Goal: Information Seeking & Learning: Learn about a topic

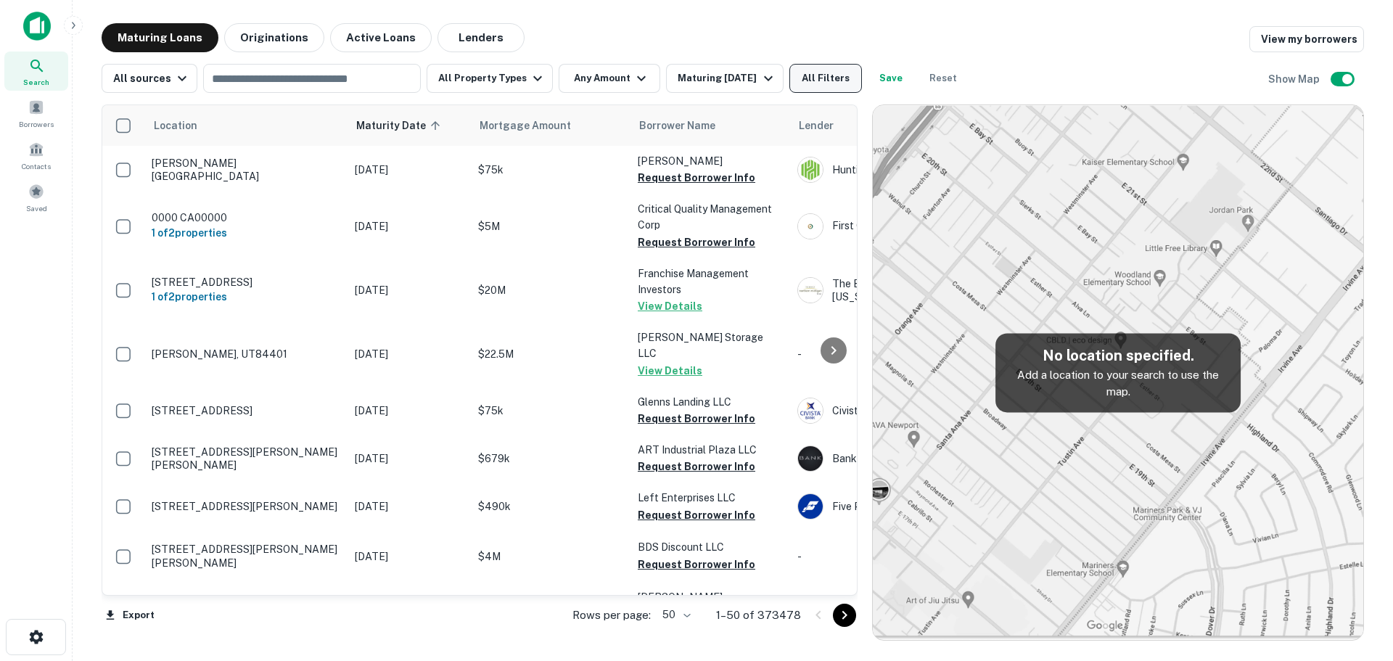
click at [811, 76] on button "All Filters" at bounding box center [825, 78] width 73 height 29
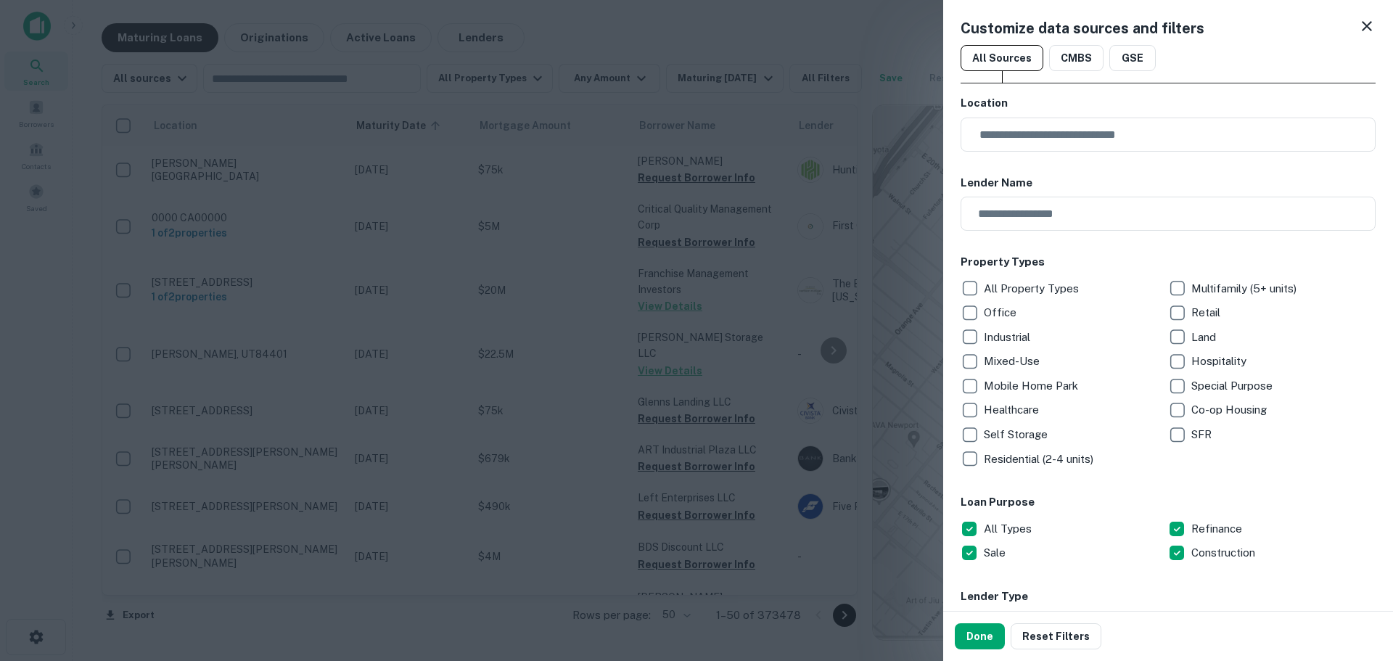
click at [986, 456] on p "Residential (2-4 units)" at bounding box center [1040, 459] width 112 height 17
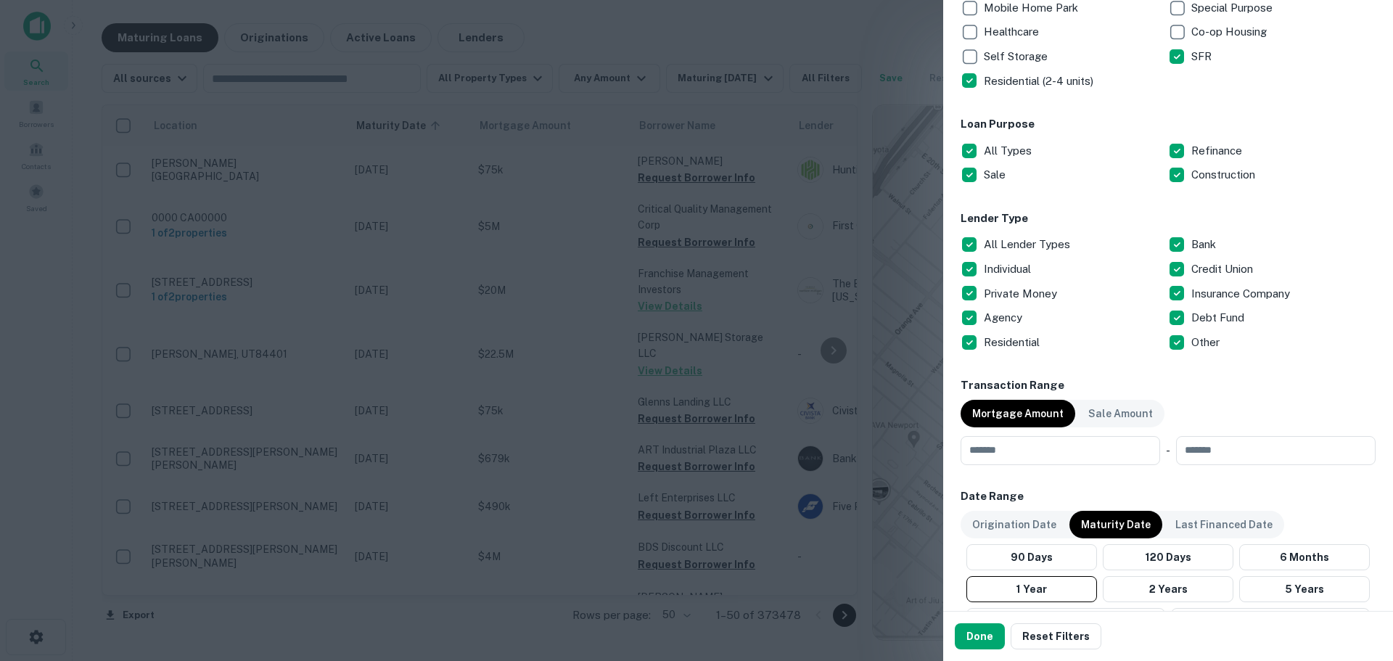
scroll to position [435, 0]
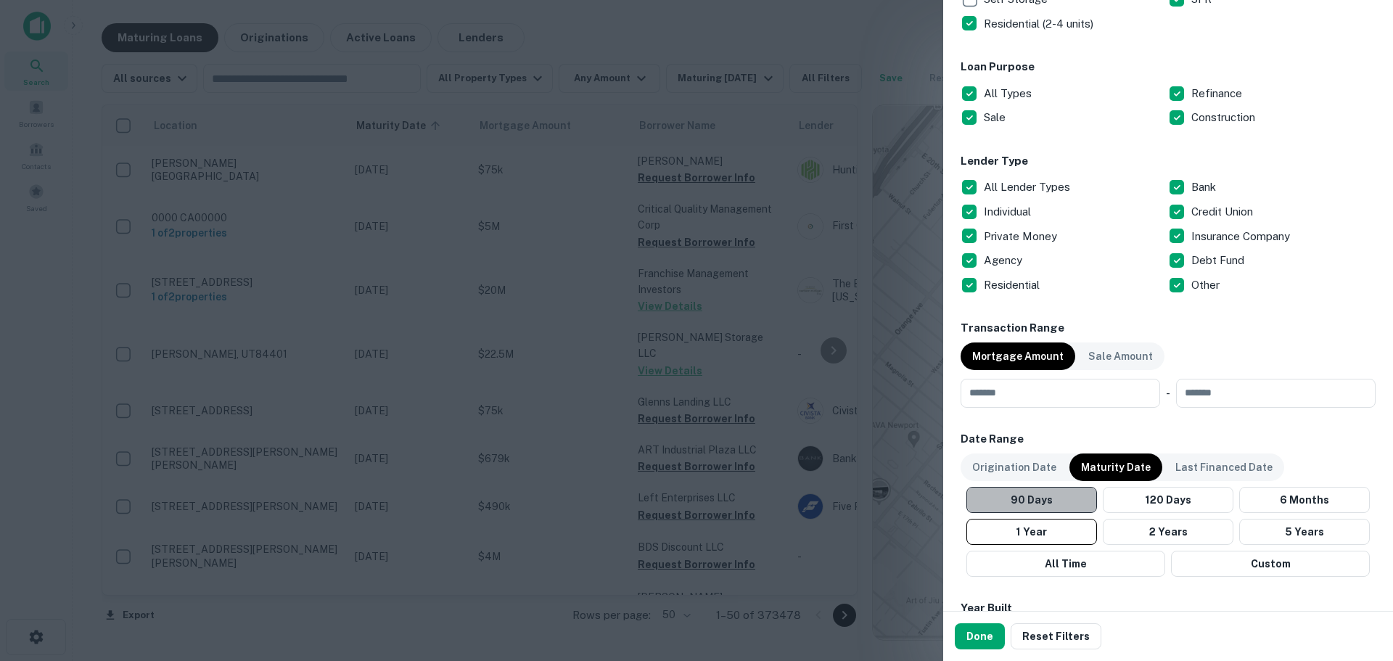
click at [1073, 506] on button "90 Days" at bounding box center [1032, 500] width 131 height 26
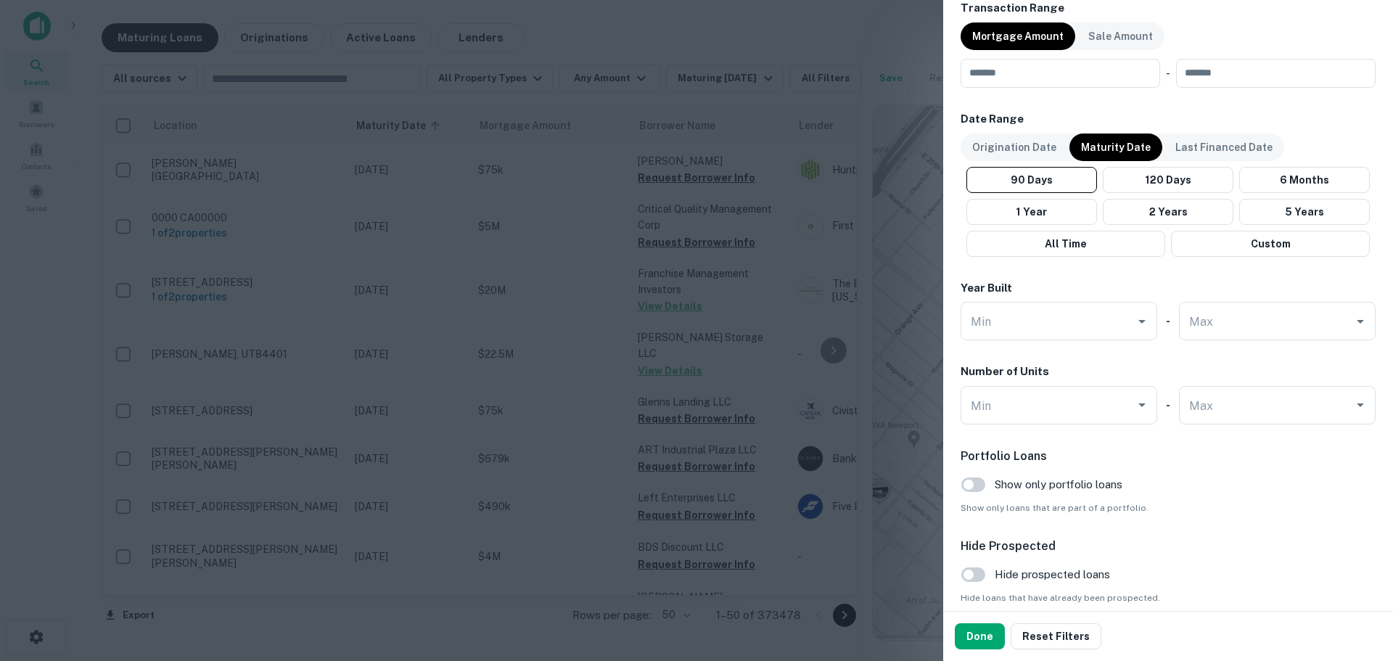
scroll to position [818, 0]
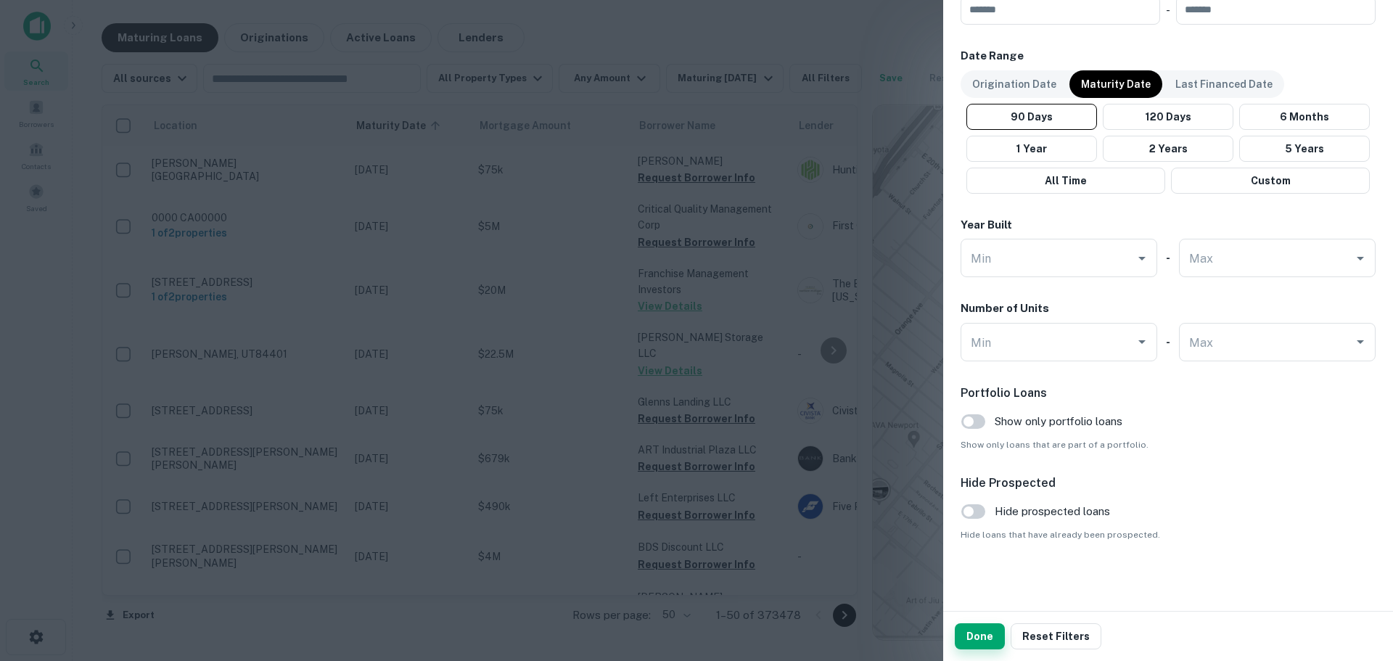
click at [977, 634] on button "Done" at bounding box center [980, 636] width 50 height 26
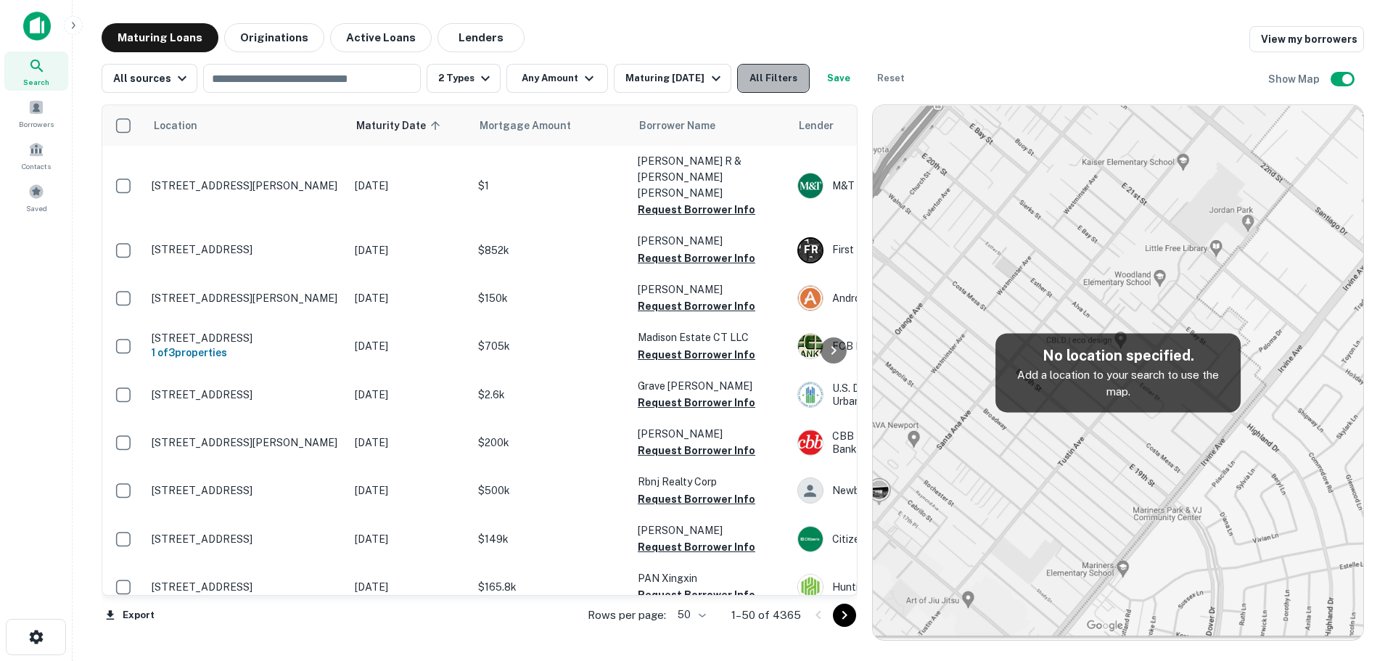
click at [790, 75] on button "All Filters" at bounding box center [773, 78] width 73 height 29
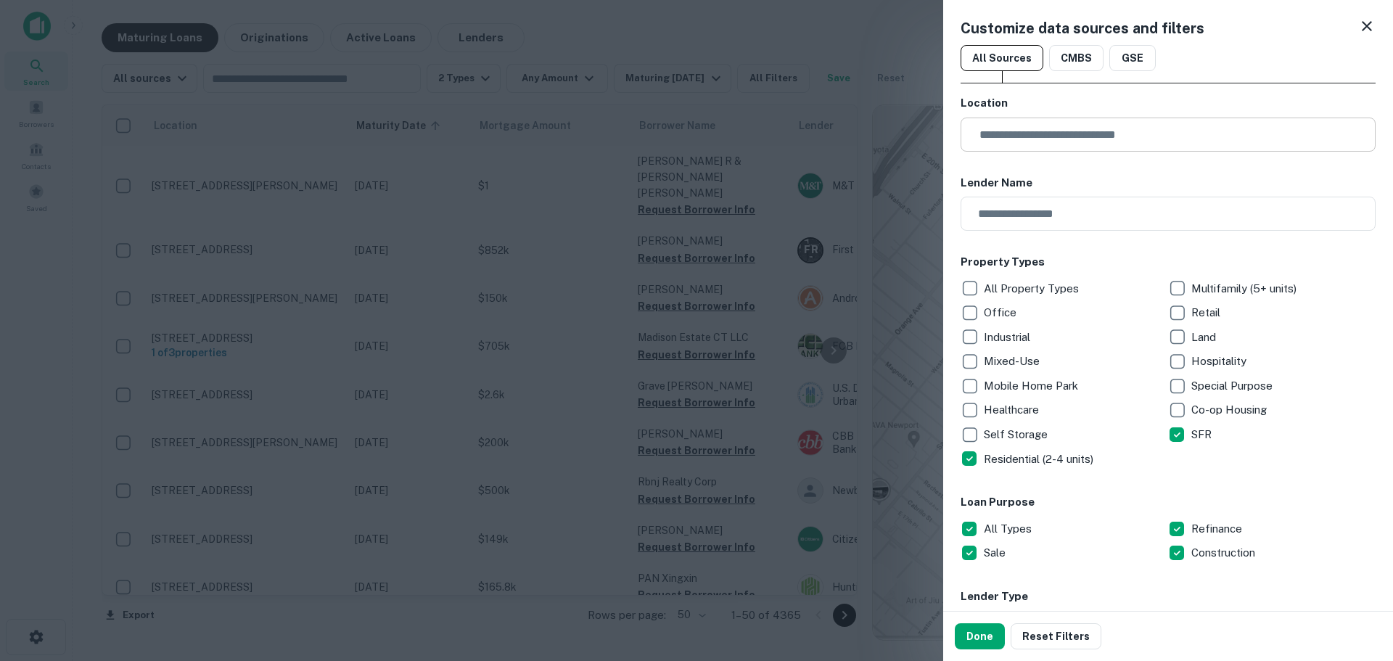
click at [1061, 138] on input "text" at bounding box center [1173, 135] width 405 height 34
click at [991, 134] on input "text" at bounding box center [1173, 135] width 405 height 34
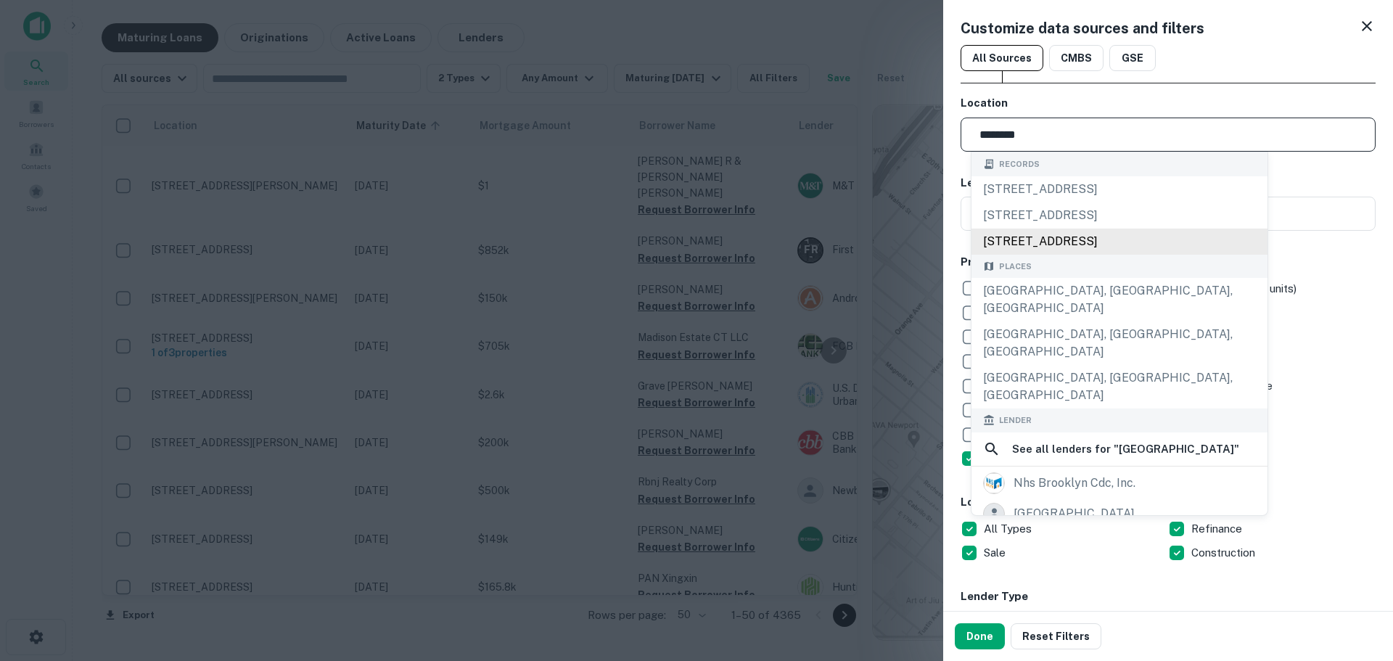
type input "**********"
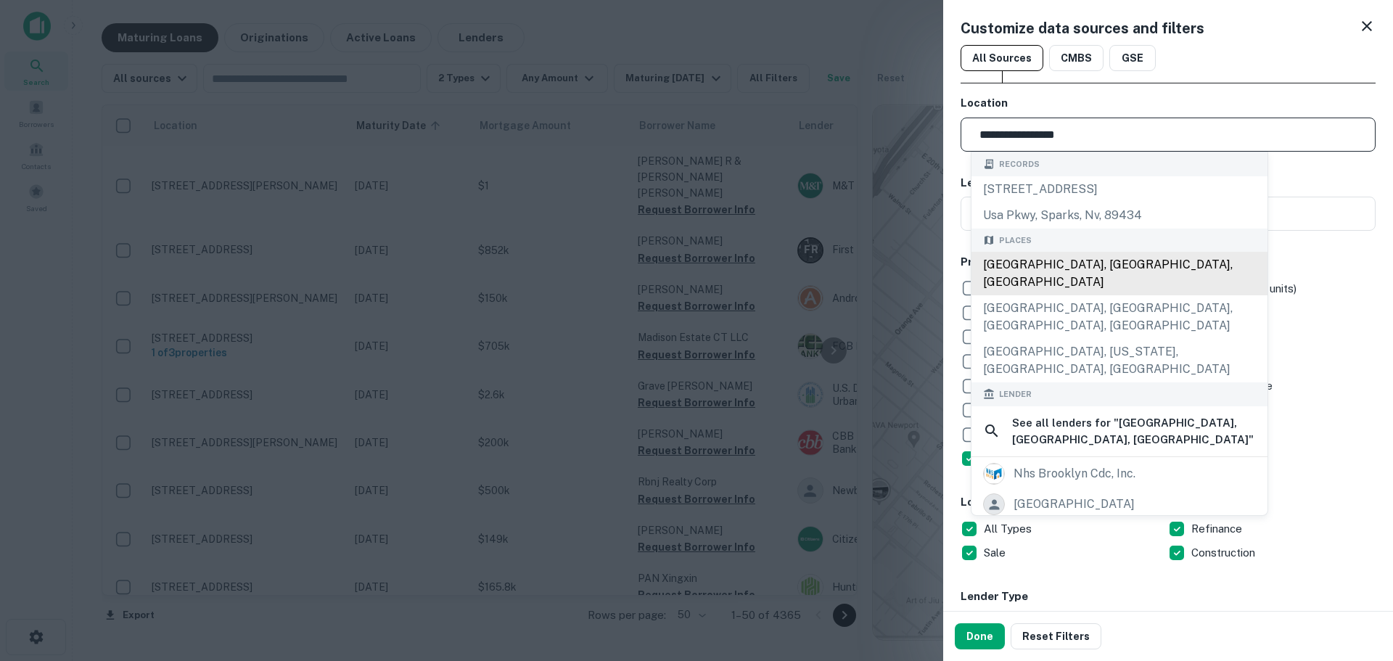
click at [1113, 259] on div "[GEOGRAPHIC_DATA], [GEOGRAPHIC_DATA], [GEOGRAPHIC_DATA]" at bounding box center [1120, 274] width 296 height 44
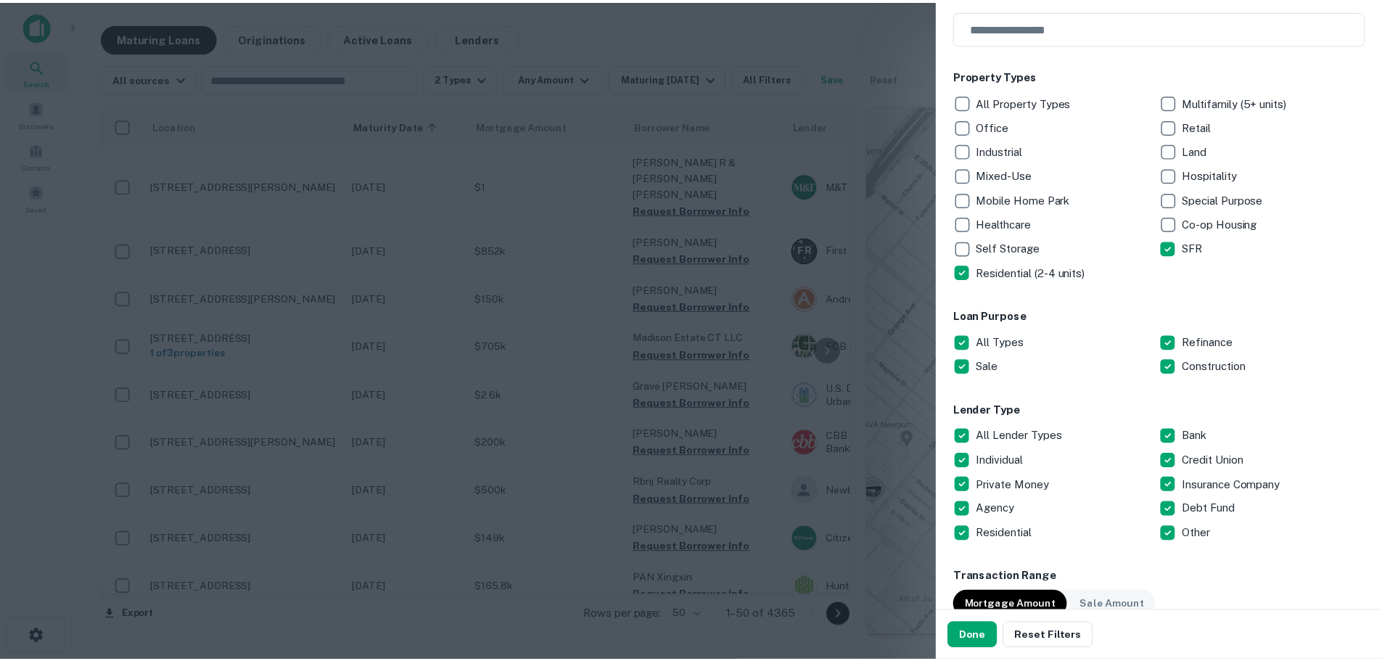
scroll to position [435, 0]
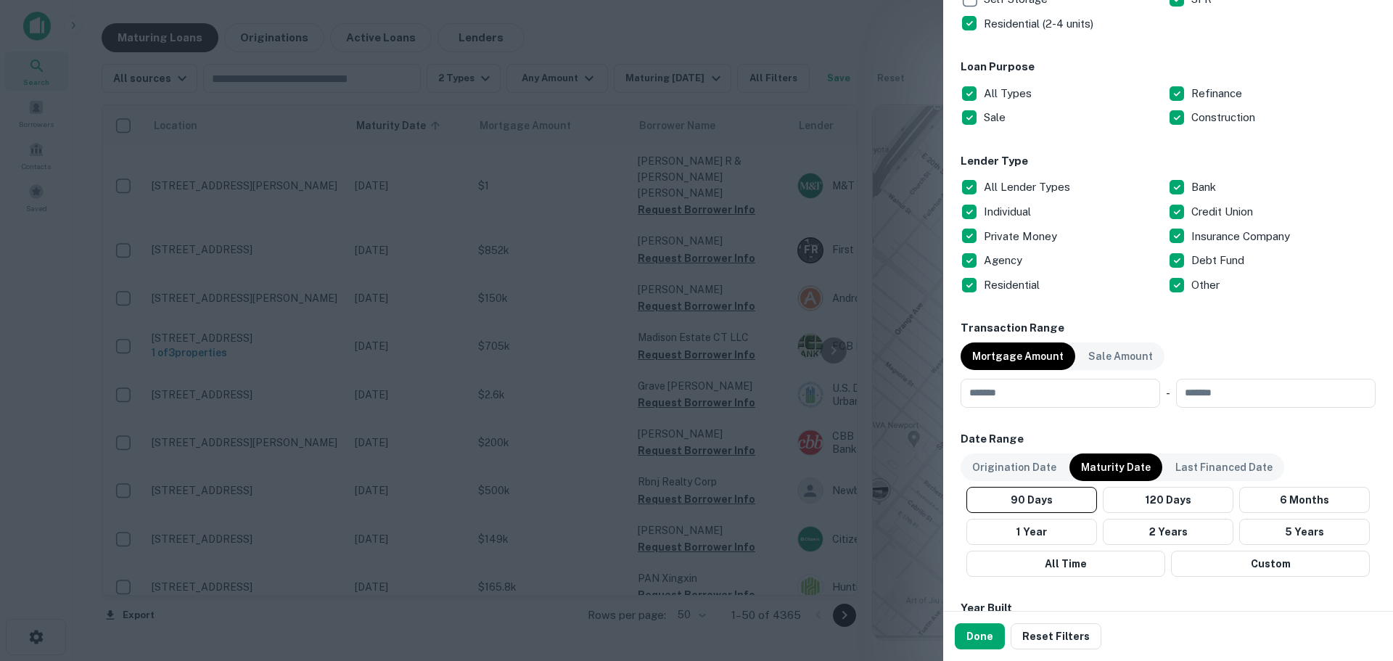
drag, startPoint x: 974, startPoint y: 634, endPoint x: 974, endPoint y: 603, distance: 31.2
click at [974, 634] on button "Done" at bounding box center [980, 636] width 50 height 26
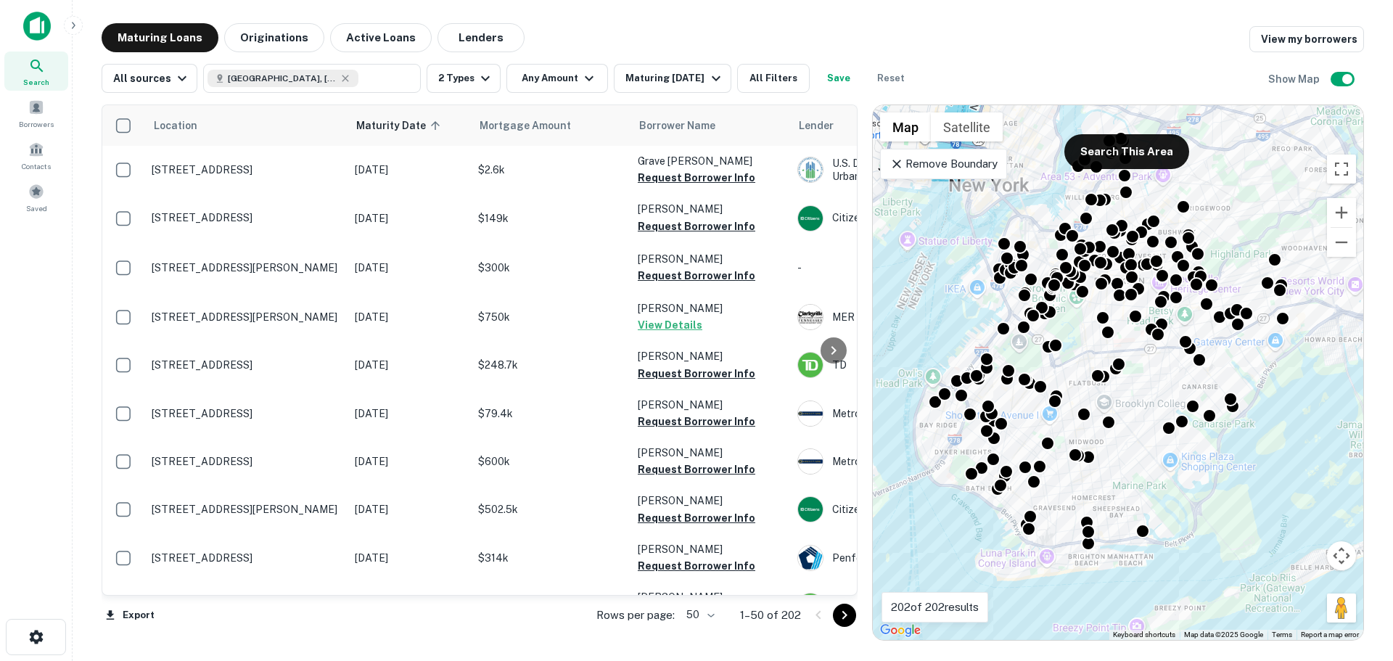
click at [844, 72] on button "Save" at bounding box center [839, 78] width 46 height 29
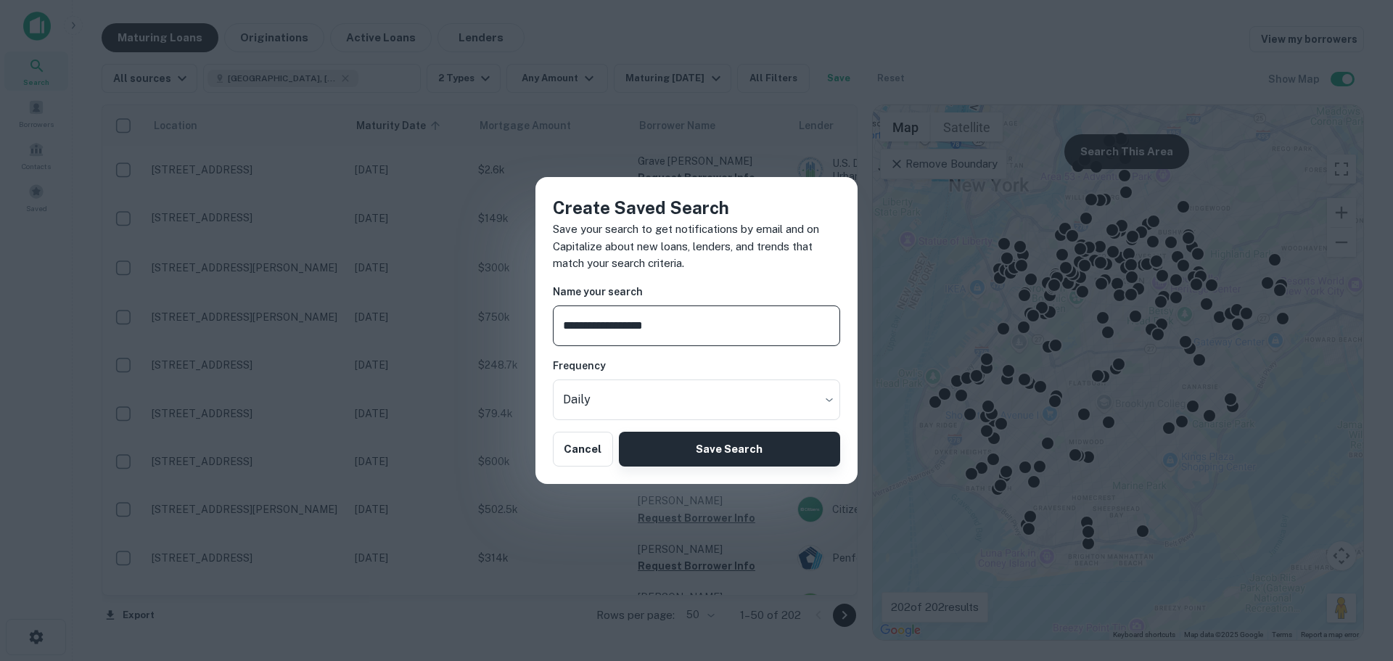
type input "**********"
click at [735, 454] on button "Save Search" at bounding box center [729, 449] width 221 height 35
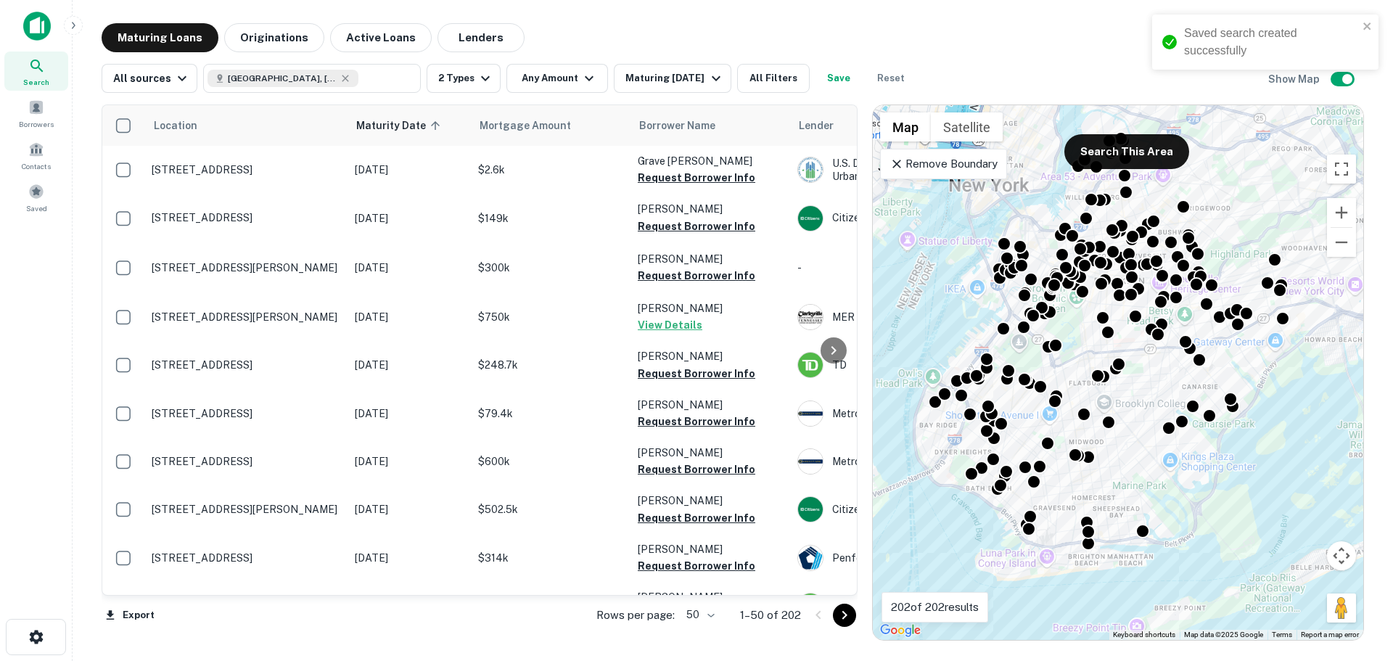
click at [1349, 79] on div "Saved search created successfully" at bounding box center [1265, 48] width 232 height 73
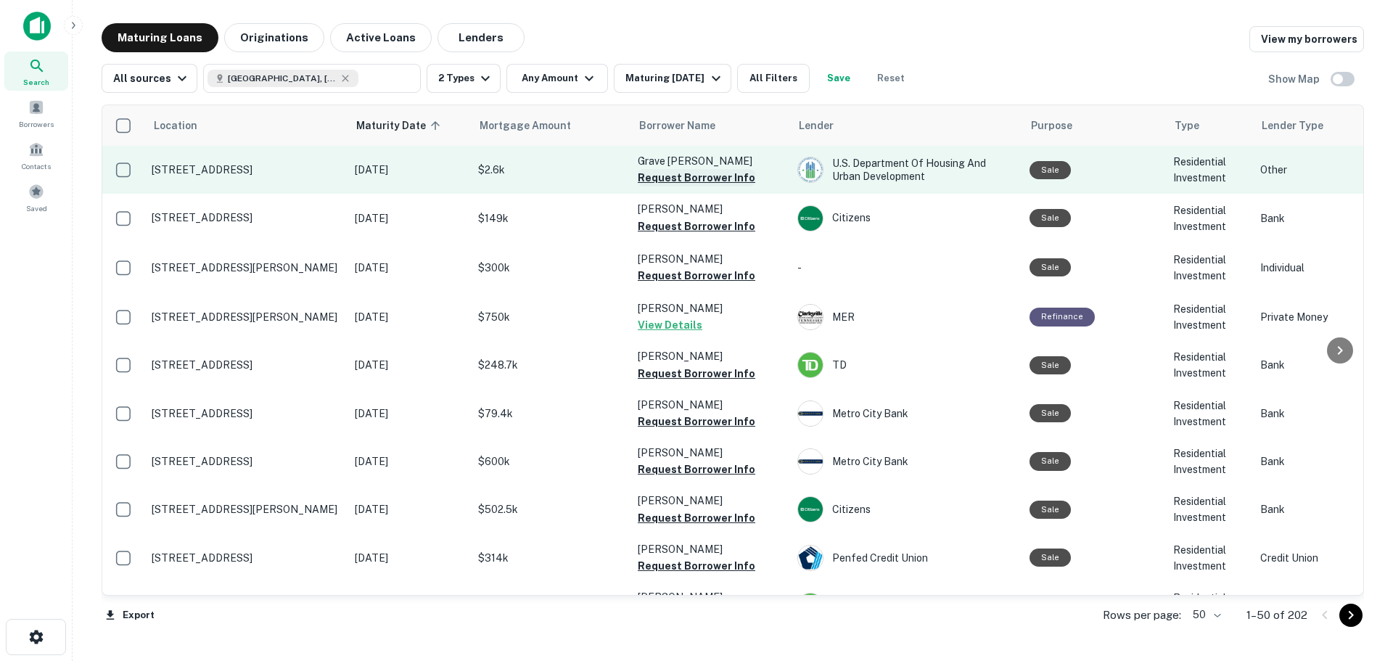
click at [709, 181] on button "Request Borrower Info" at bounding box center [697, 177] width 118 height 17
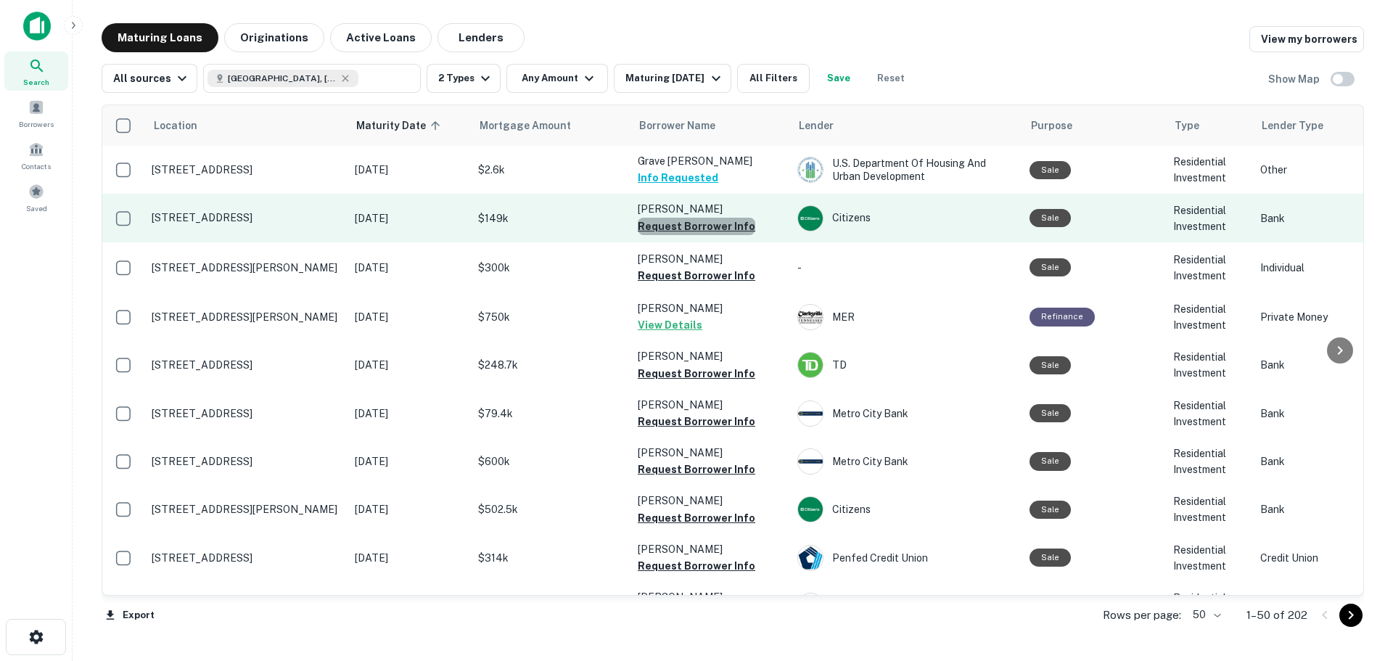
click at [737, 226] on button "Request Borrower Info" at bounding box center [697, 226] width 118 height 17
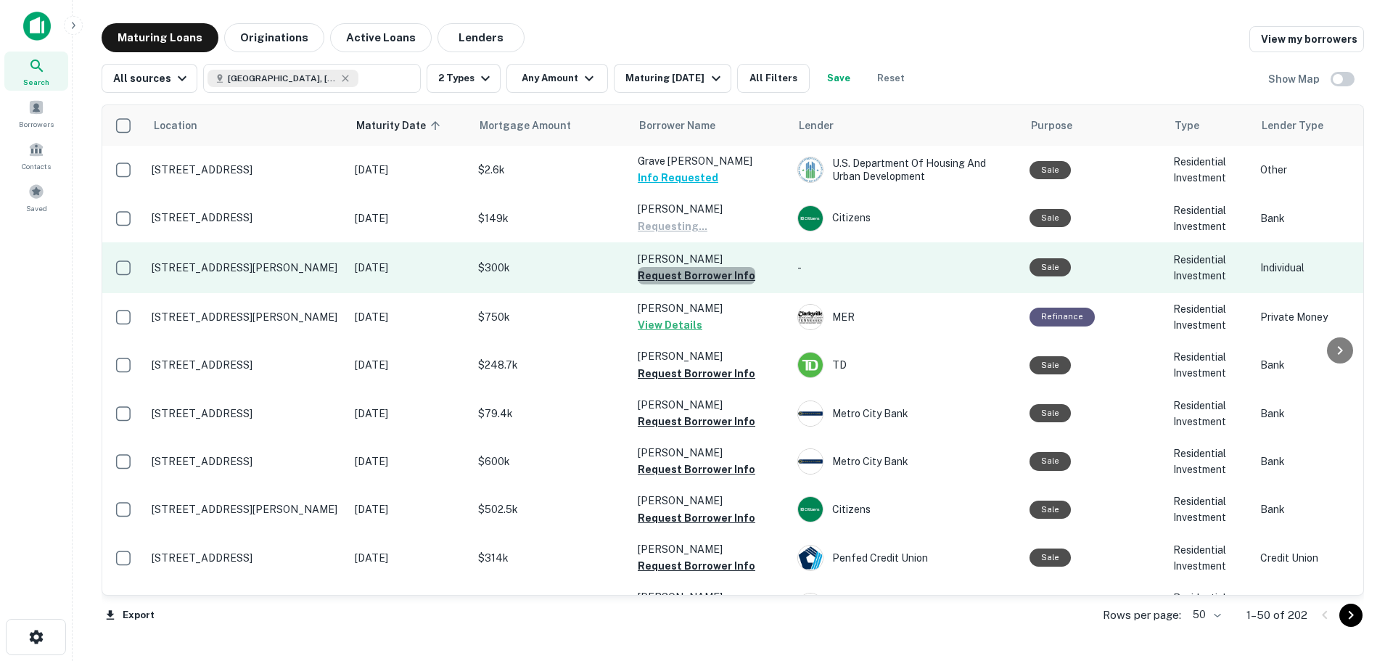
click at [725, 276] on button "Request Borrower Info" at bounding box center [697, 275] width 118 height 17
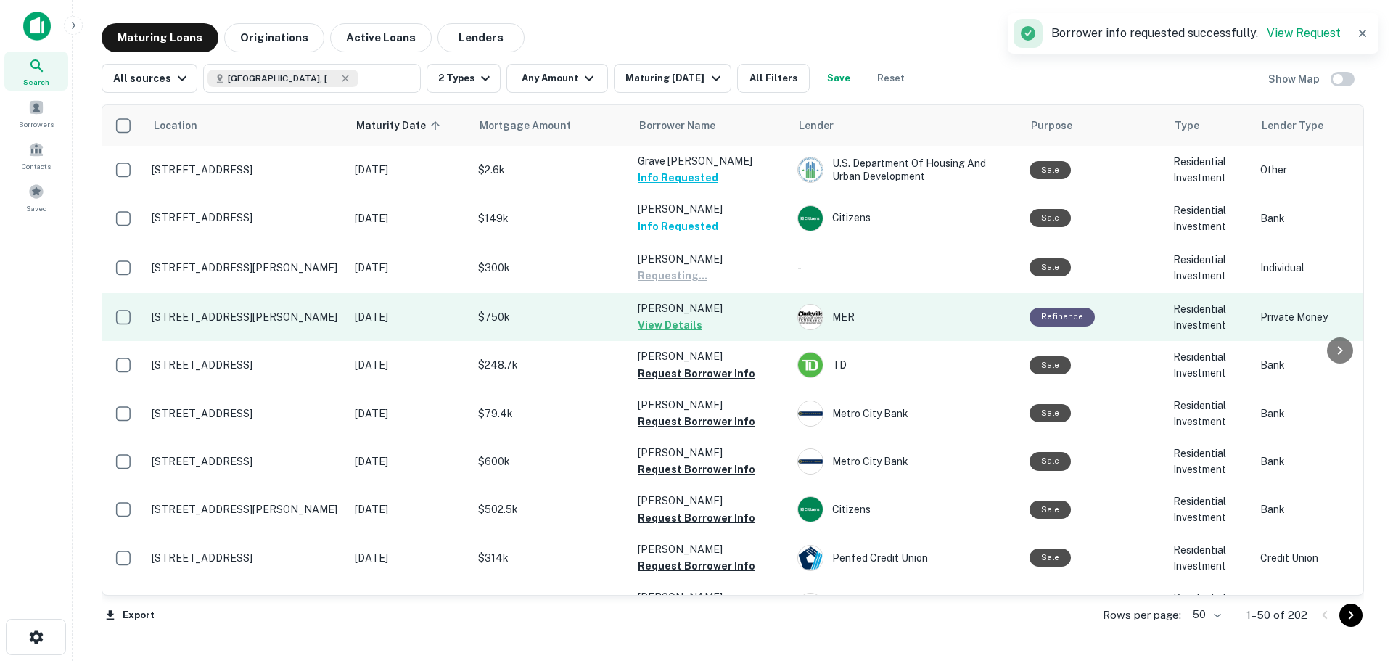
click at [685, 325] on button "View Details" at bounding box center [670, 324] width 65 height 17
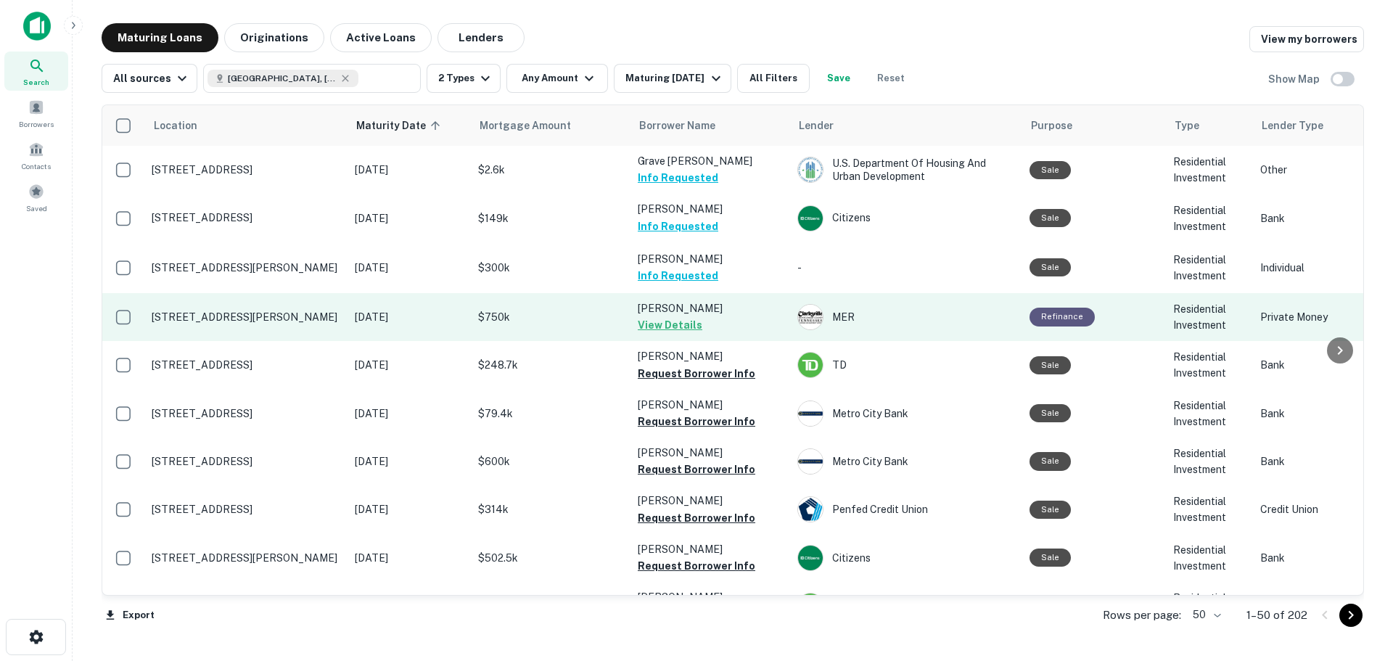
click at [685, 319] on button "View Details" at bounding box center [670, 324] width 65 height 17
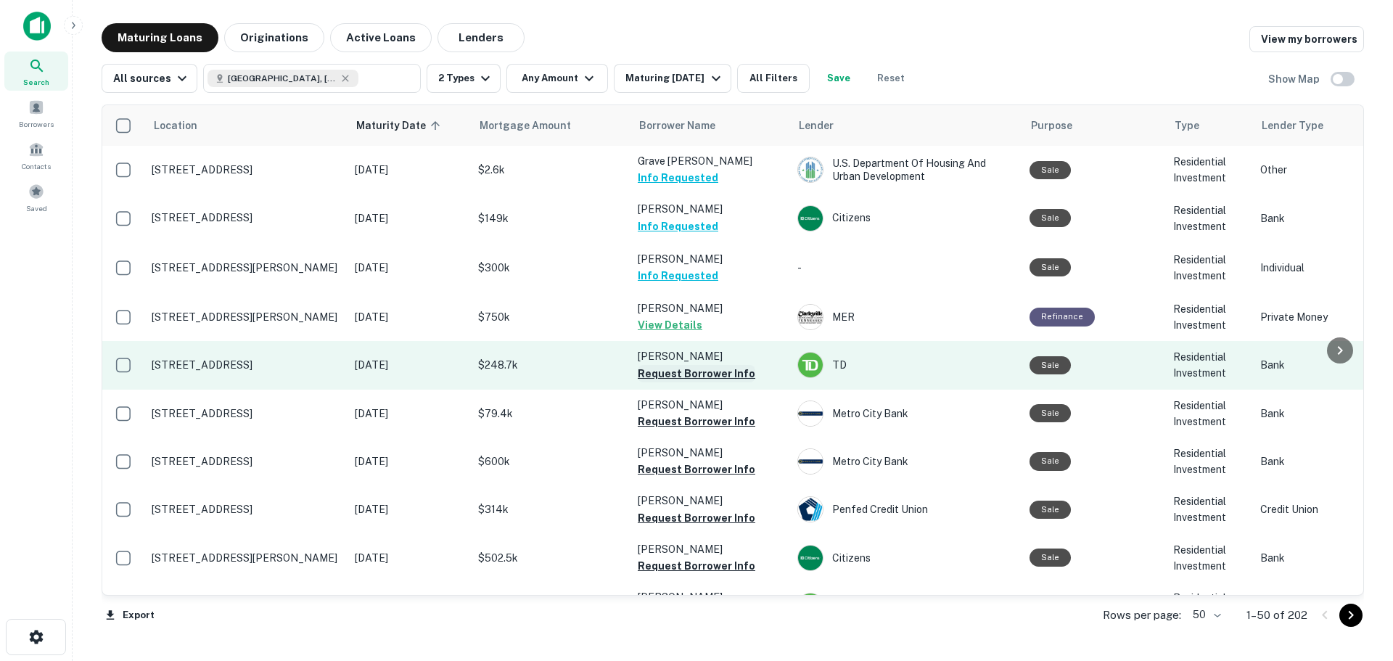
click at [711, 375] on button "Request Borrower Info" at bounding box center [697, 373] width 118 height 17
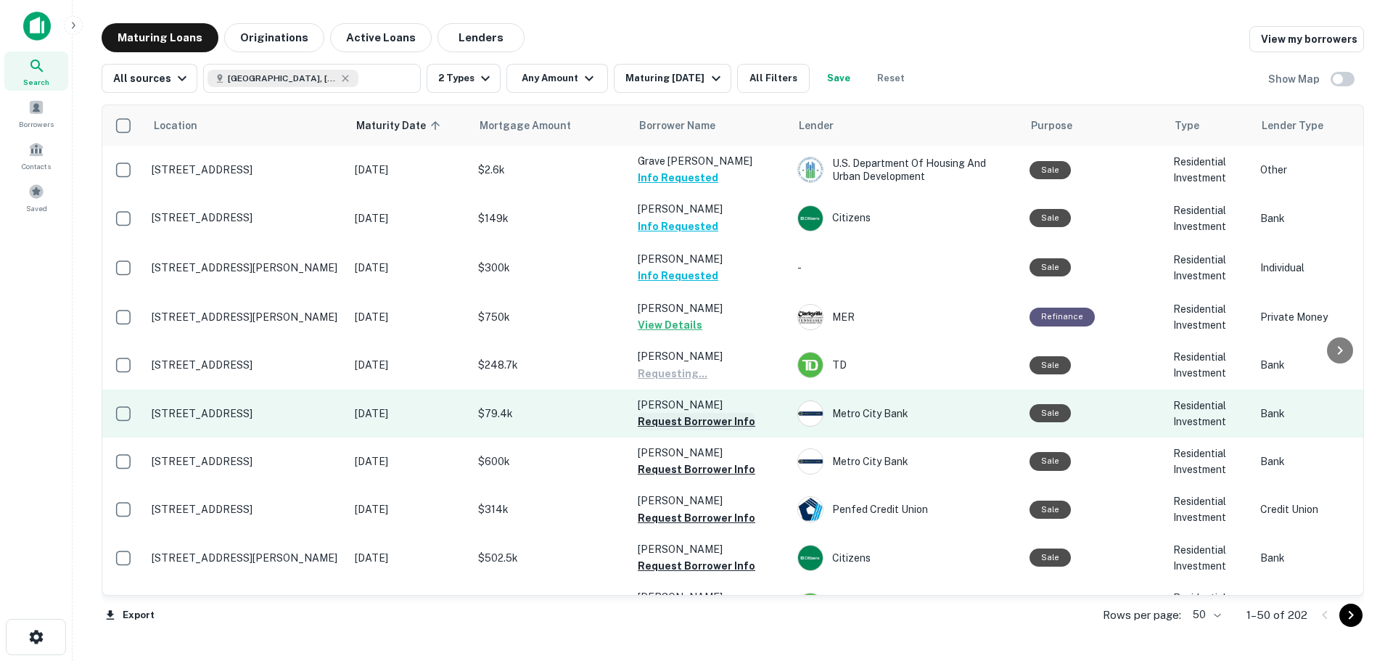
click at [718, 420] on button "Request Borrower Info" at bounding box center [697, 421] width 118 height 17
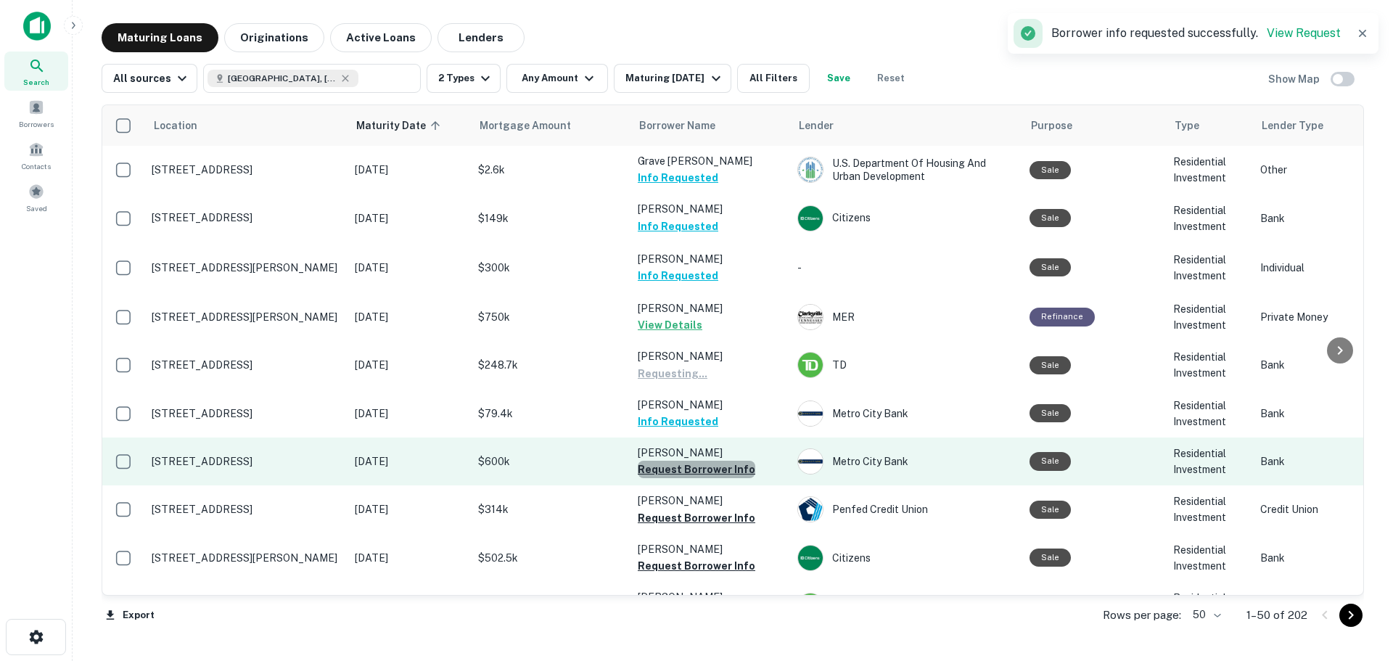
click at [719, 465] on button "Request Borrower Info" at bounding box center [697, 469] width 118 height 17
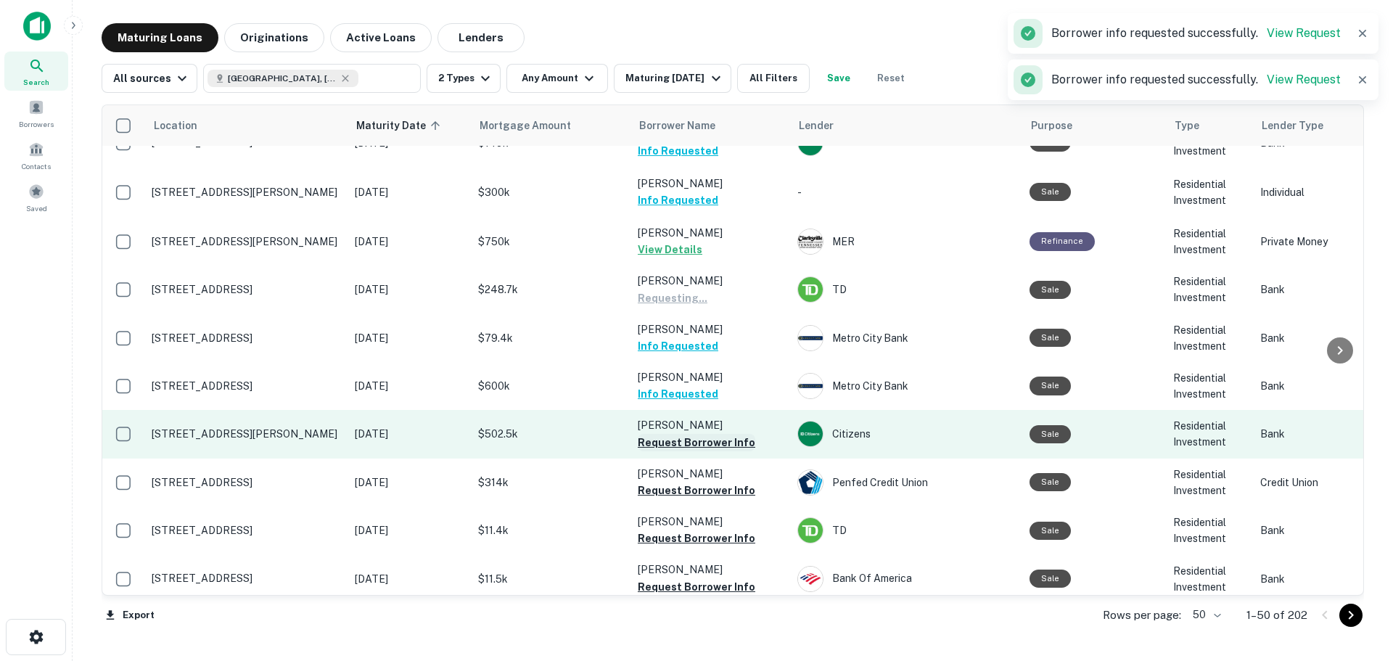
scroll to position [218, 0]
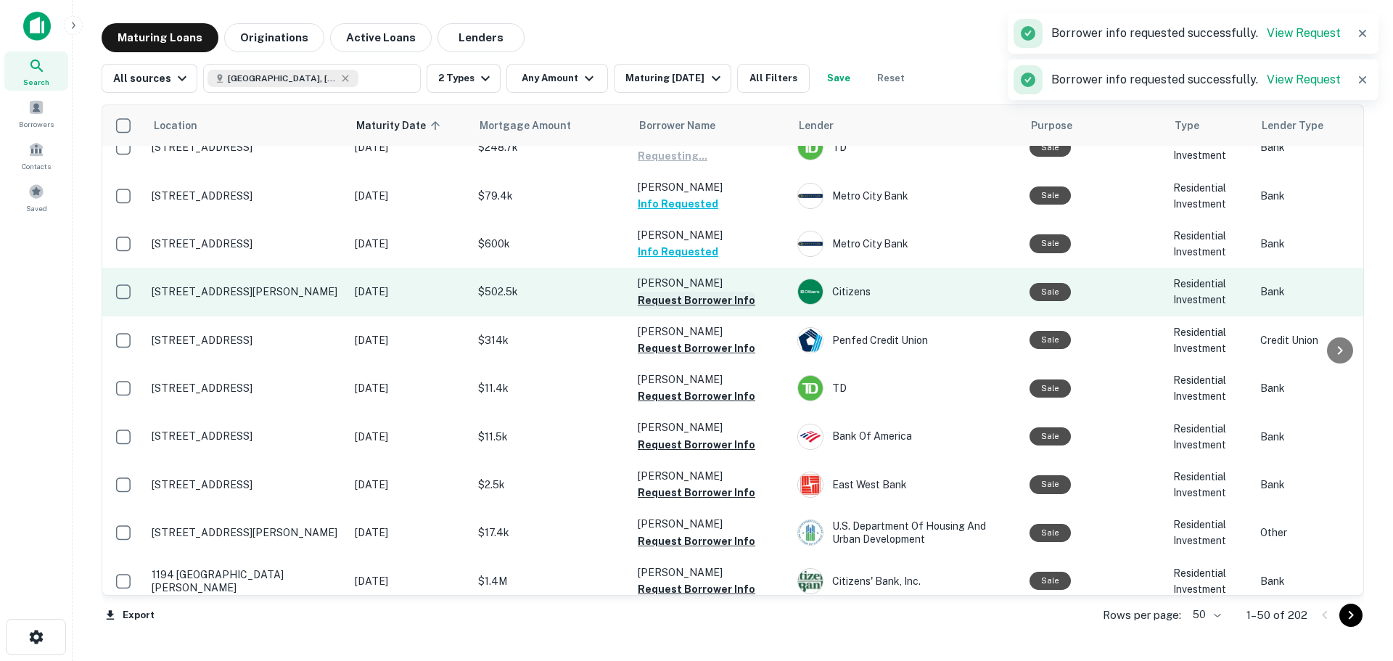
click at [708, 303] on button "Request Borrower Info" at bounding box center [697, 300] width 118 height 17
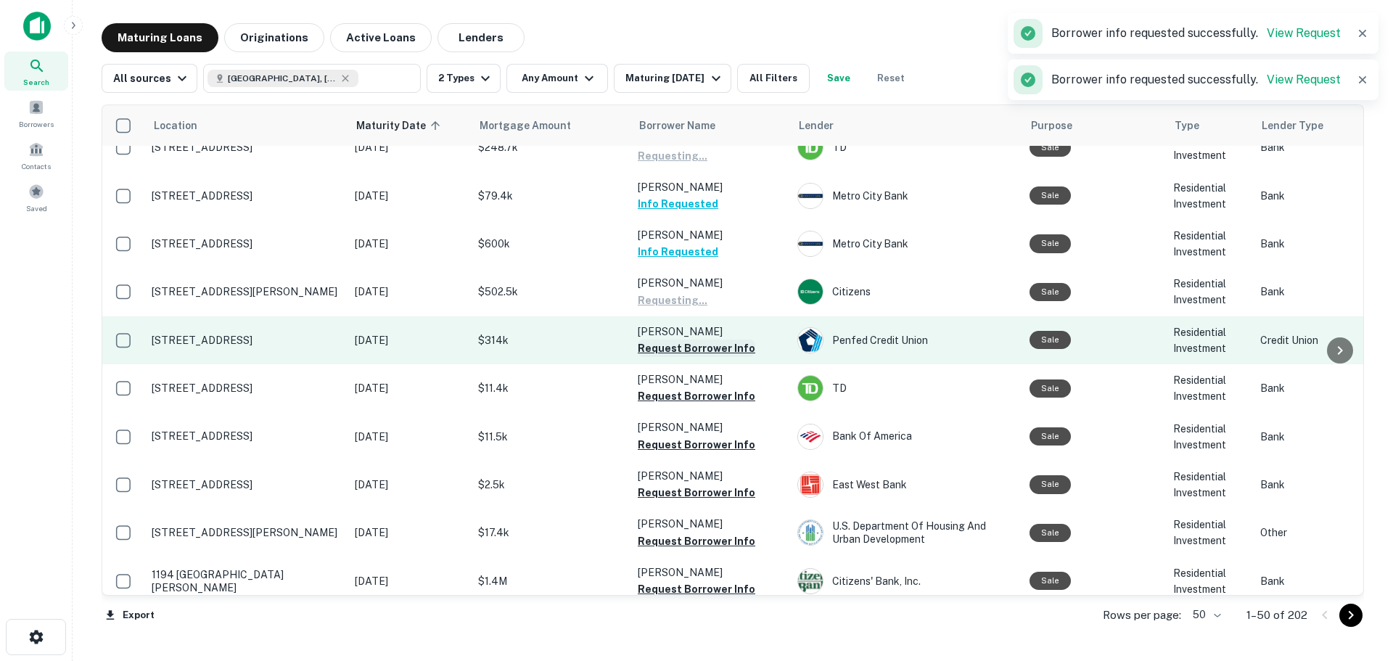
click at [722, 348] on button "Request Borrower Info" at bounding box center [697, 348] width 118 height 17
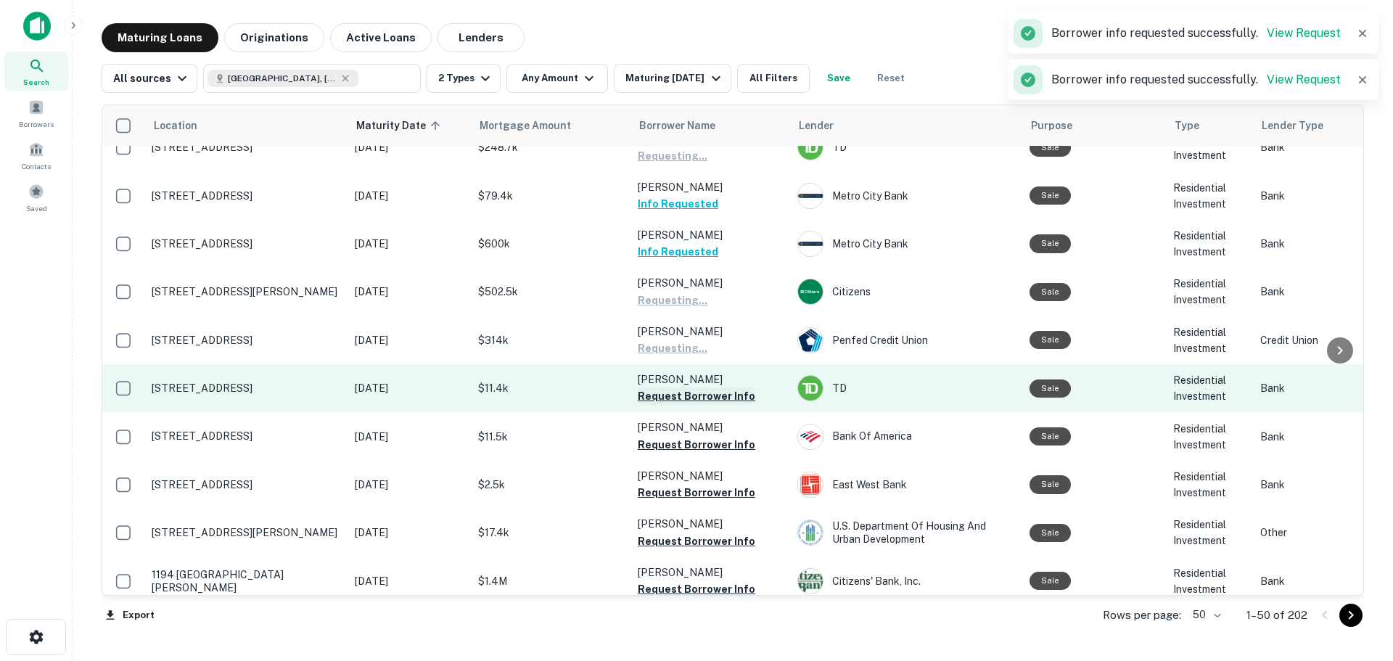
click at [716, 392] on button "Request Borrower Info" at bounding box center [697, 395] width 118 height 17
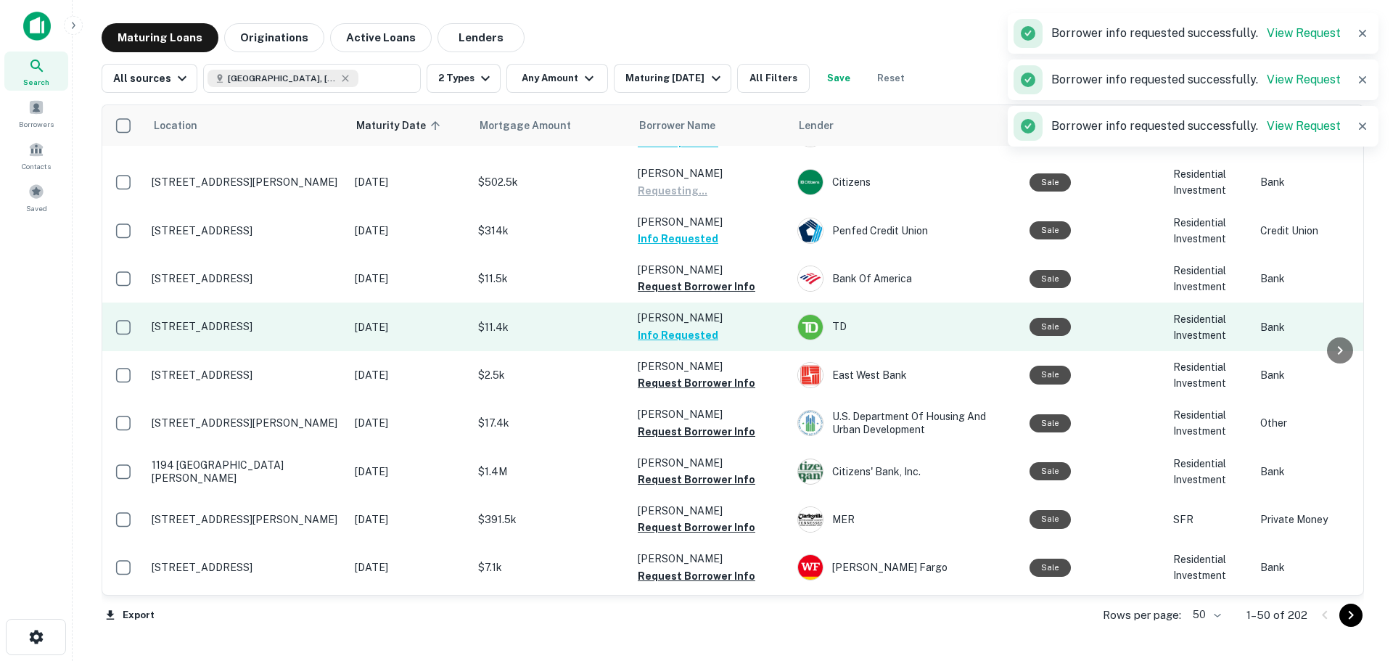
scroll to position [363, 0]
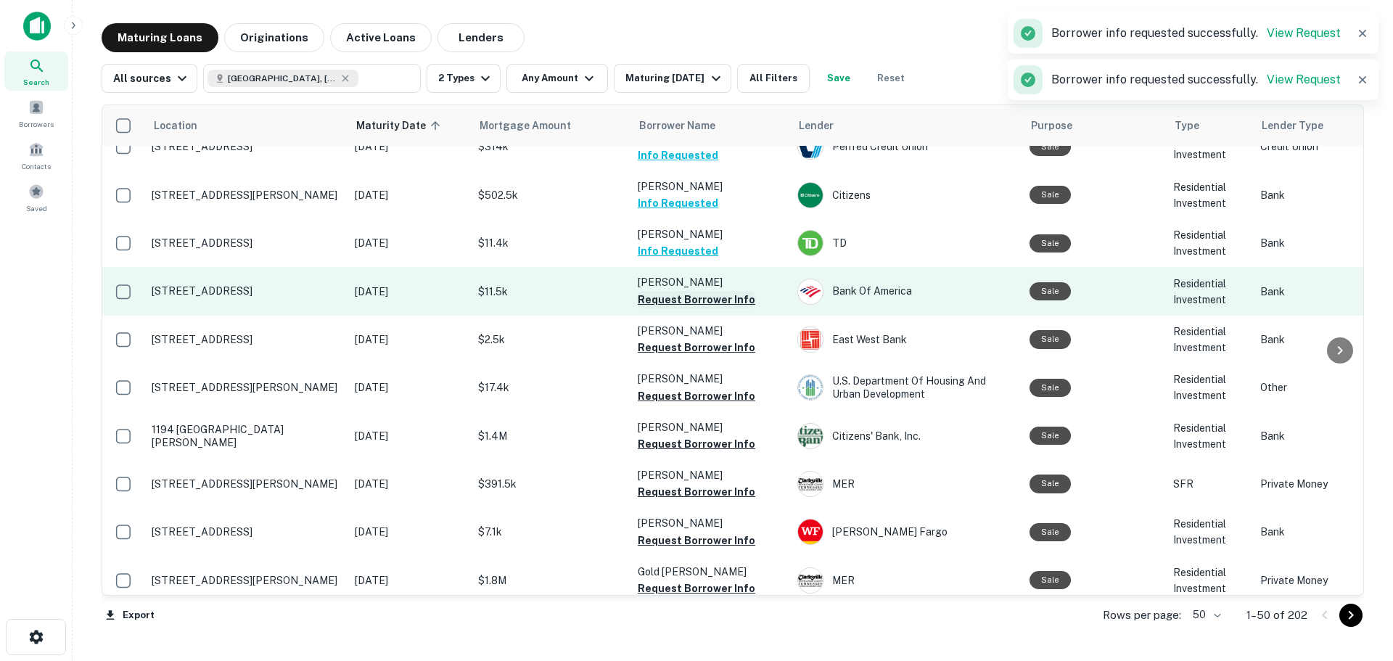
click at [713, 297] on button "Request Borrower Info" at bounding box center [697, 299] width 118 height 17
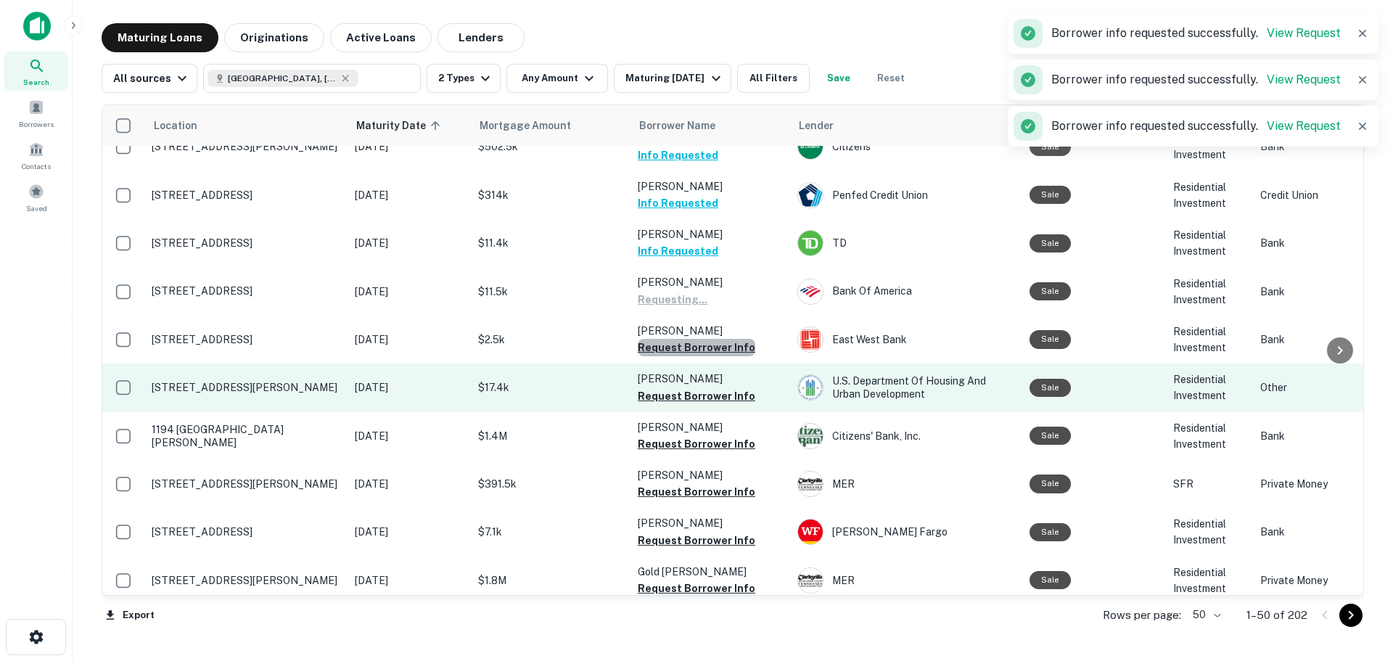
drag, startPoint x: 709, startPoint y: 350, endPoint x: 710, endPoint y: 372, distance: 21.8
click at [709, 350] on button "Request Borrower Info" at bounding box center [697, 347] width 118 height 17
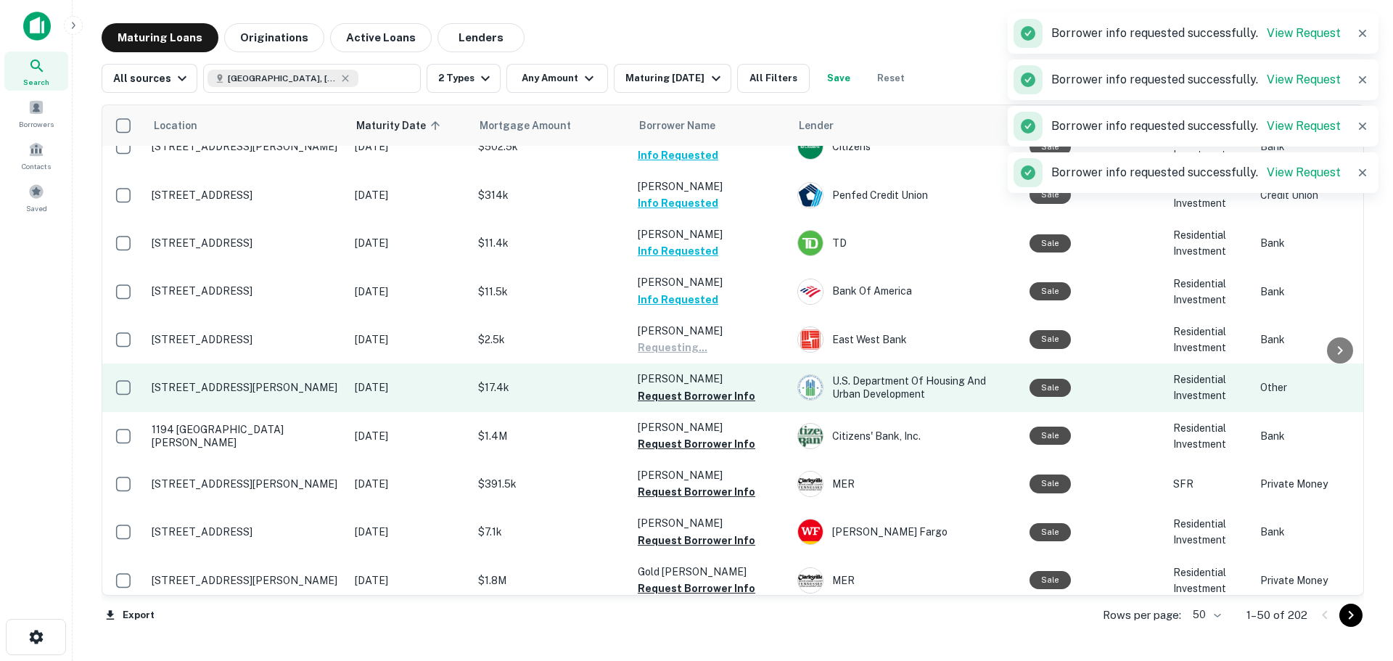
click at [710, 395] on button "Request Borrower Info" at bounding box center [697, 395] width 118 height 17
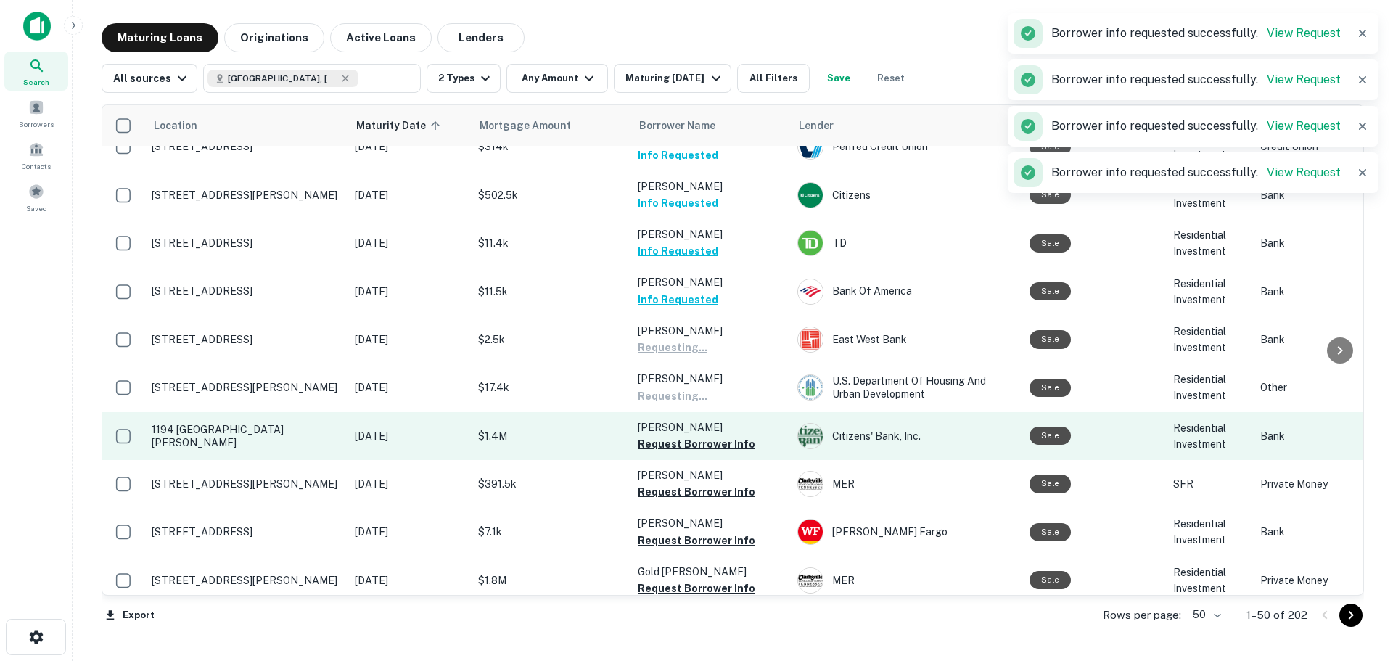
click at [709, 444] on button "Request Borrower Info" at bounding box center [697, 443] width 118 height 17
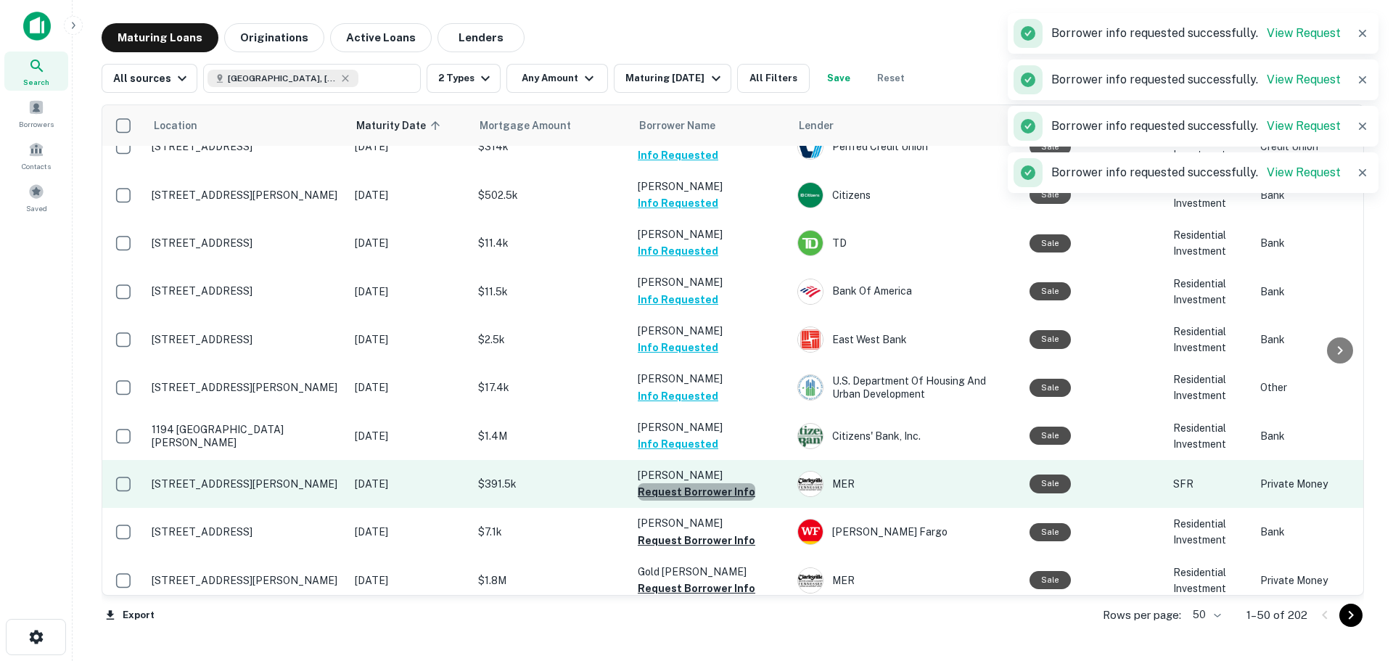
click at [716, 490] on button "Request Borrower Info" at bounding box center [697, 491] width 118 height 17
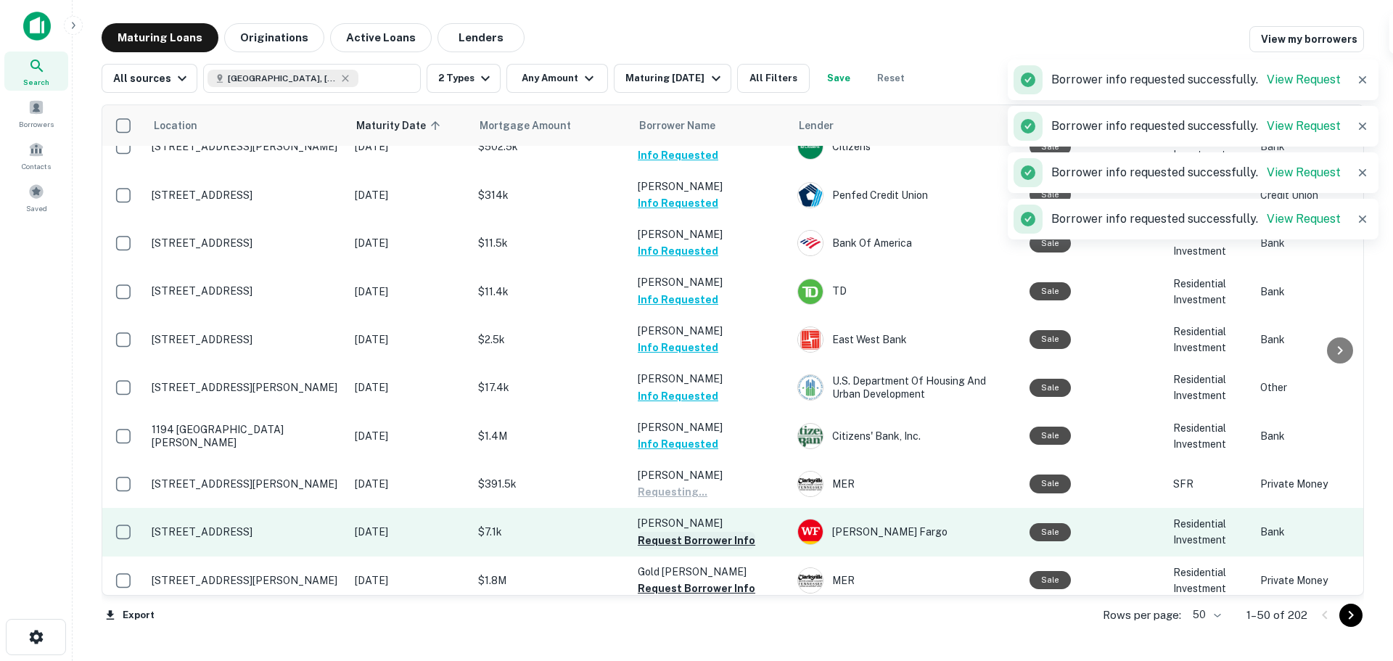
click at [720, 535] on button "Request Borrower Info" at bounding box center [697, 540] width 118 height 17
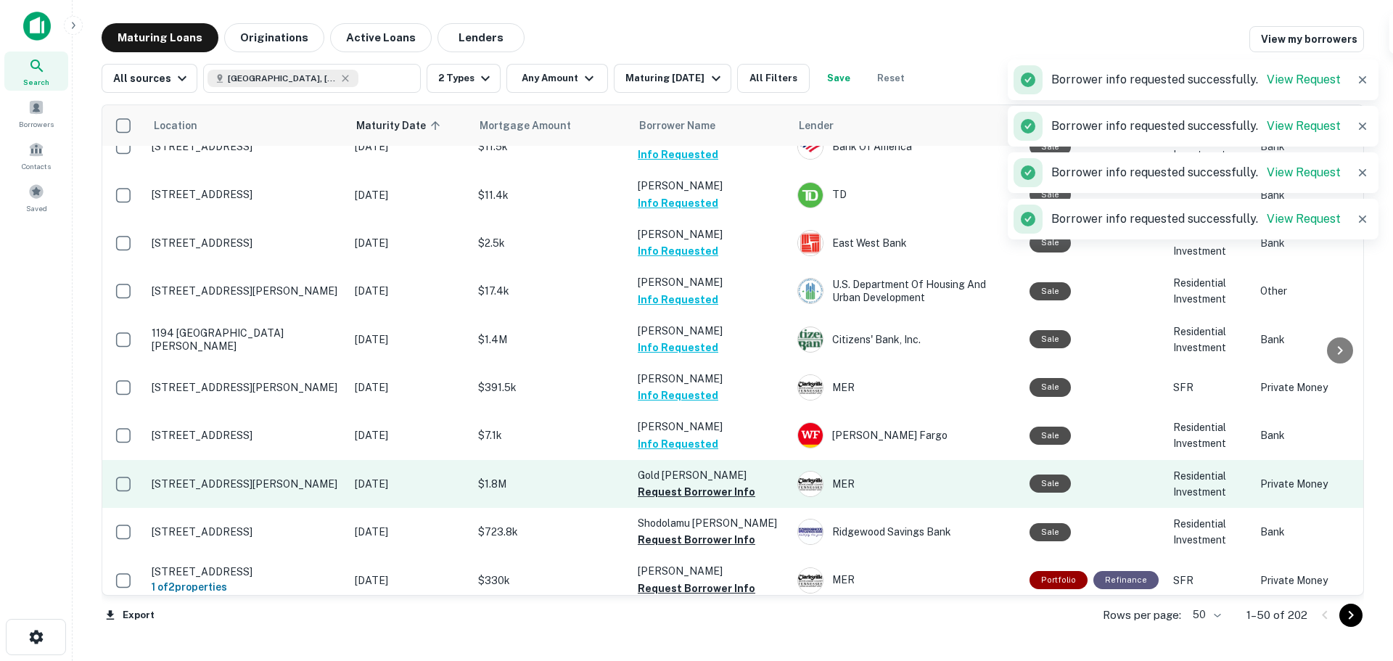
scroll to position [508, 0]
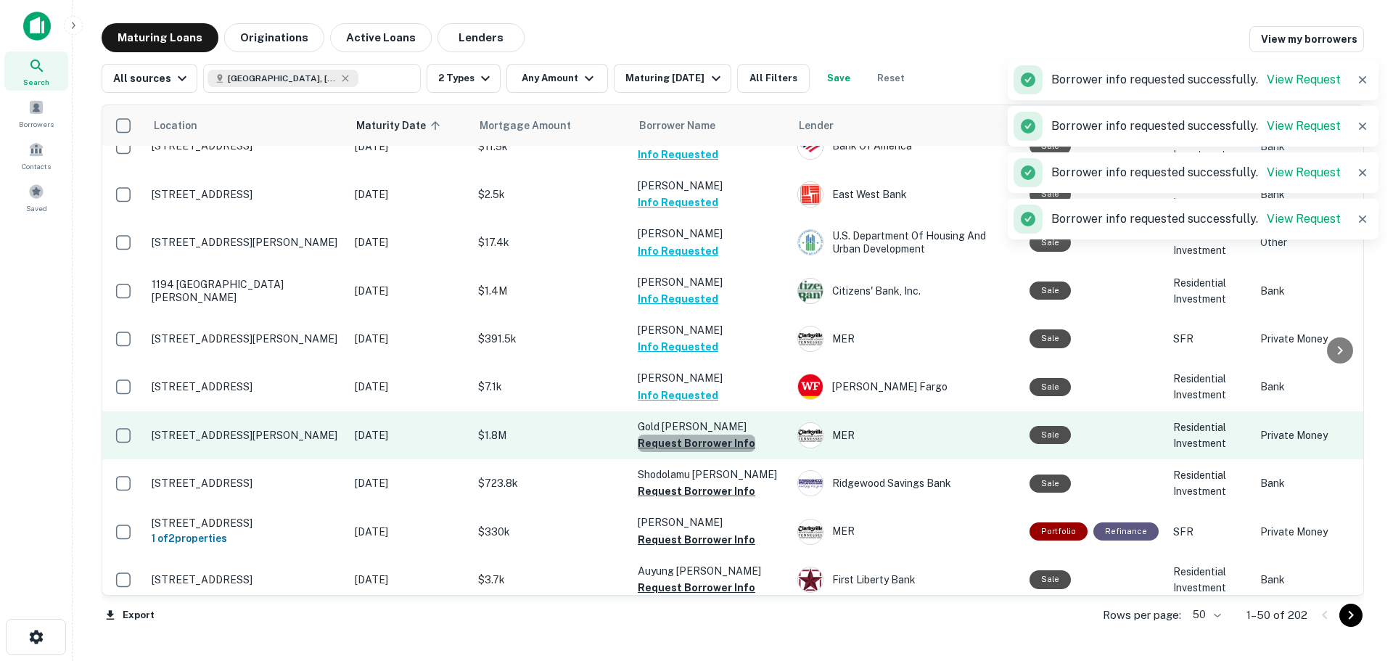
click at [732, 442] on button "Request Borrower Info" at bounding box center [697, 443] width 118 height 17
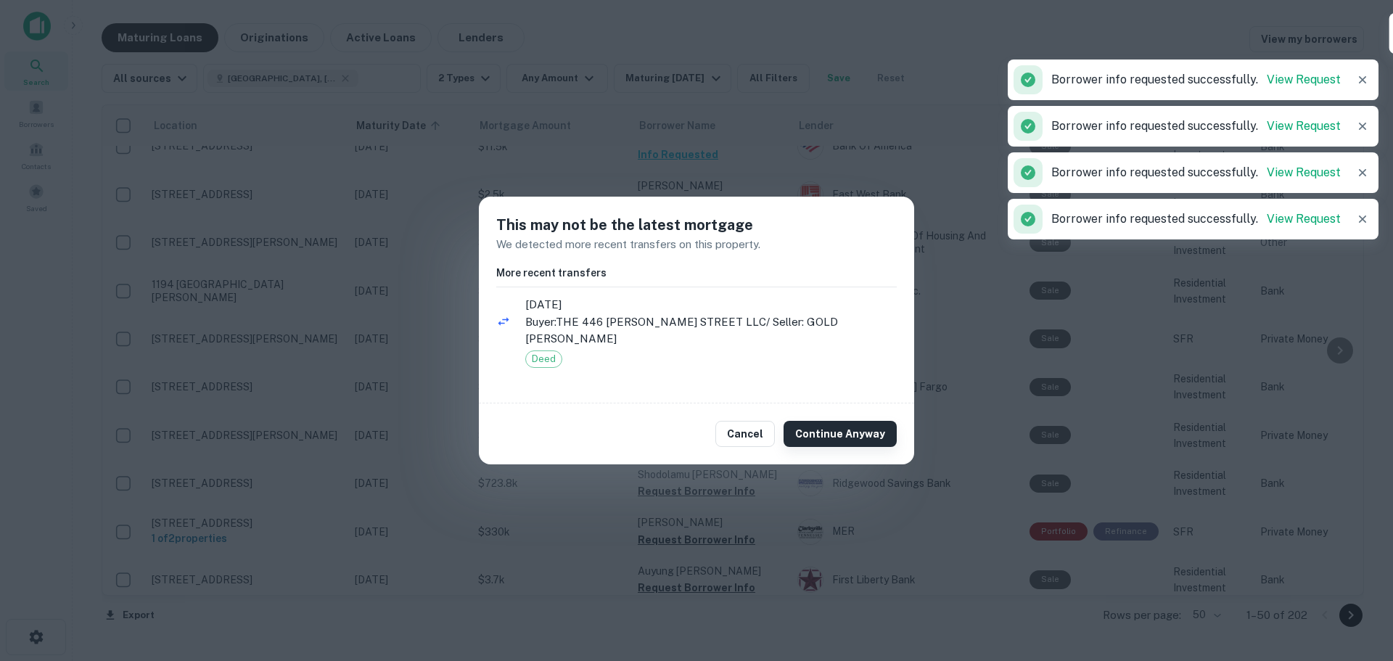
click at [846, 430] on button "Continue Anyway" at bounding box center [840, 434] width 113 height 26
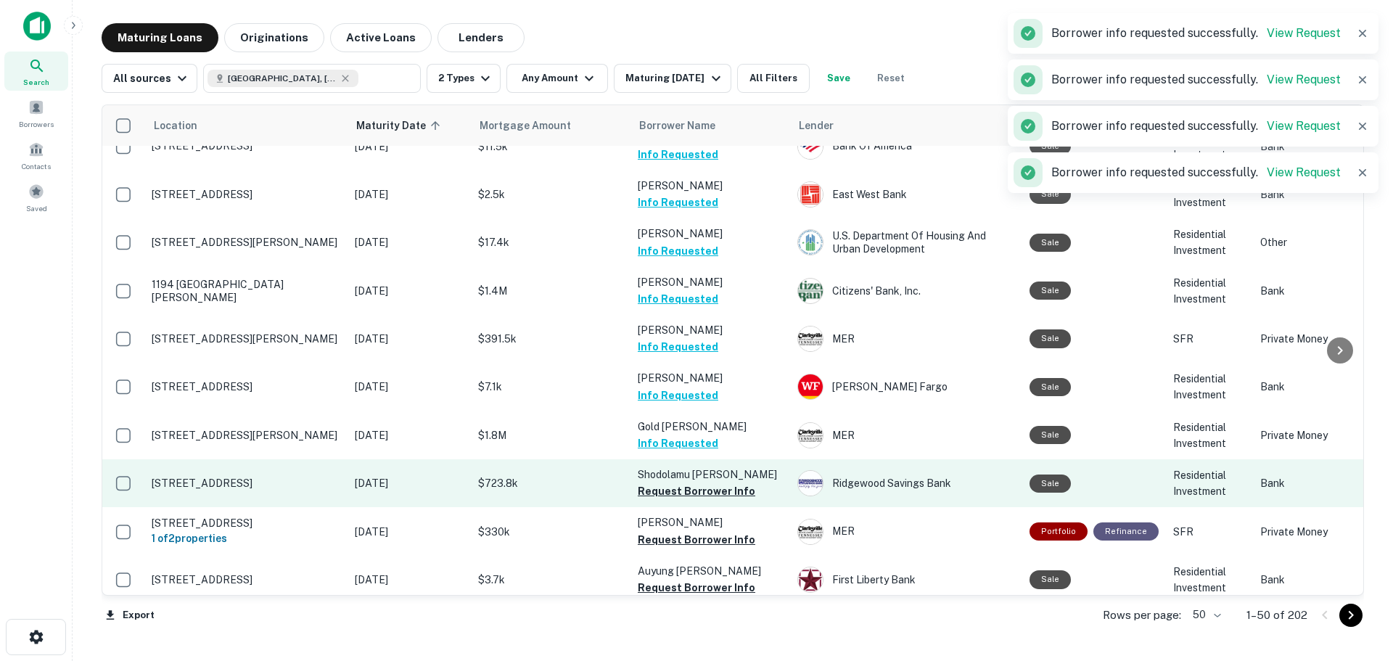
scroll to position [580, 0]
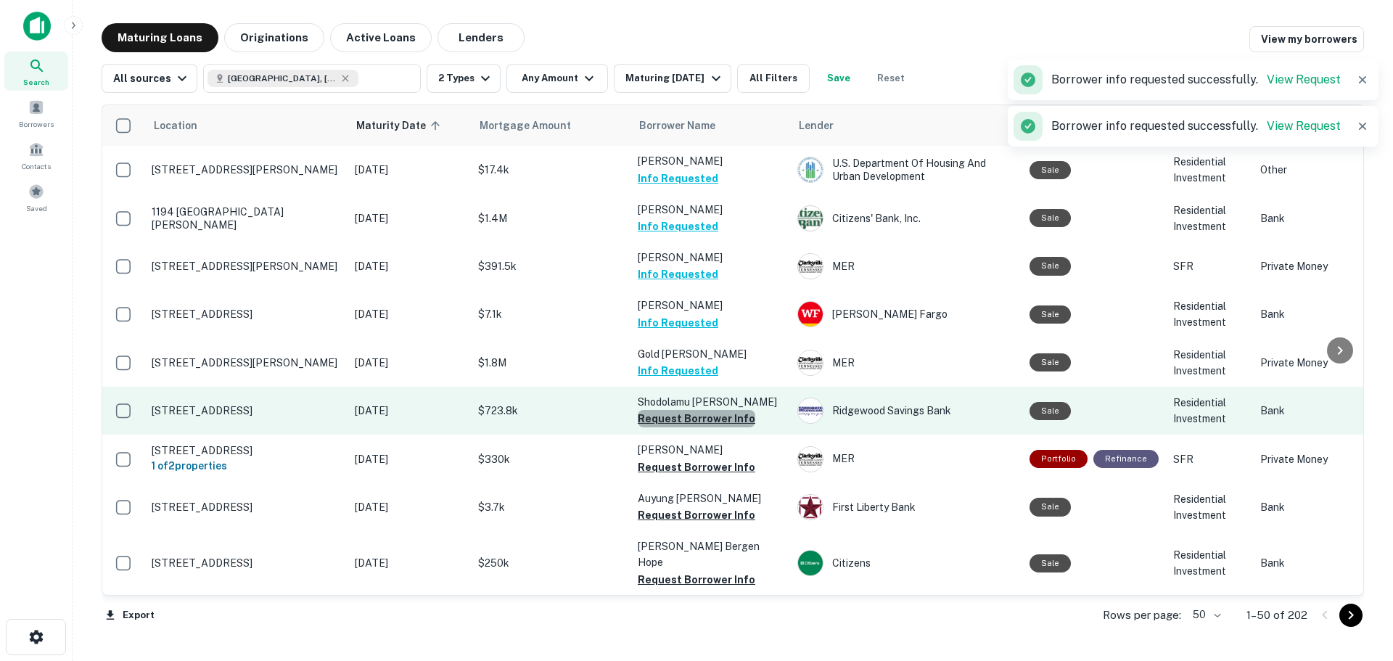
click at [735, 420] on button "Request Borrower Info" at bounding box center [697, 418] width 118 height 17
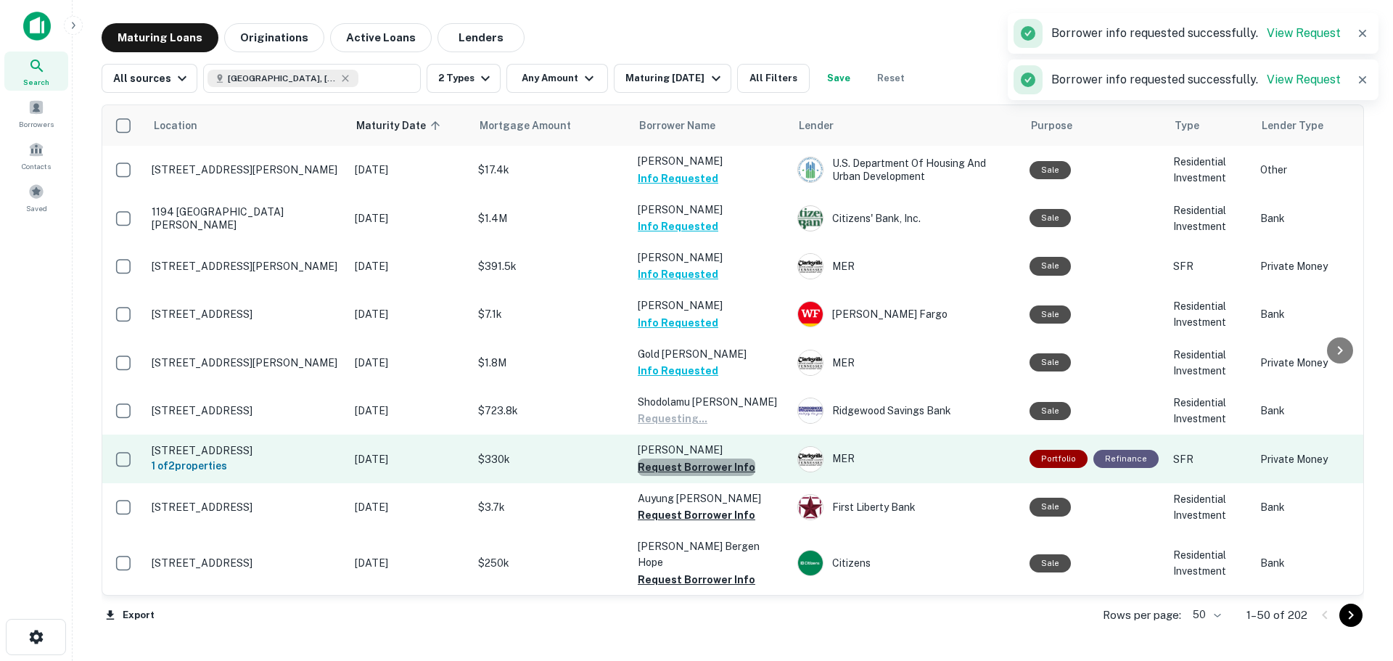
click at [731, 472] on button "Request Borrower Info" at bounding box center [697, 467] width 118 height 17
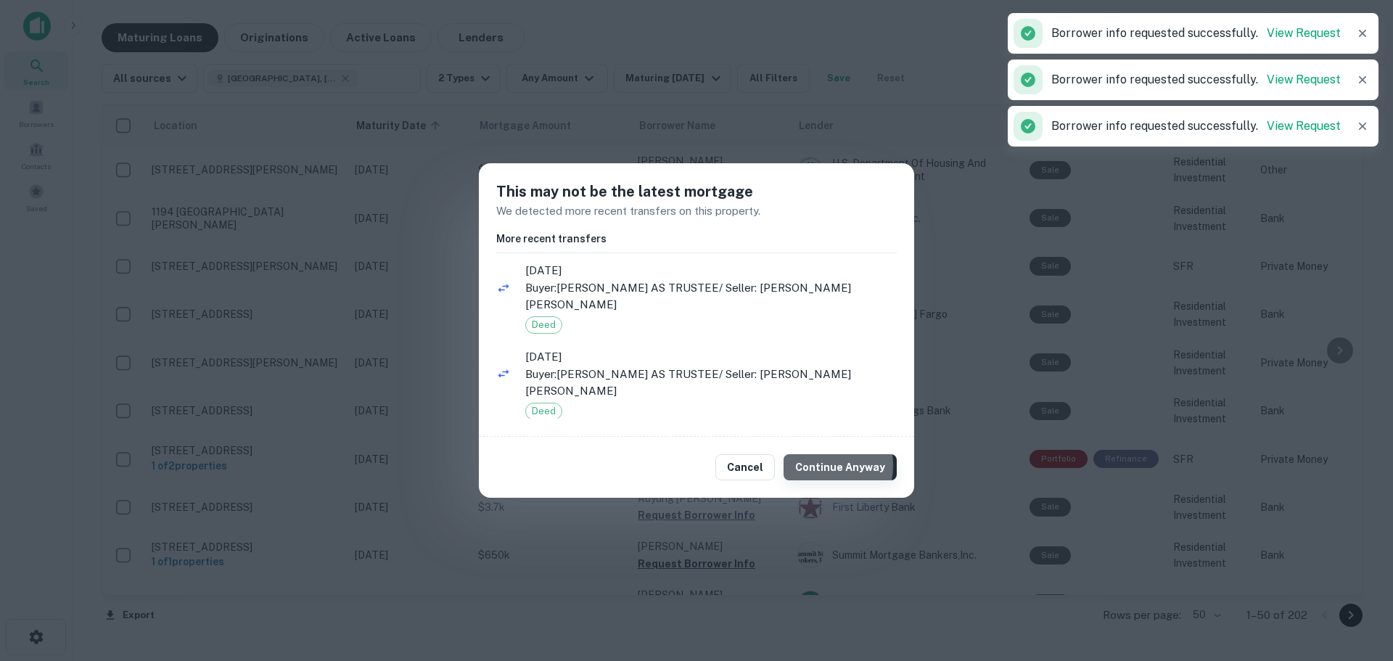
click at [824, 465] on button "Continue Anyway" at bounding box center [840, 467] width 113 height 26
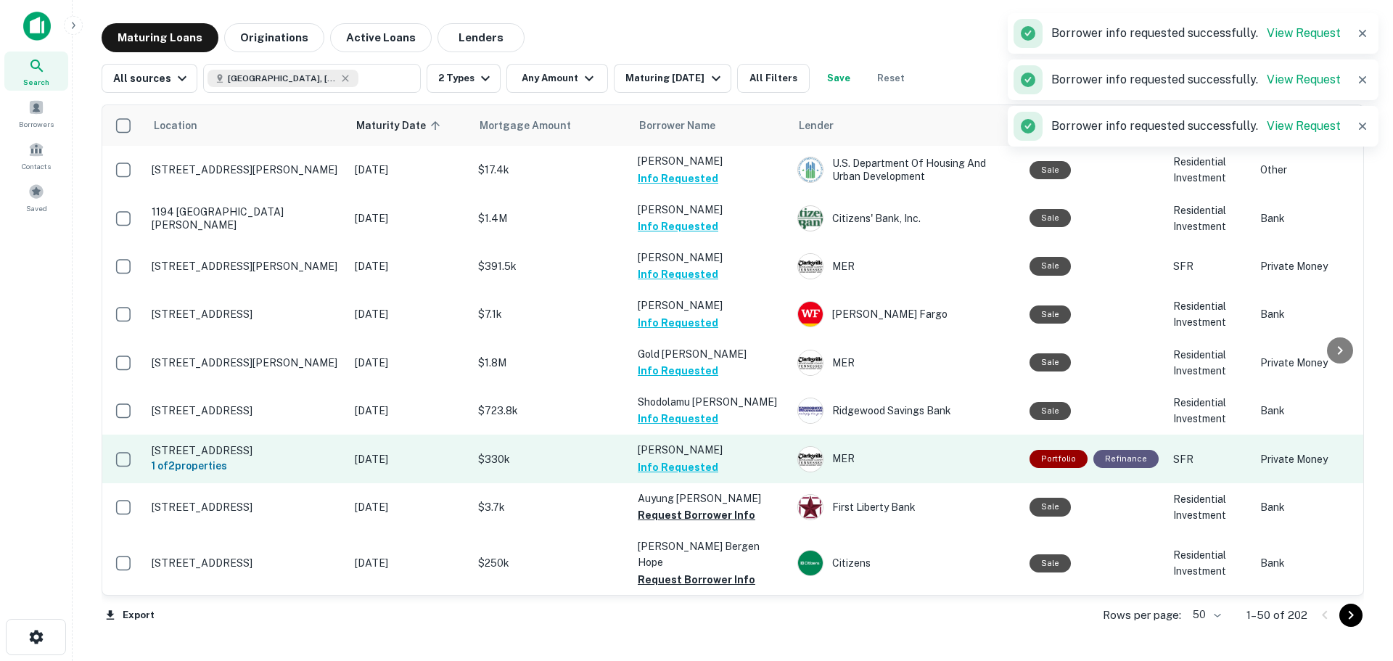
scroll to position [726, 0]
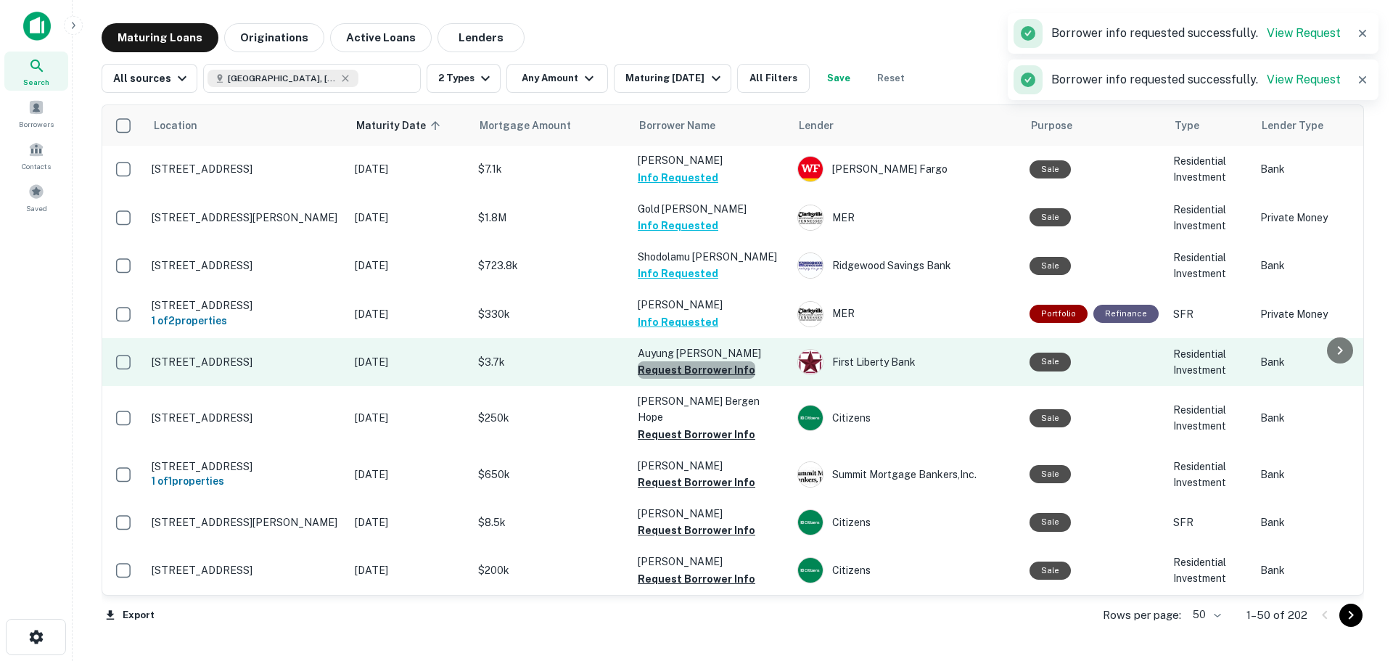
click at [723, 379] on button "Request Borrower Info" at bounding box center [697, 369] width 118 height 17
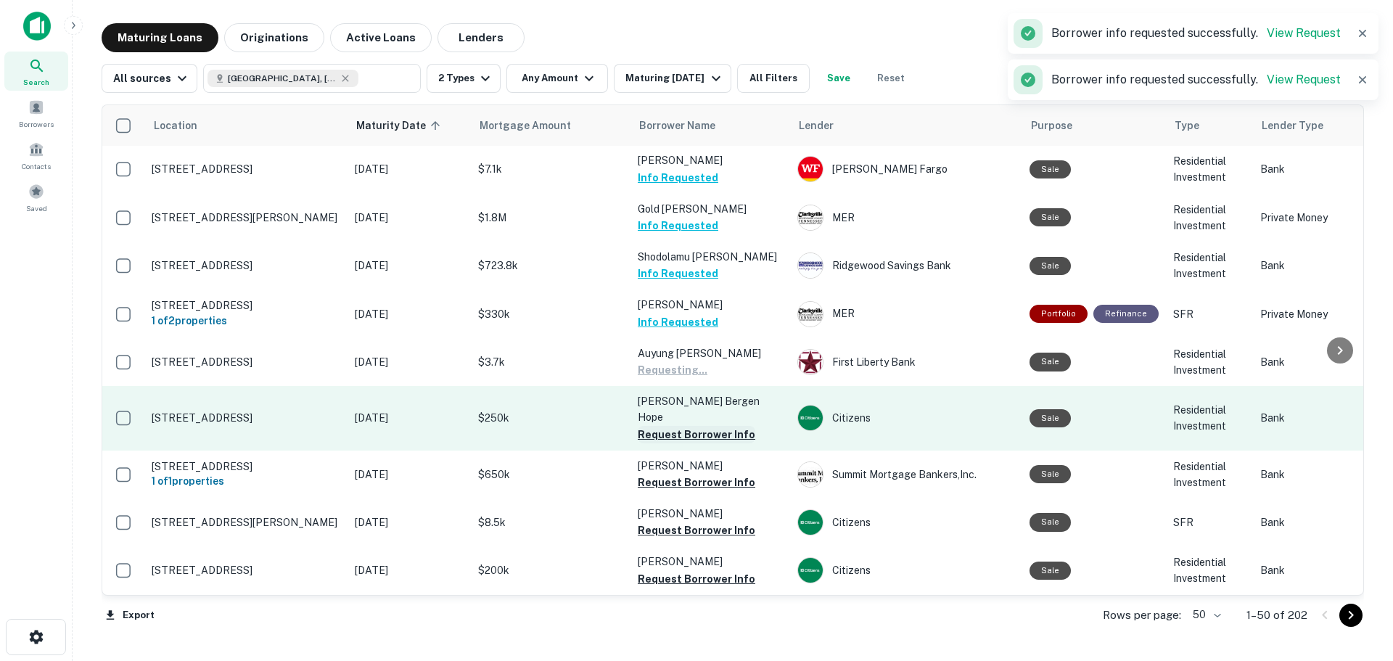
click at [731, 427] on button "Request Borrower Info" at bounding box center [697, 434] width 118 height 17
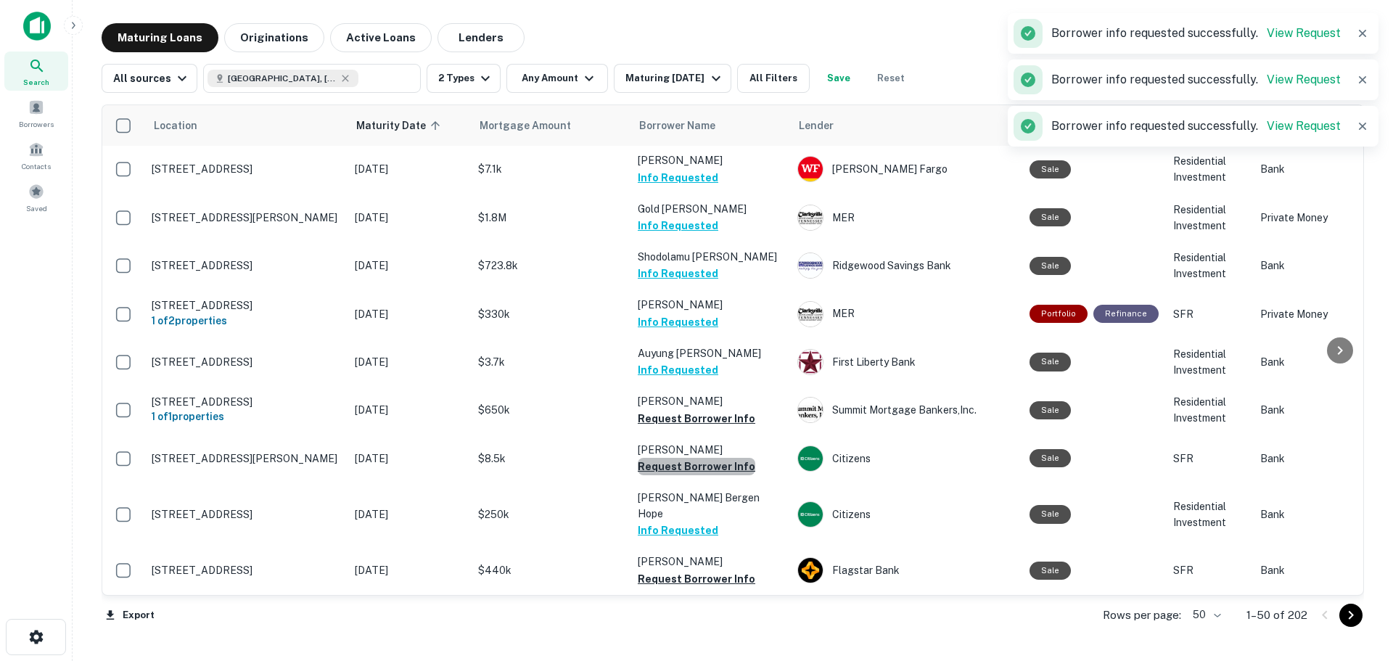
click at [723, 472] on button "Request Borrower Info" at bounding box center [697, 466] width 118 height 17
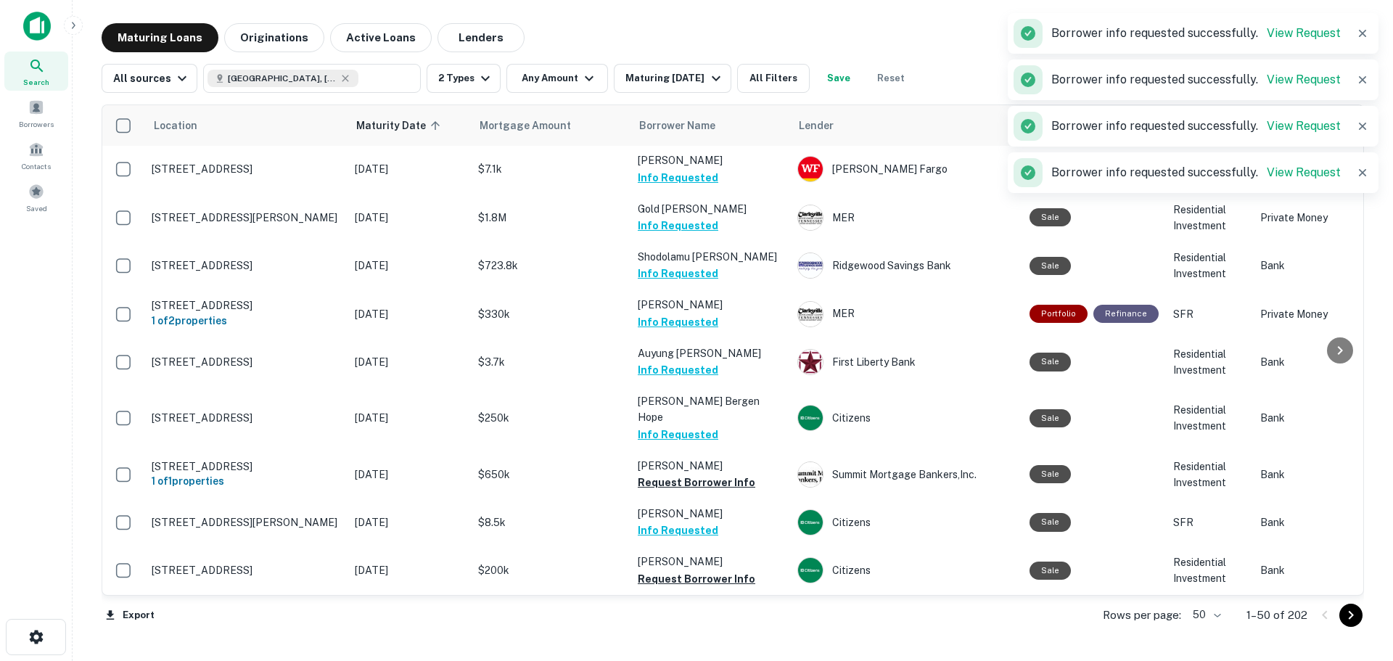
scroll to position [871, 0]
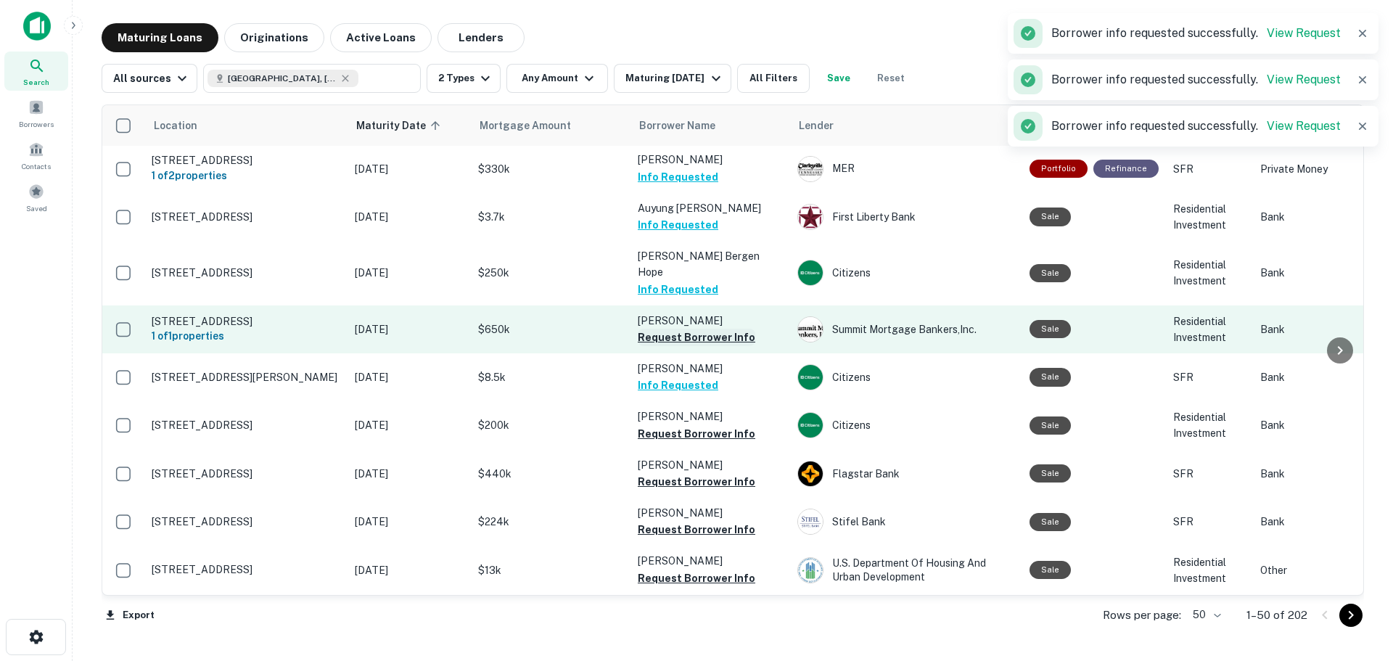
click at [715, 333] on button "Request Borrower Info" at bounding box center [697, 337] width 118 height 17
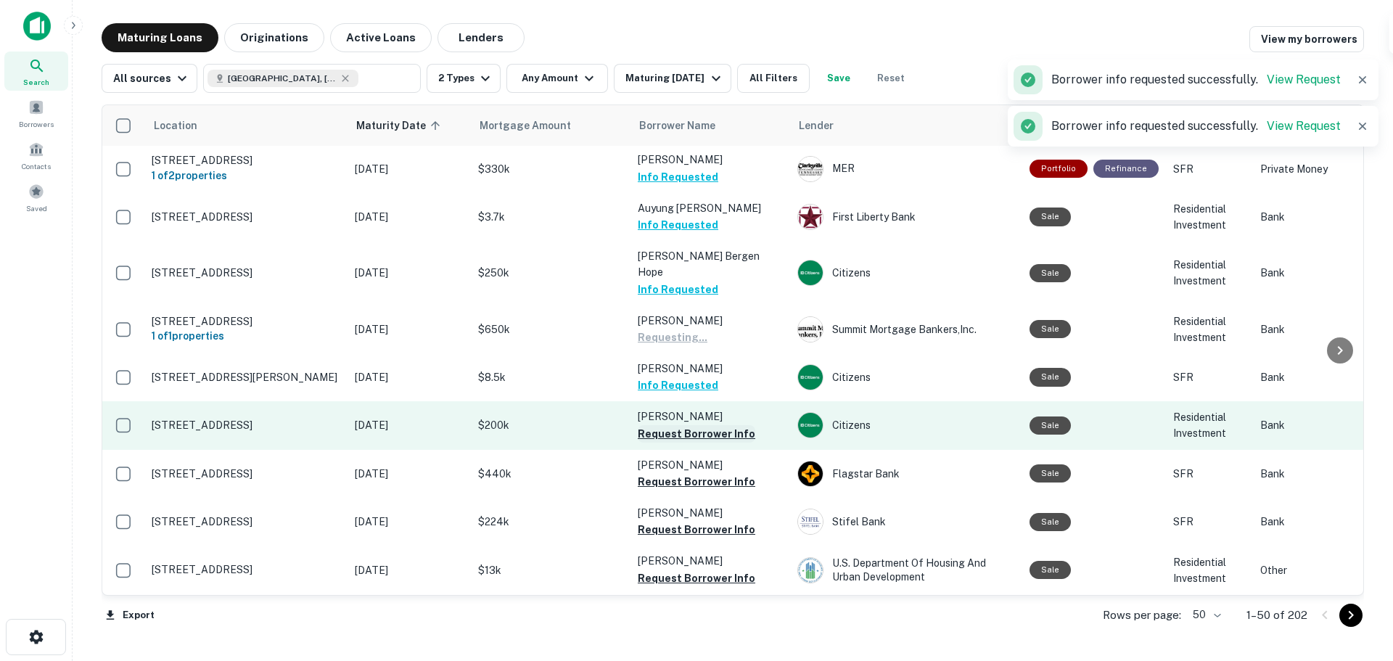
click at [730, 426] on button "Request Borrower Info" at bounding box center [697, 433] width 118 height 17
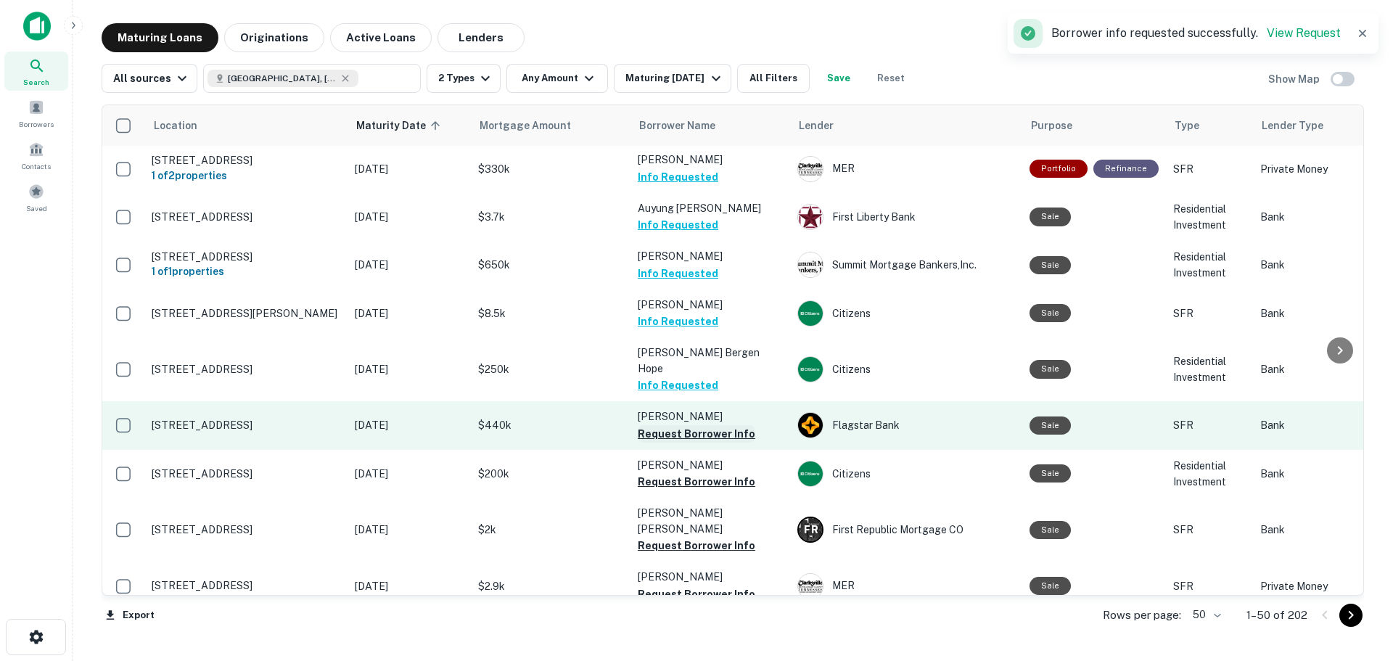
click at [734, 428] on button "Request Borrower Info" at bounding box center [697, 433] width 118 height 17
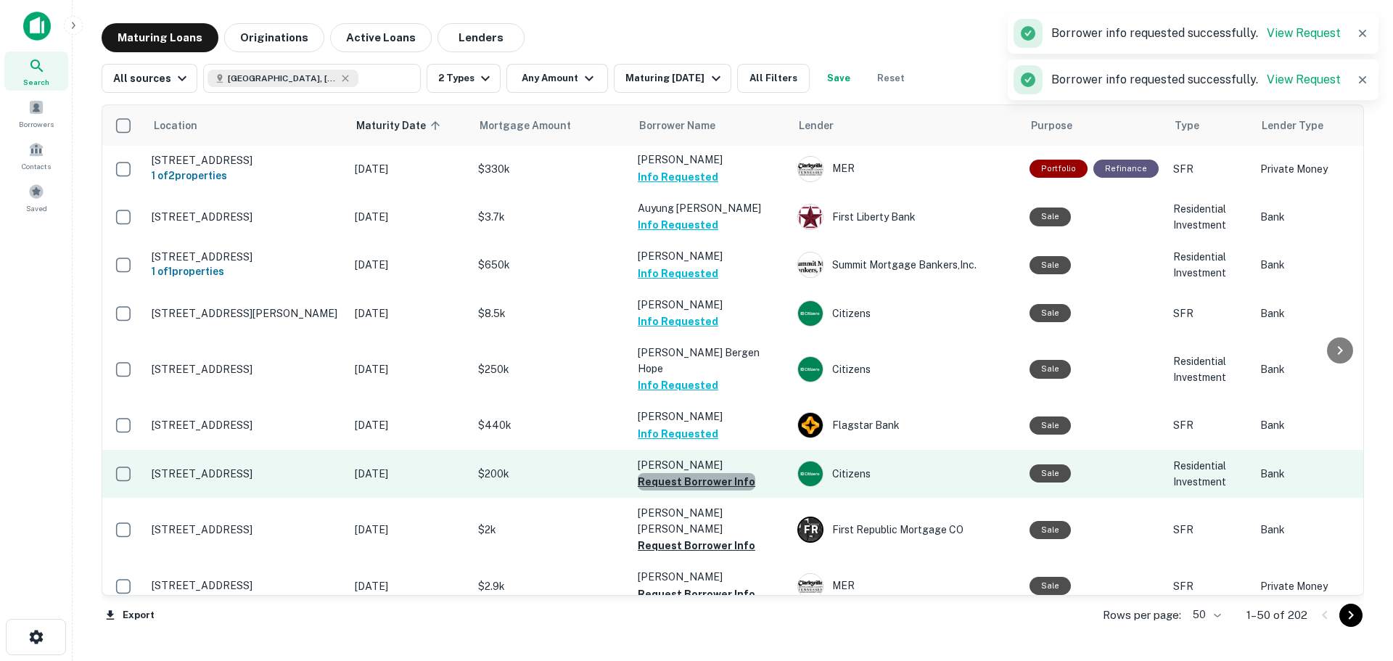
click at [726, 473] on button "Request Borrower Info" at bounding box center [697, 481] width 118 height 17
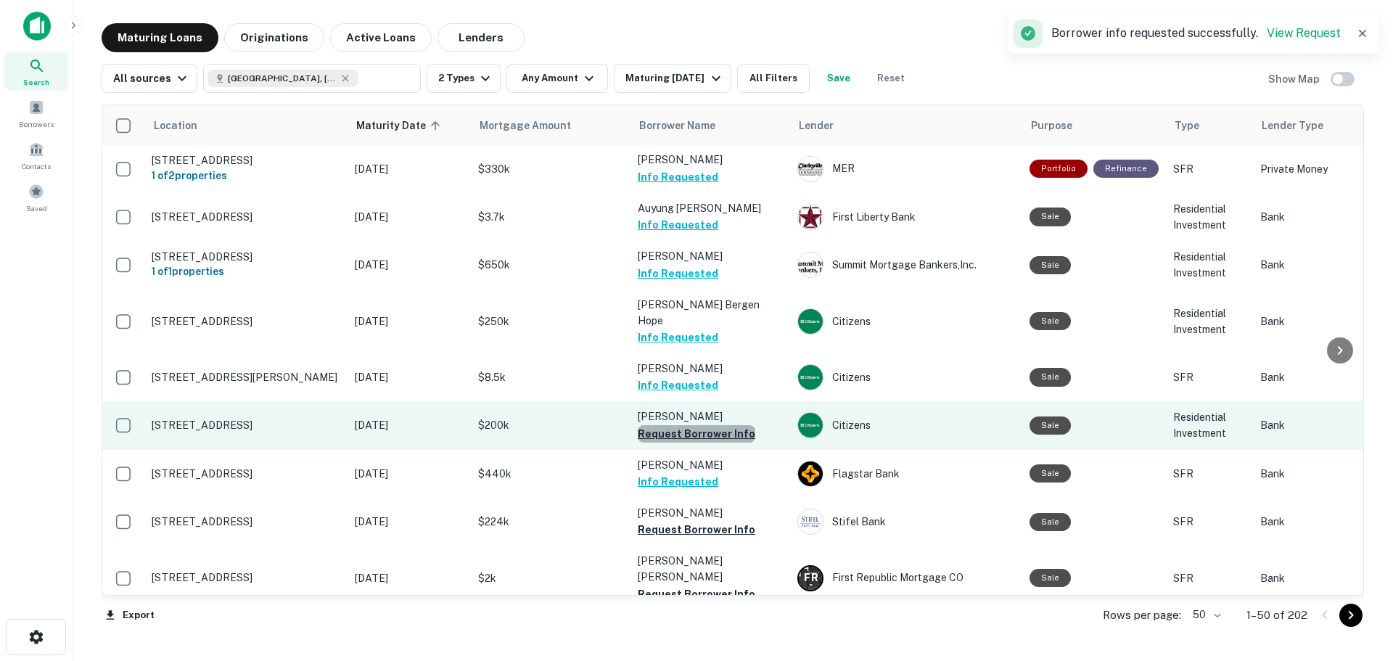
click at [738, 427] on button "Request Borrower Info" at bounding box center [697, 433] width 118 height 17
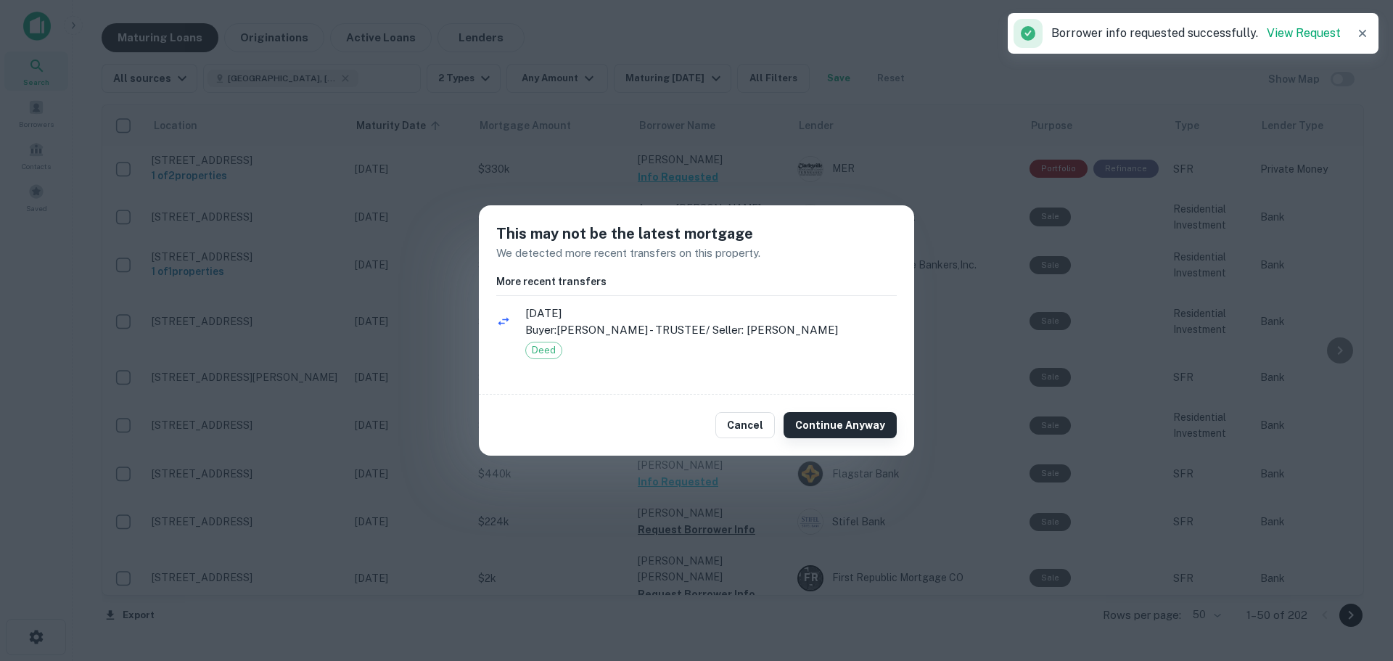
click at [840, 427] on button "Continue Anyway" at bounding box center [840, 425] width 113 height 26
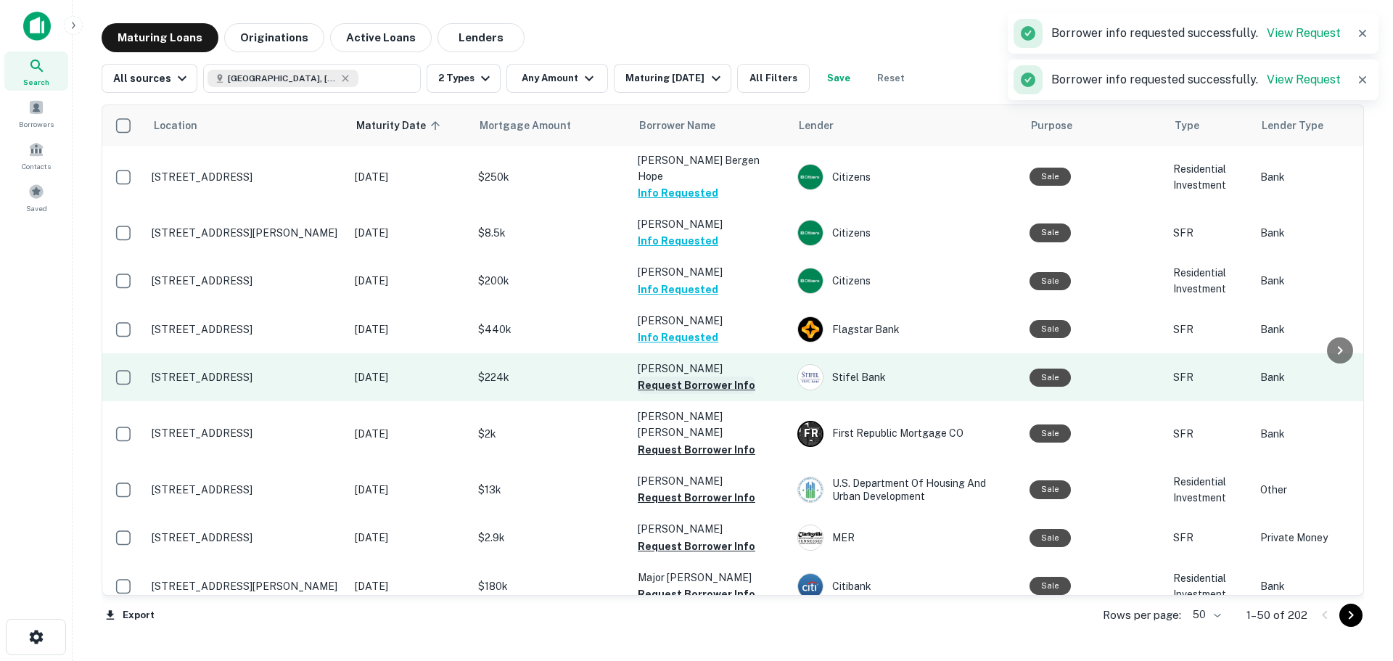
scroll to position [1016, 0]
click at [739, 377] on button "Request Borrower Info" at bounding box center [697, 384] width 118 height 17
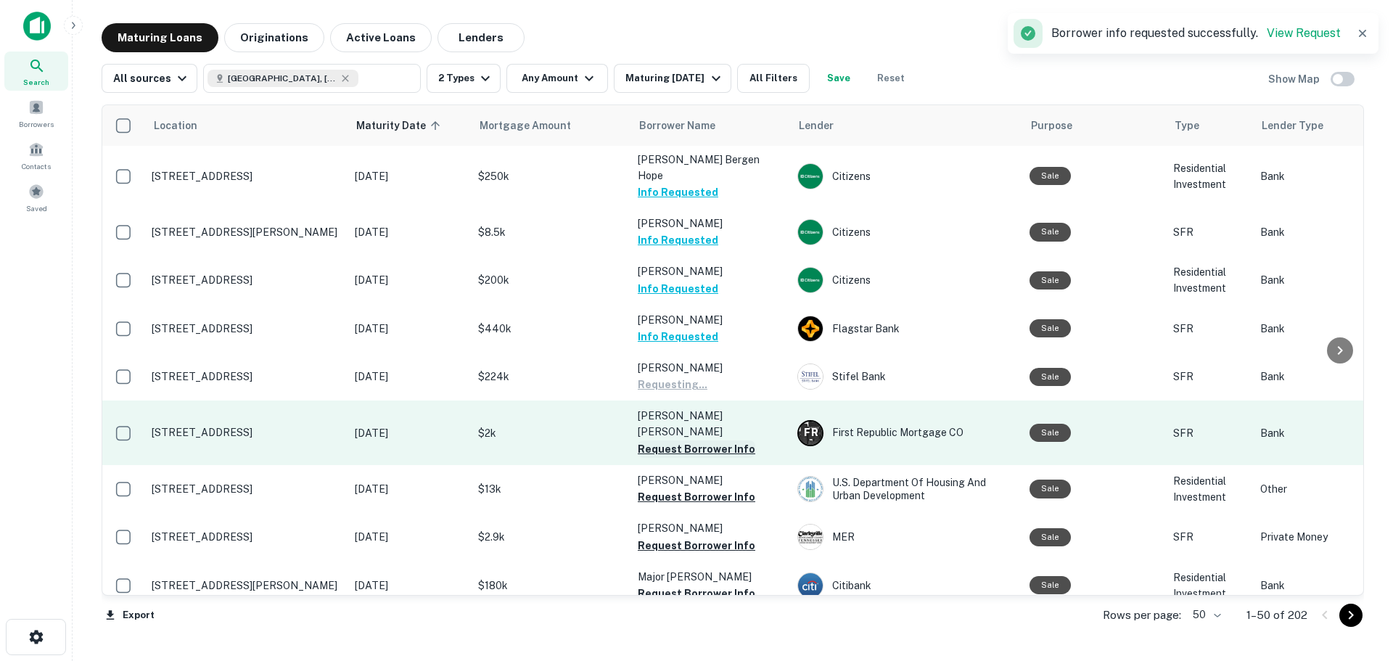
click at [730, 440] on button "Request Borrower Info" at bounding box center [697, 448] width 118 height 17
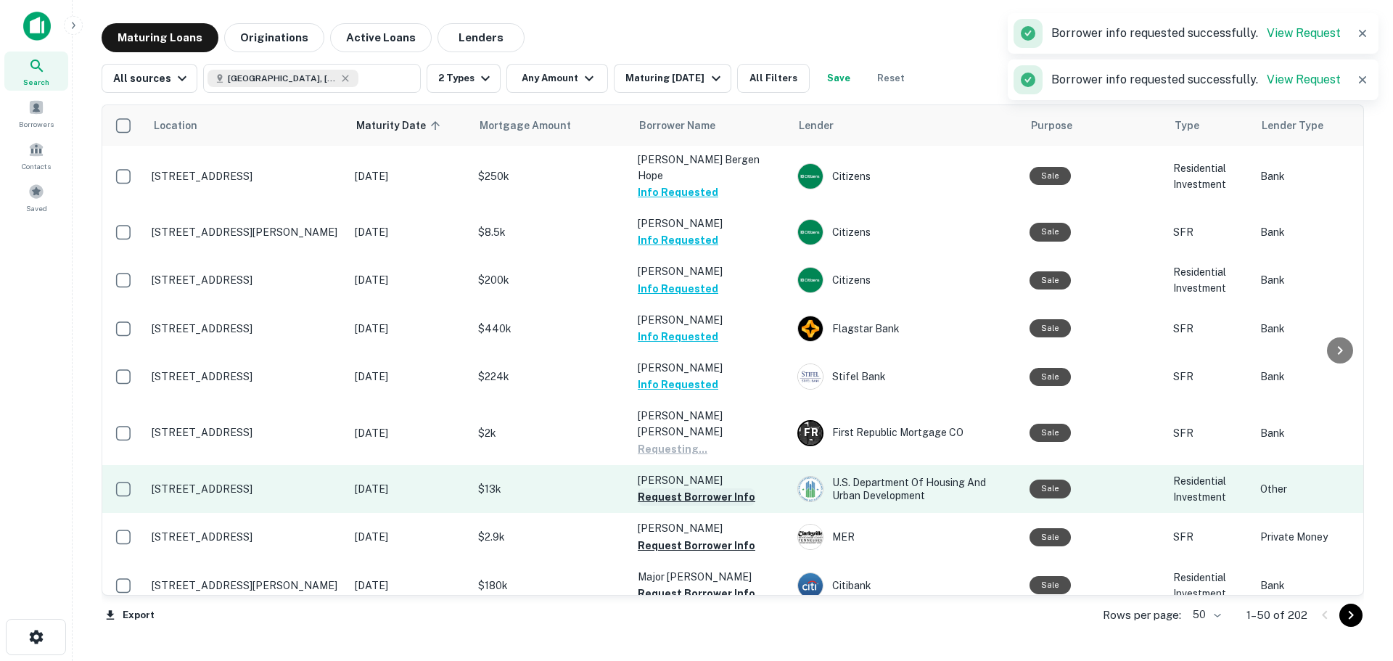
click at [715, 488] on button "Request Borrower Info" at bounding box center [697, 496] width 118 height 17
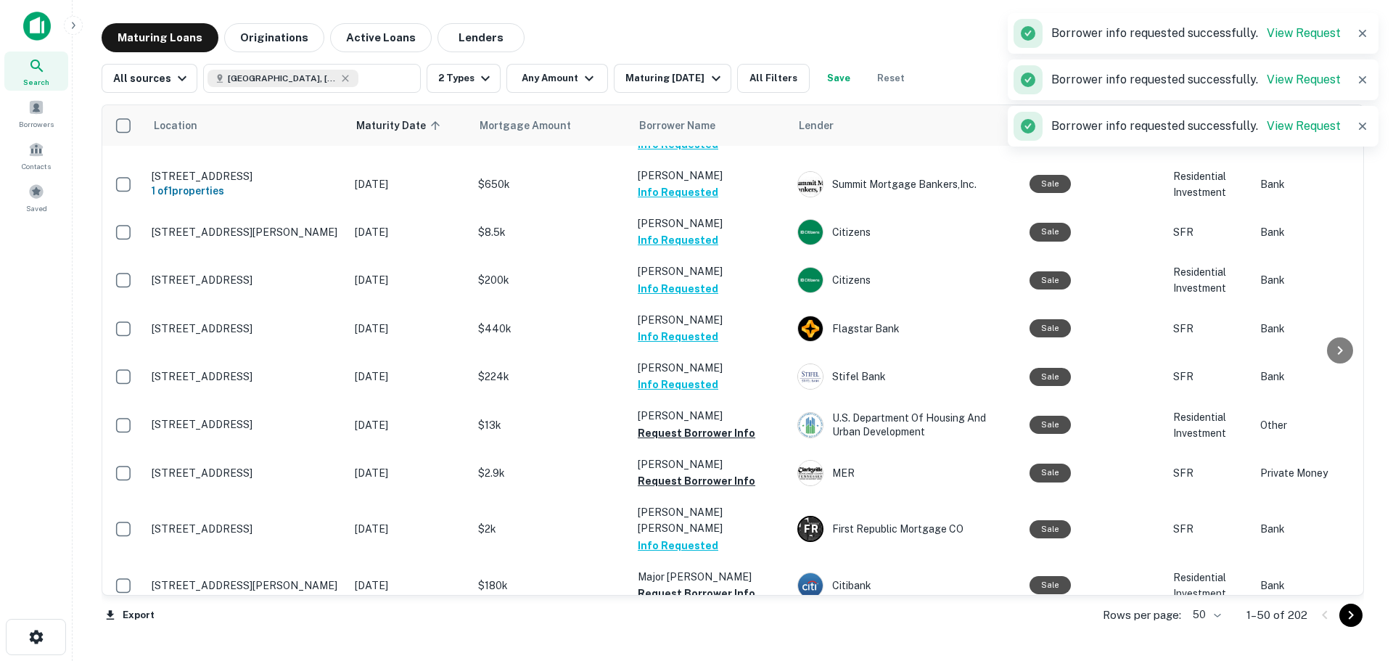
scroll to position [1161, 0]
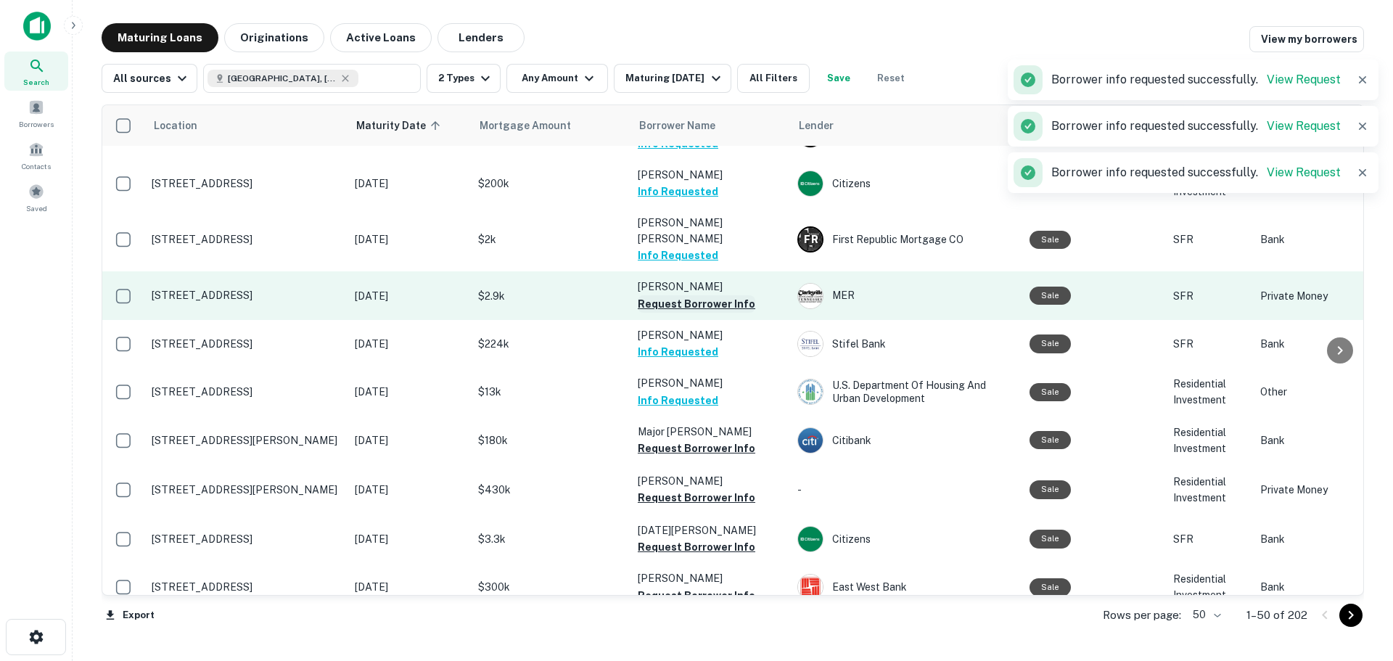
click at [729, 295] on button "Request Borrower Info" at bounding box center [697, 303] width 118 height 17
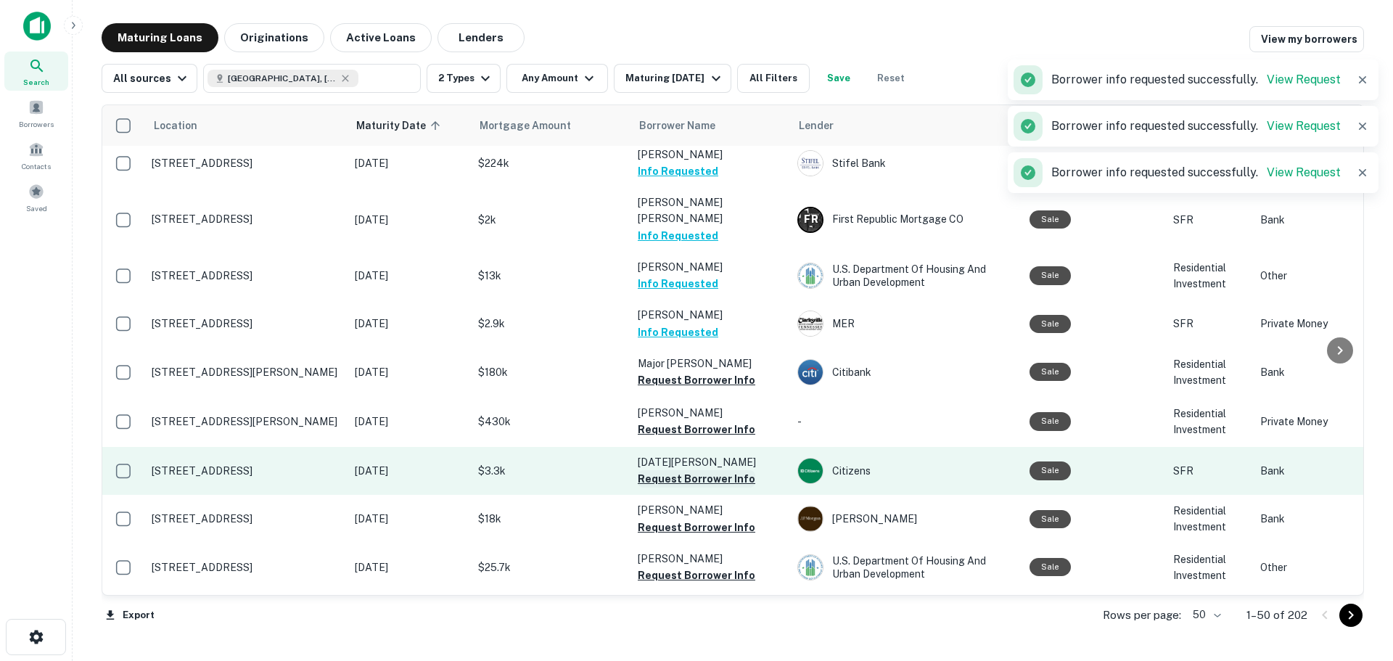
scroll to position [1306, 0]
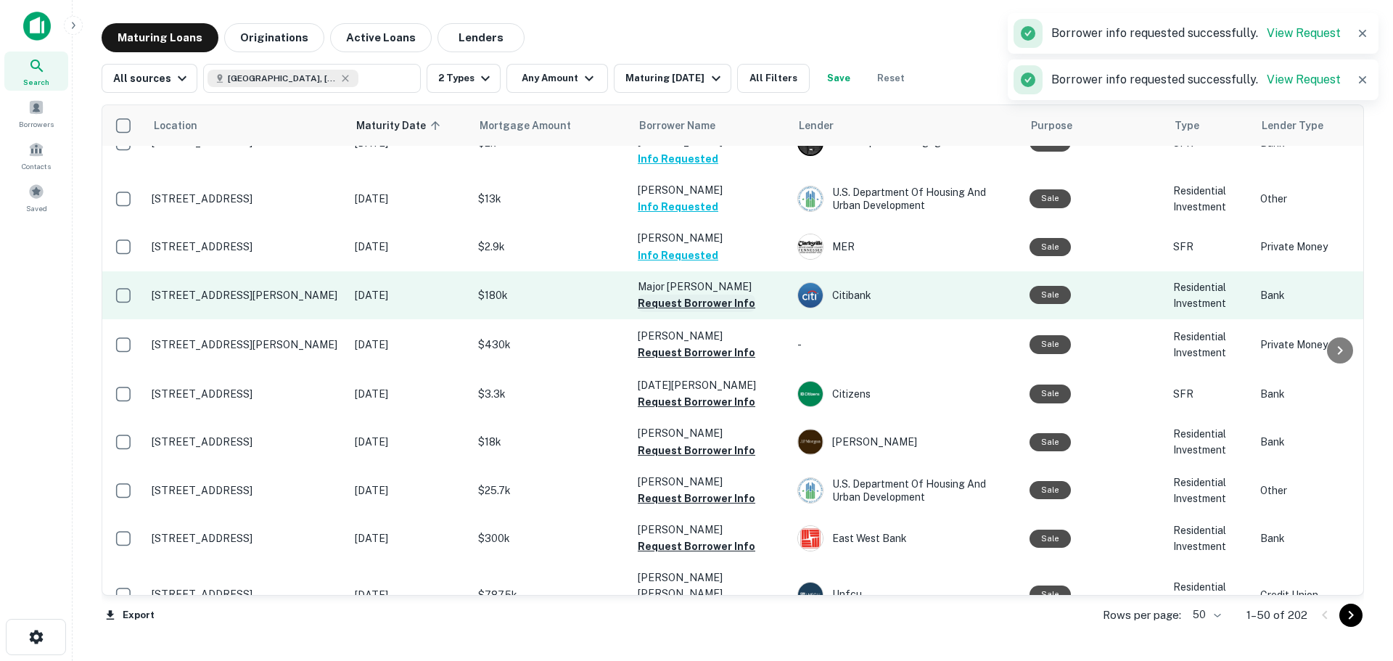
click at [729, 295] on button "Request Borrower Info" at bounding box center [697, 303] width 118 height 17
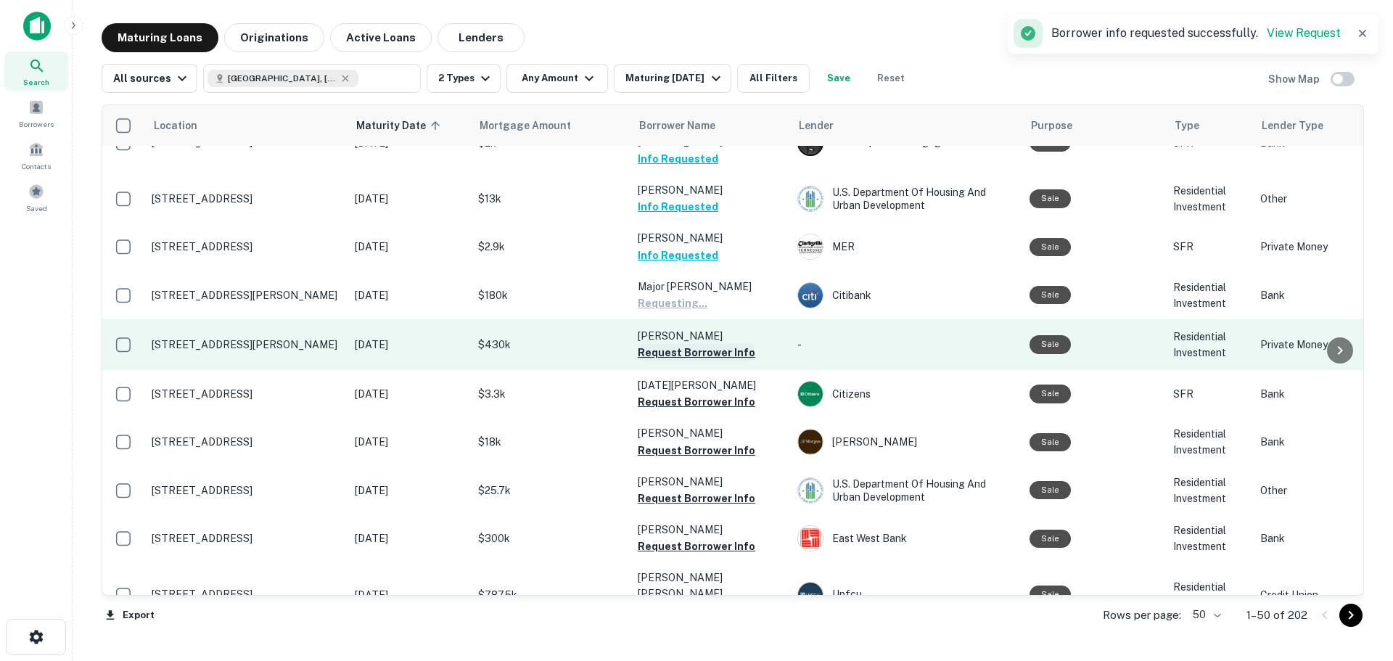
click at [716, 344] on button "Request Borrower Info" at bounding box center [697, 352] width 118 height 17
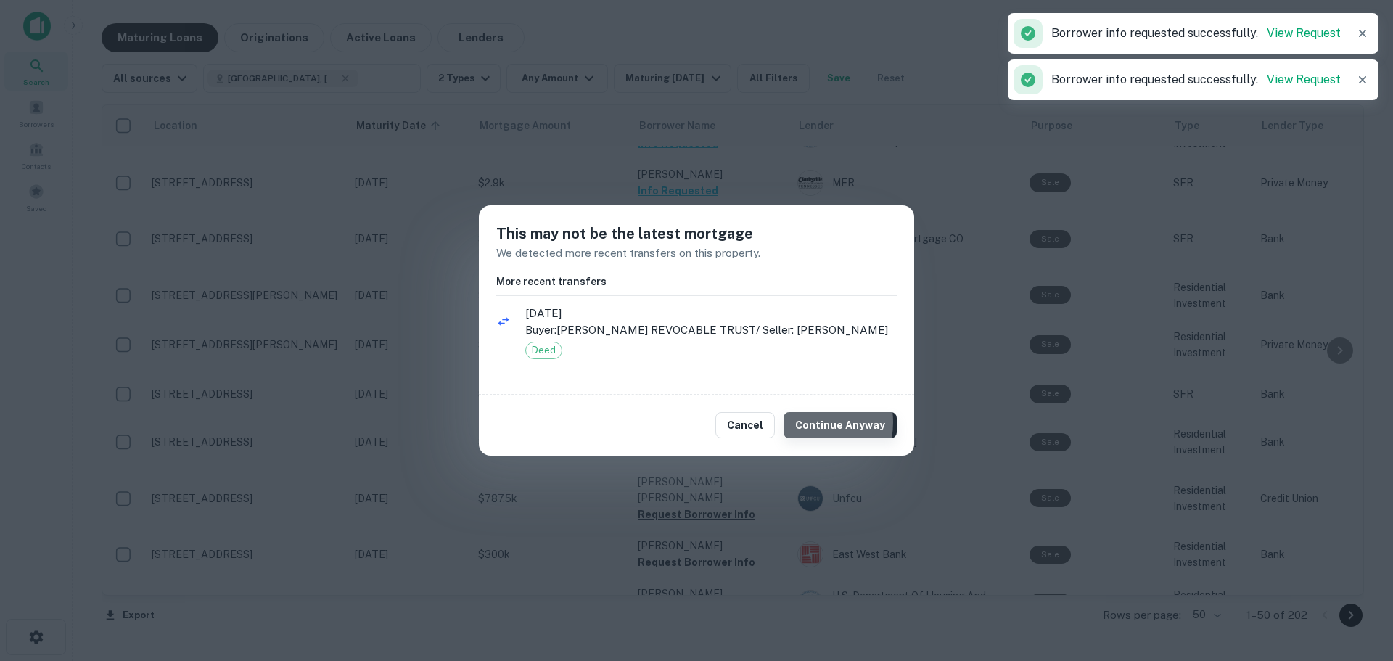
click at [806, 422] on button "Continue Anyway" at bounding box center [840, 425] width 113 height 26
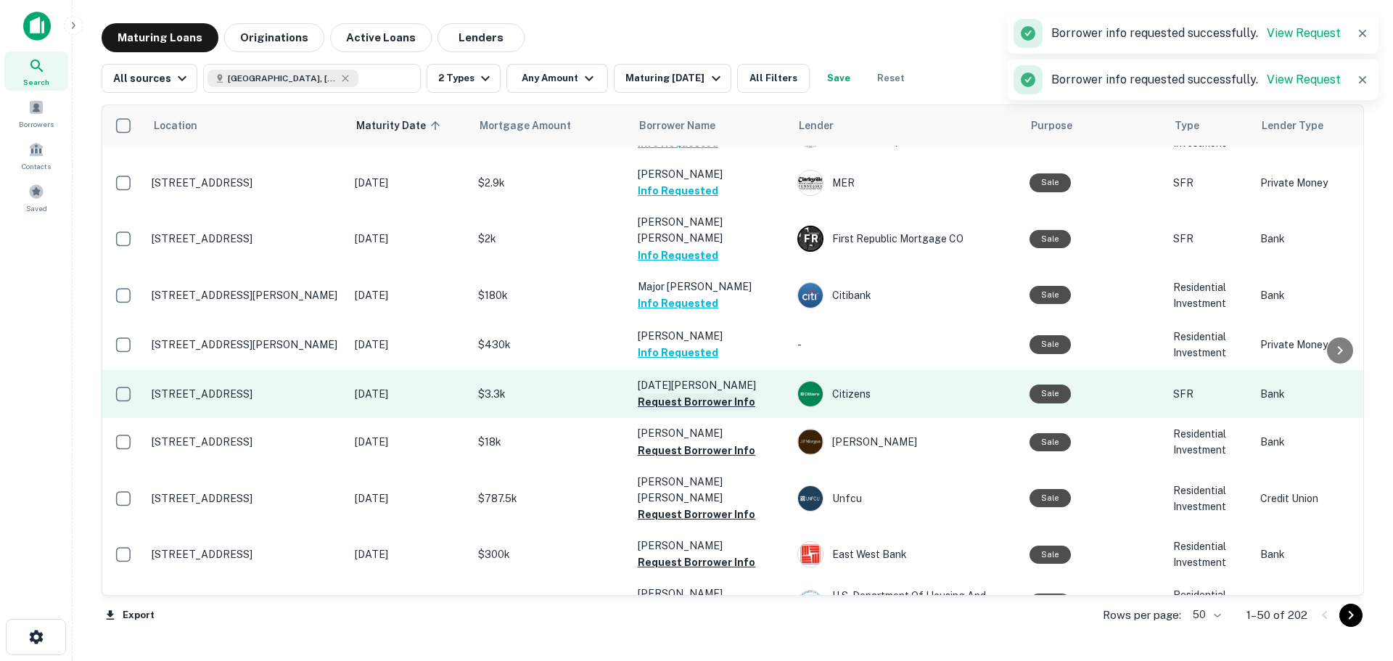
click at [741, 393] on button "Request Borrower Info" at bounding box center [697, 401] width 118 height 17
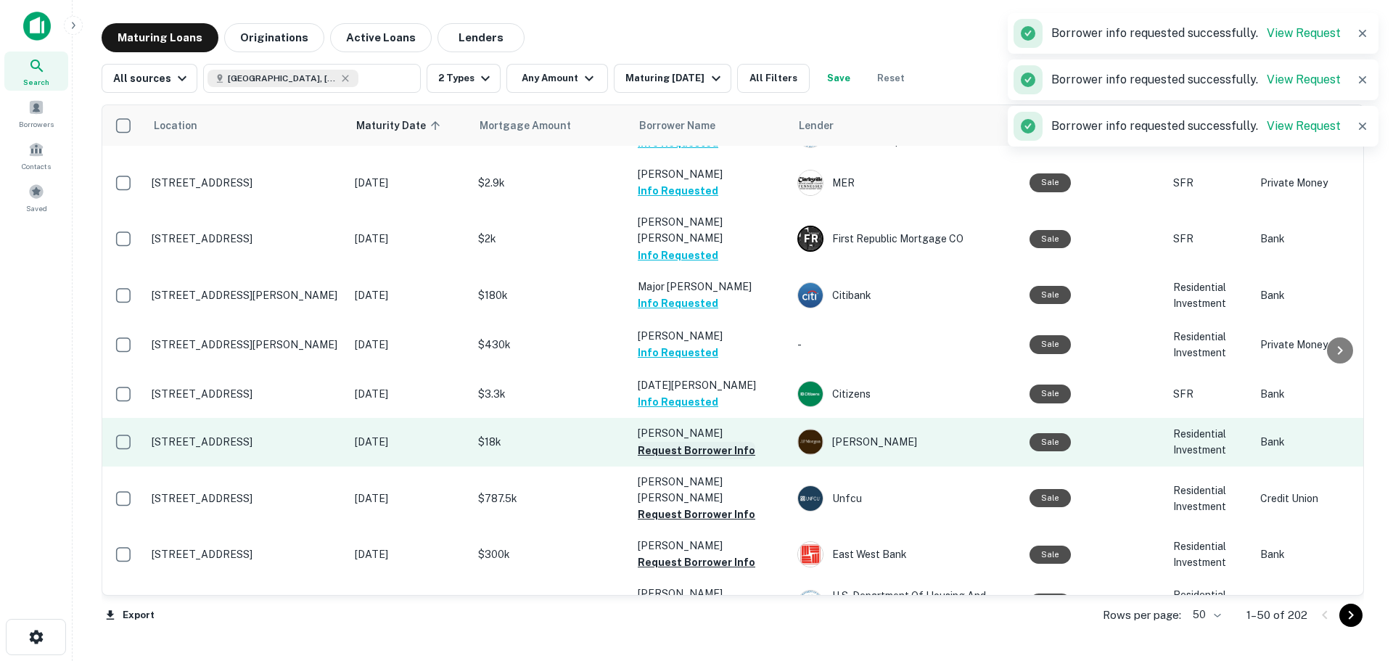
click at [723, 442] on button "Request Borrower Info" at bounding box center [697, 450] width 118 height 17
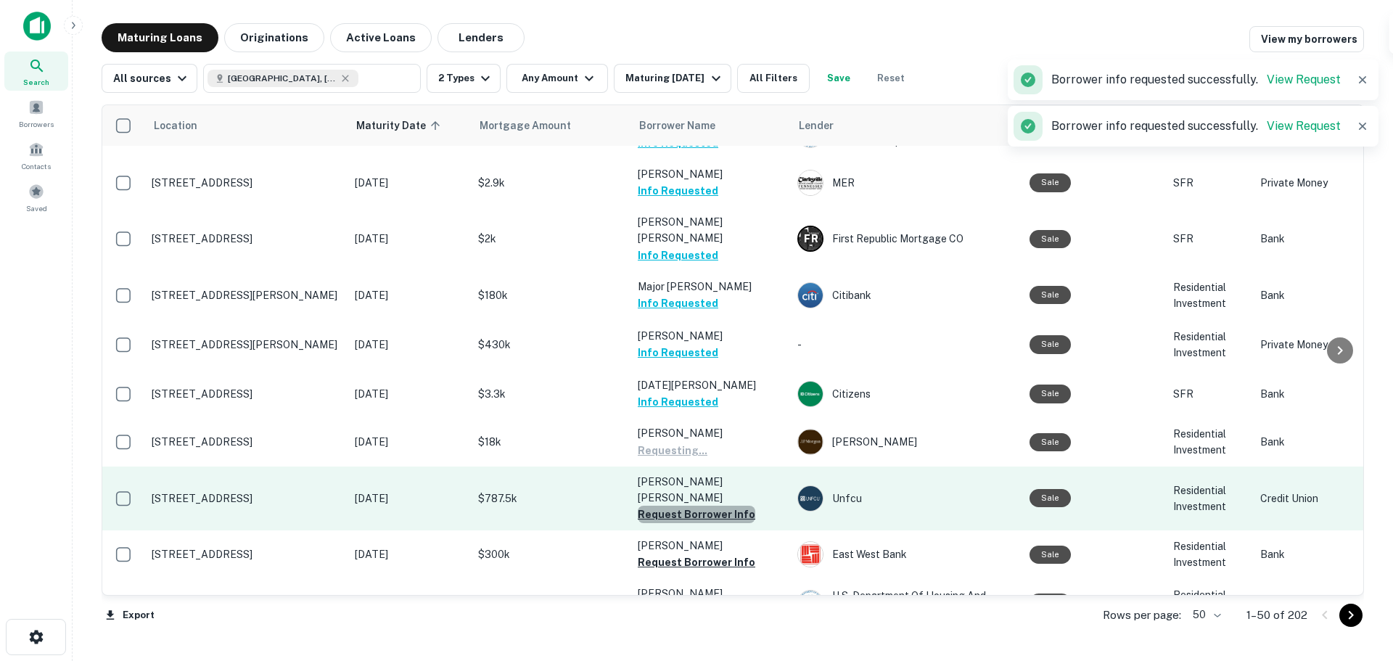
click at [722, 506] on button "Request Borrower Info" at bounding box center [697, 514] width 118 height 17
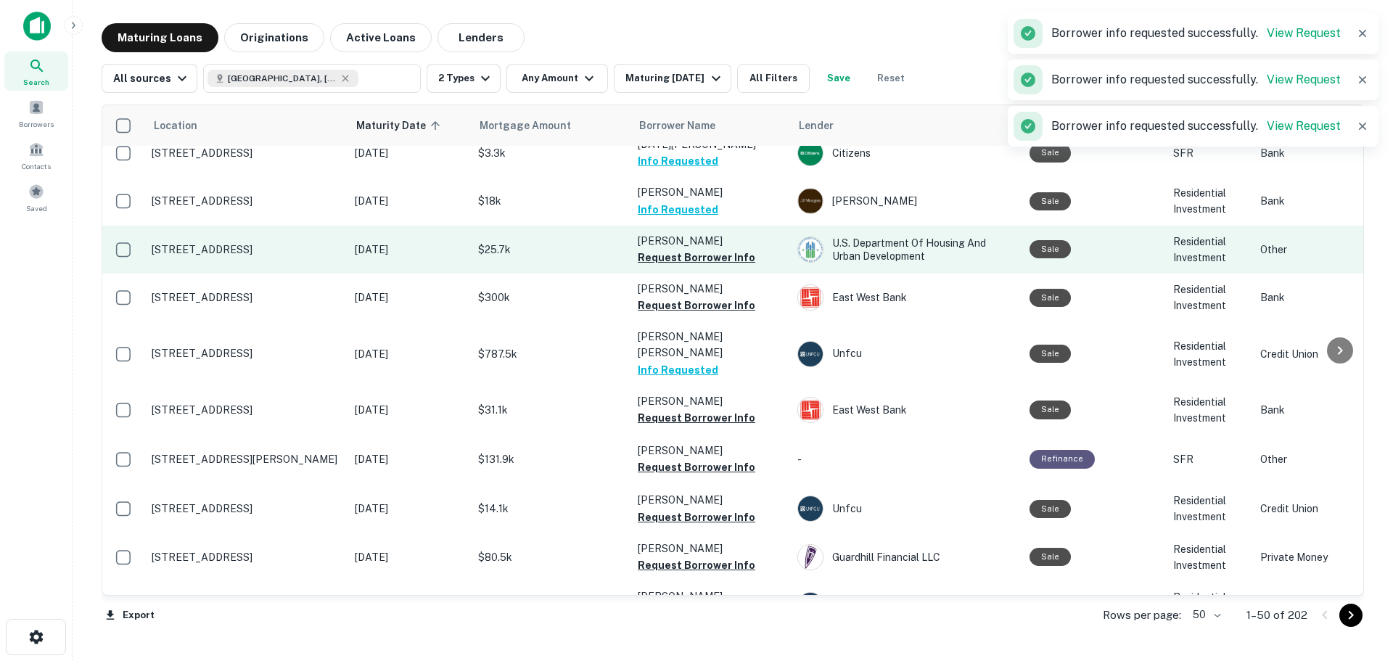
scroll to position [1524, 0]
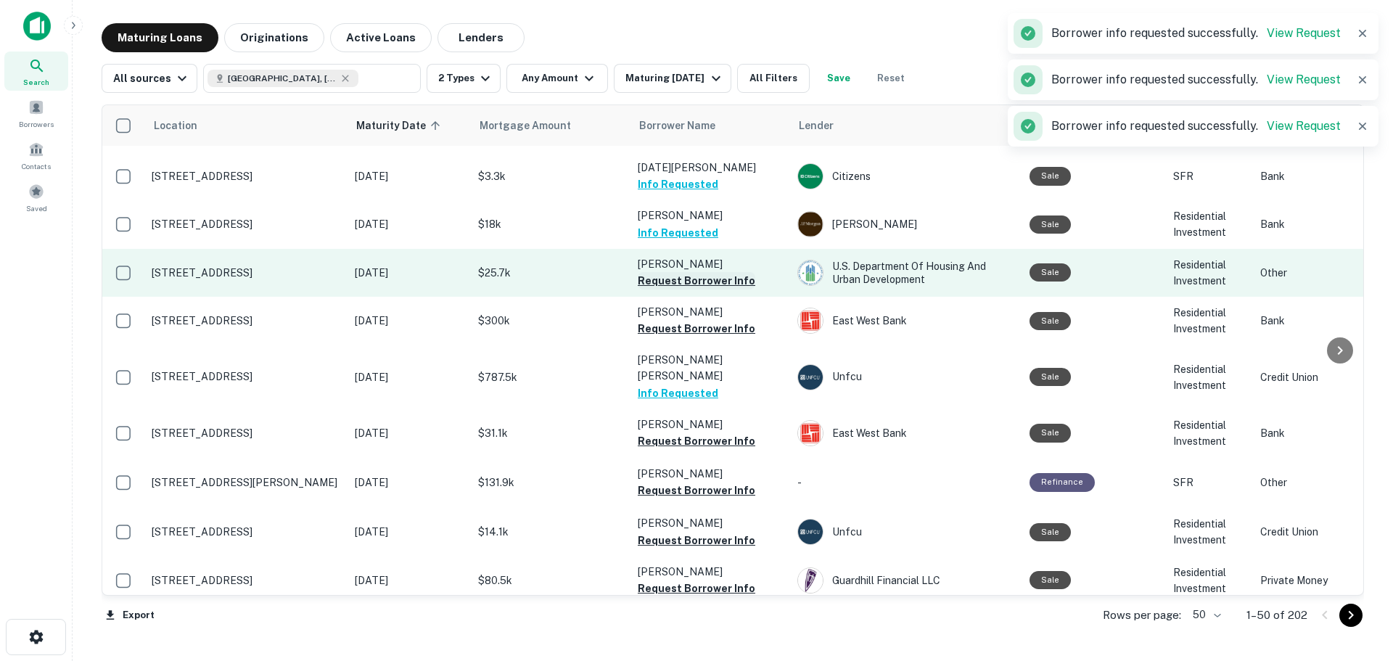
click at [734, 272] on button "Request Borrower Info" at bounding box center [697, 280] width 118 height 17
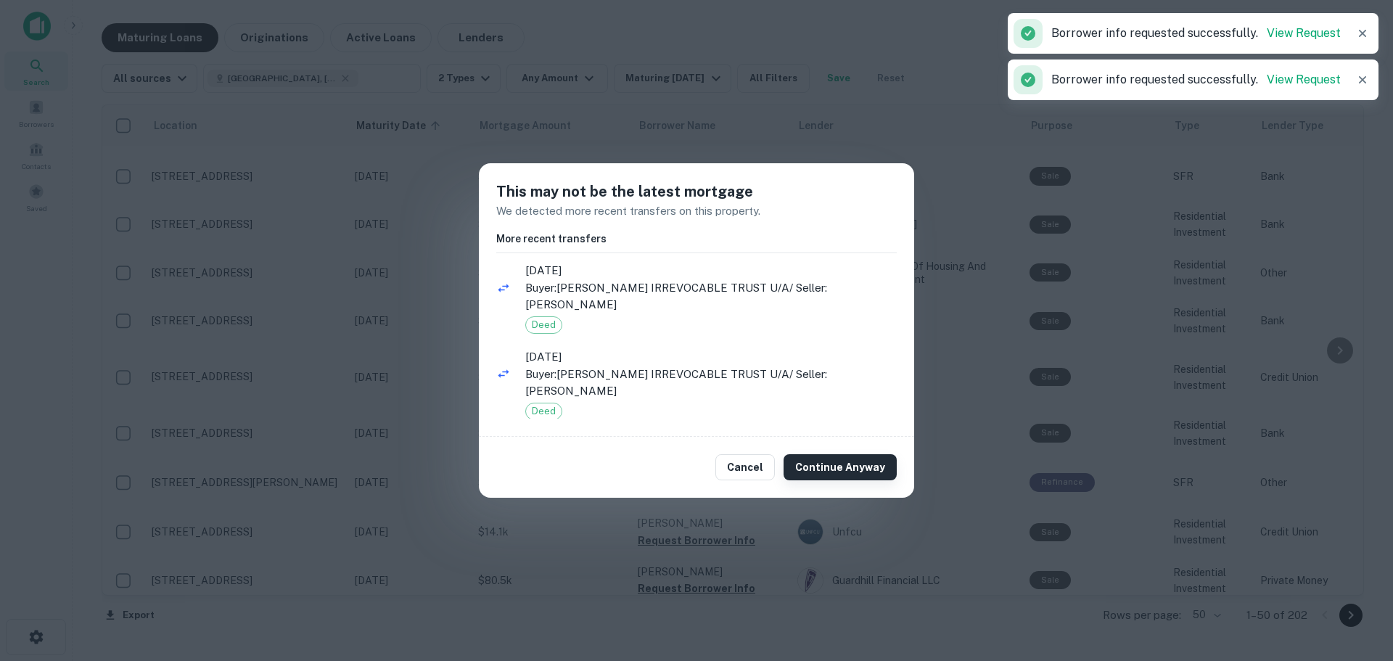
click at [816, 467] on button "Continue Anyway" at bounding box center [840, 467] width 113 height 26
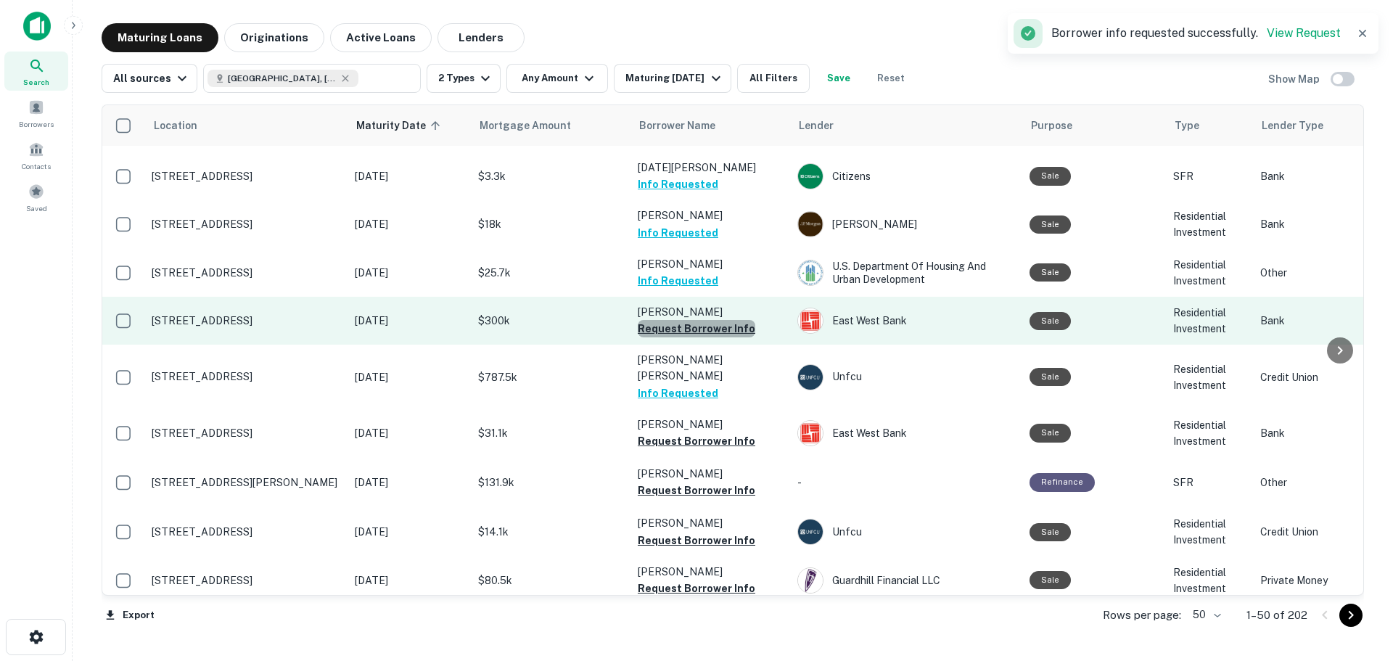
click at [742, 320] on button "Request Borrower Info" at bounding box center [697, 328] width 118 height 17
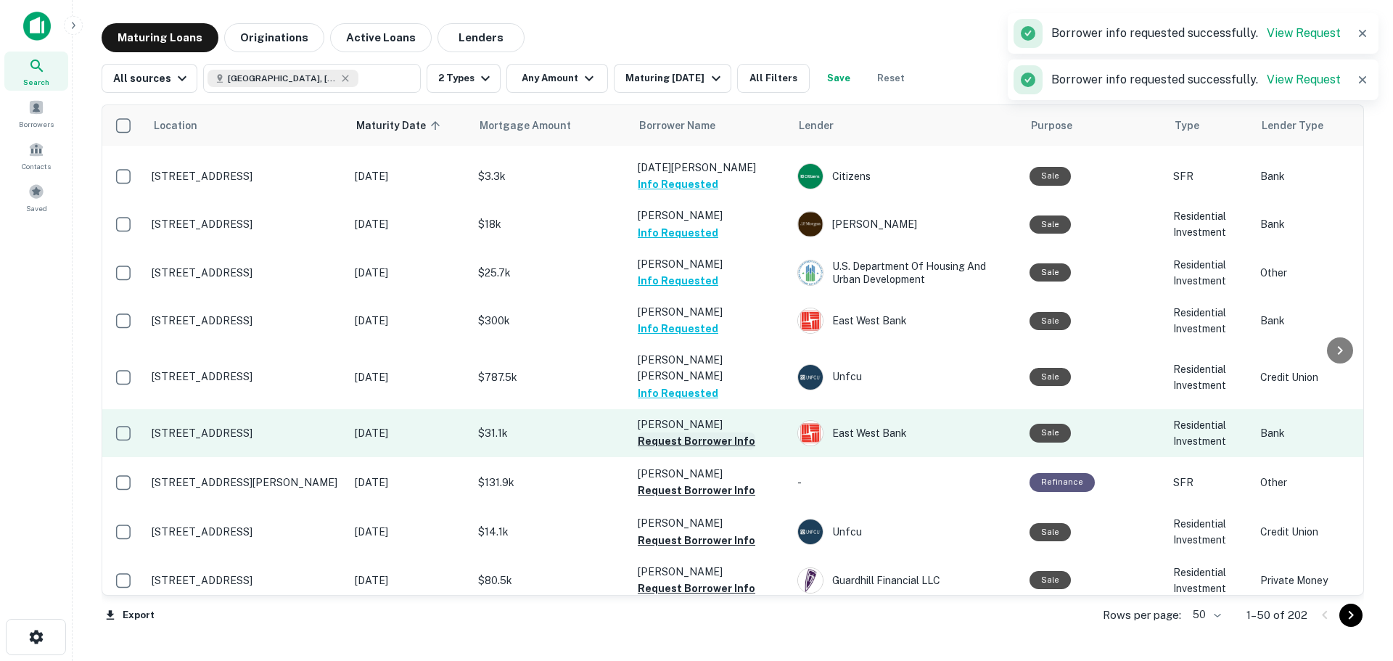
click at [720, 432] on button "Request Borrower Info" at bounding box center [697, 440] width 118 height 17
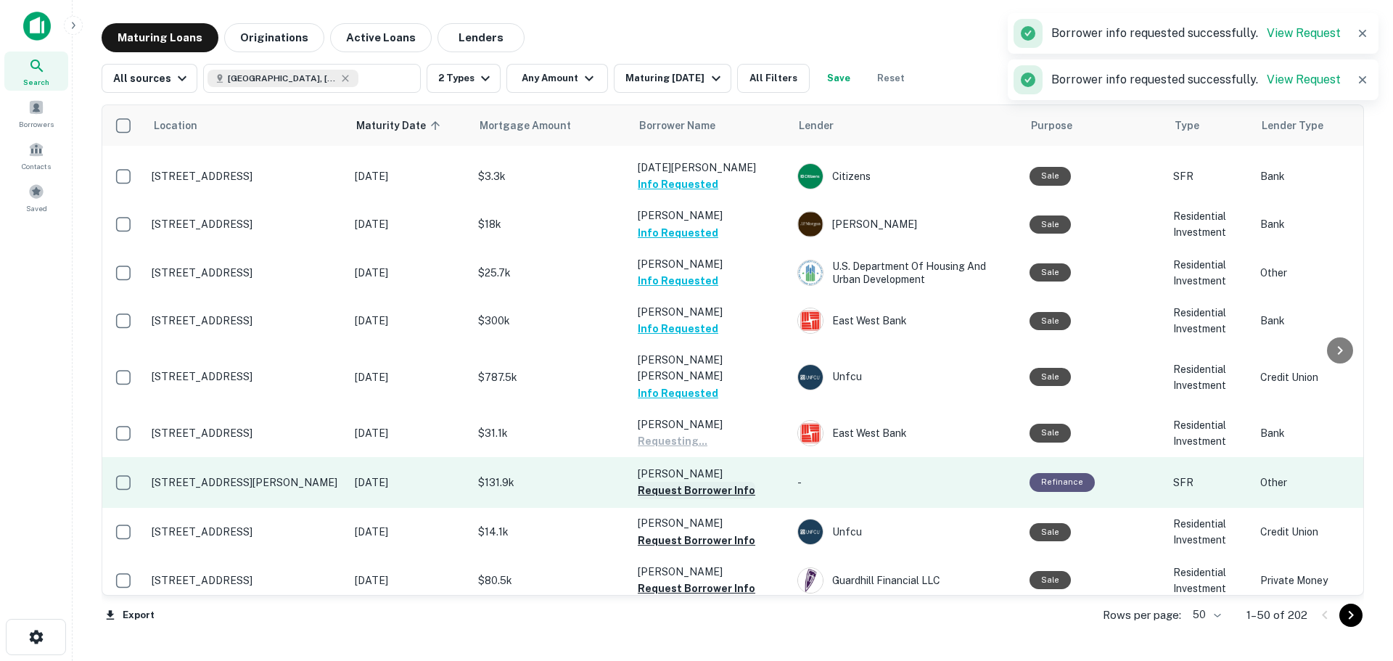
click at [728, 482] on button "Request Borrower Info" at bounding box center [697, 490] width 118 height 17
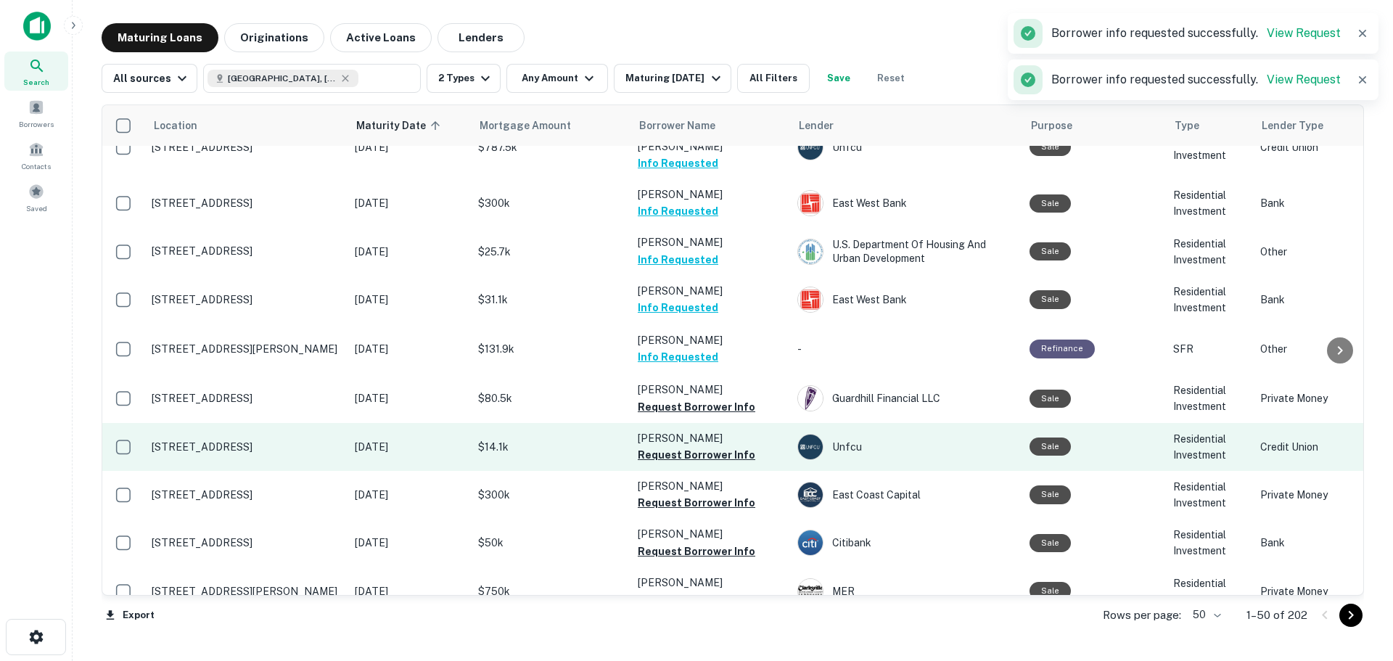
scroll to position [1669, 0]
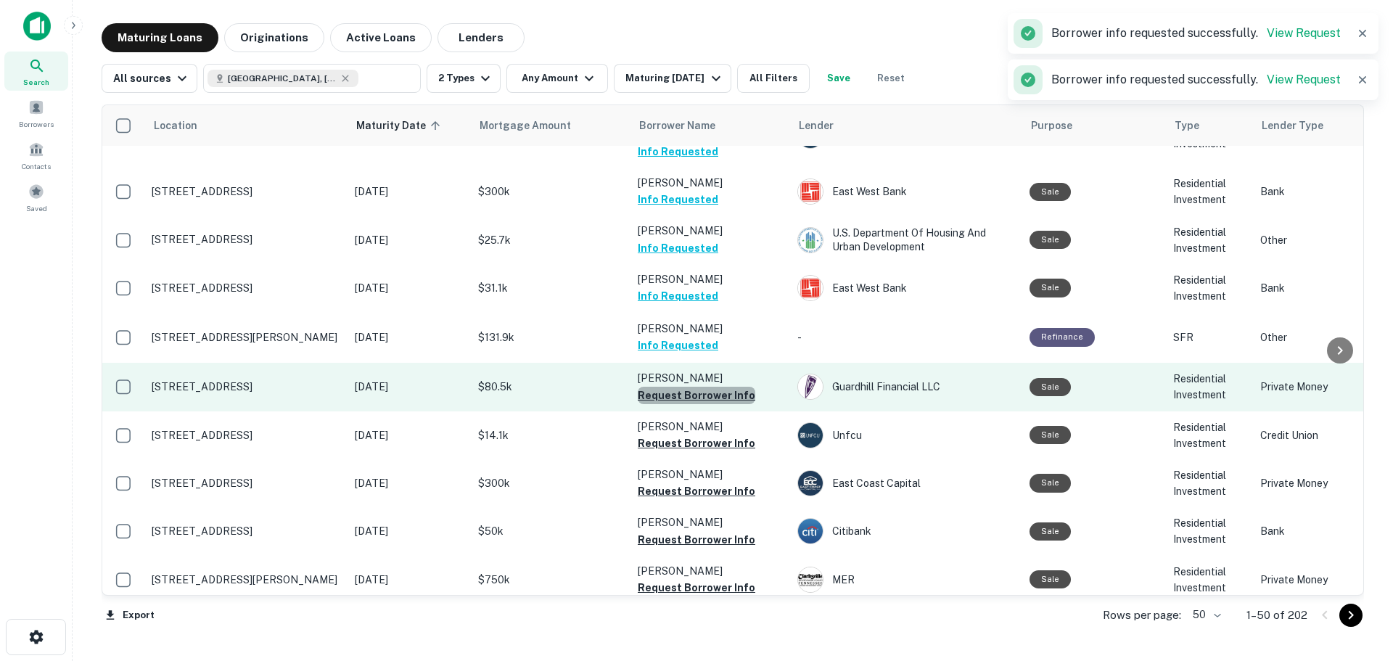
click at [729, 387] on button "Request Borrower Info" at bounding box center [697, 395] width 118 height 17
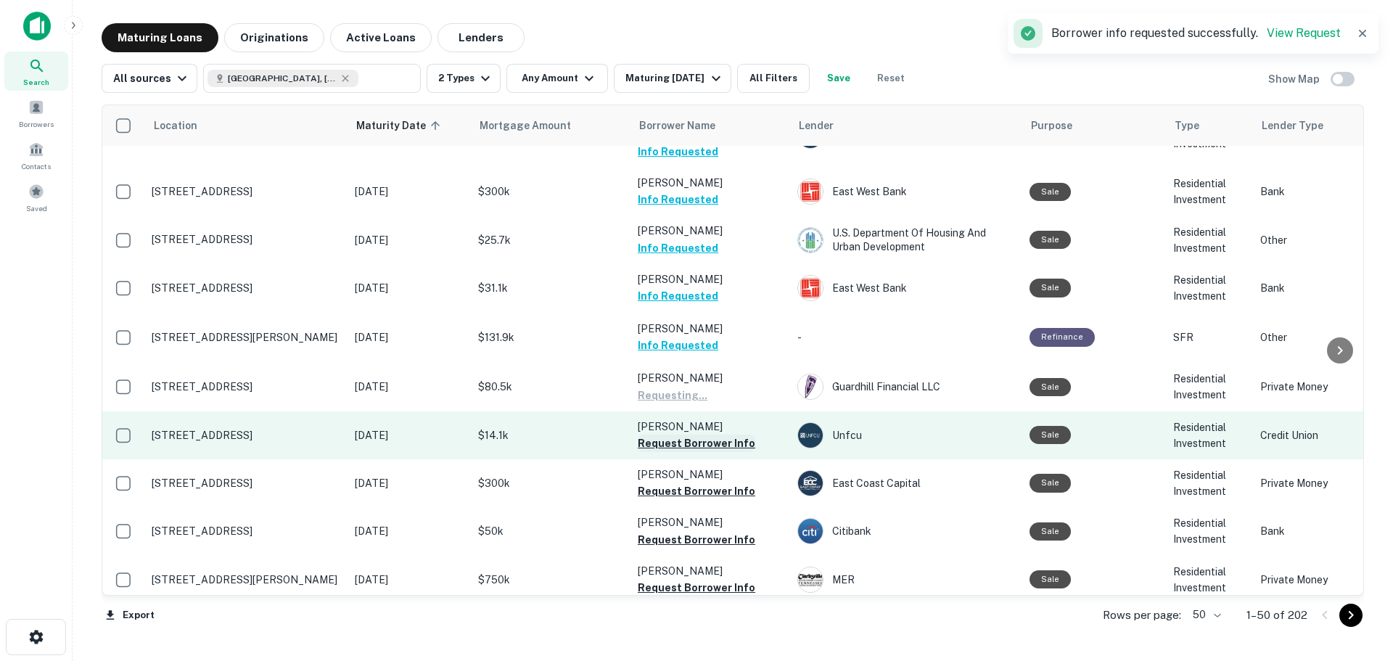
click at [729, 435] on button "Request Borrower Info" at bounding box center [697, 443] width 118 height 17
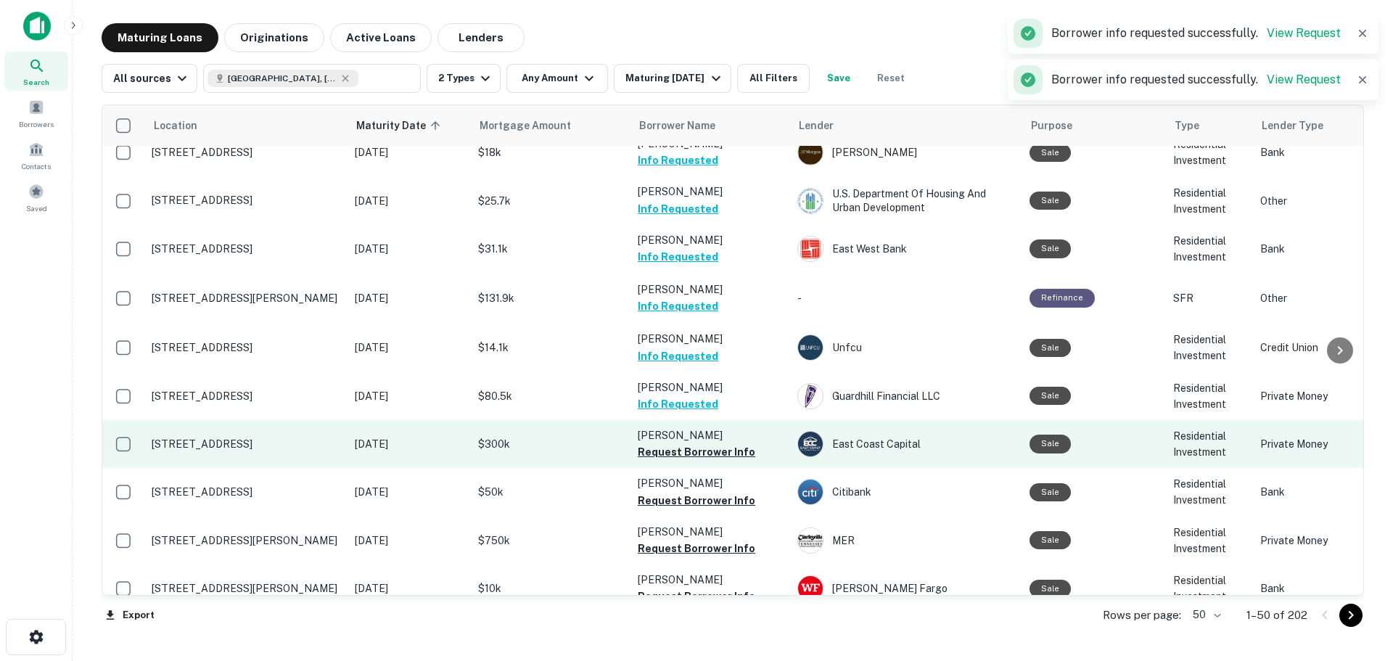
scroll to position [1741, 0]
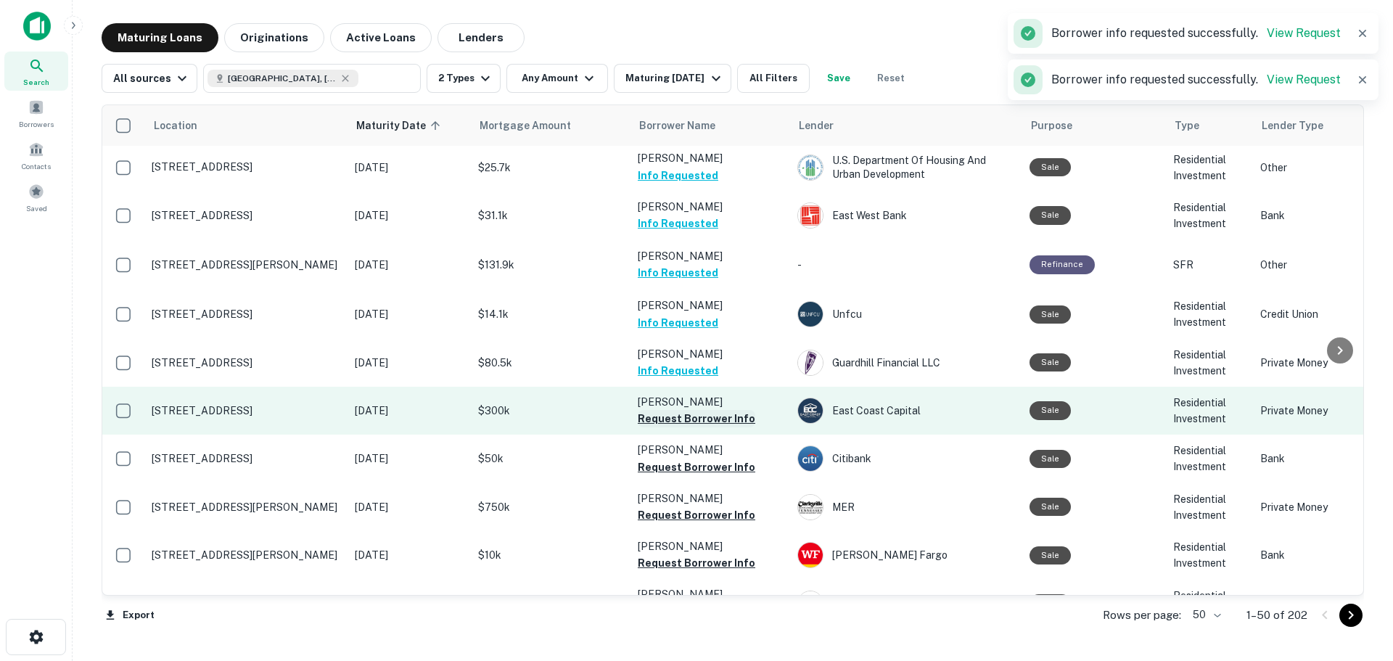
click at [723, 410] on button "Request Borrower Info" at bounding box center [697, 418] width 118 height 17
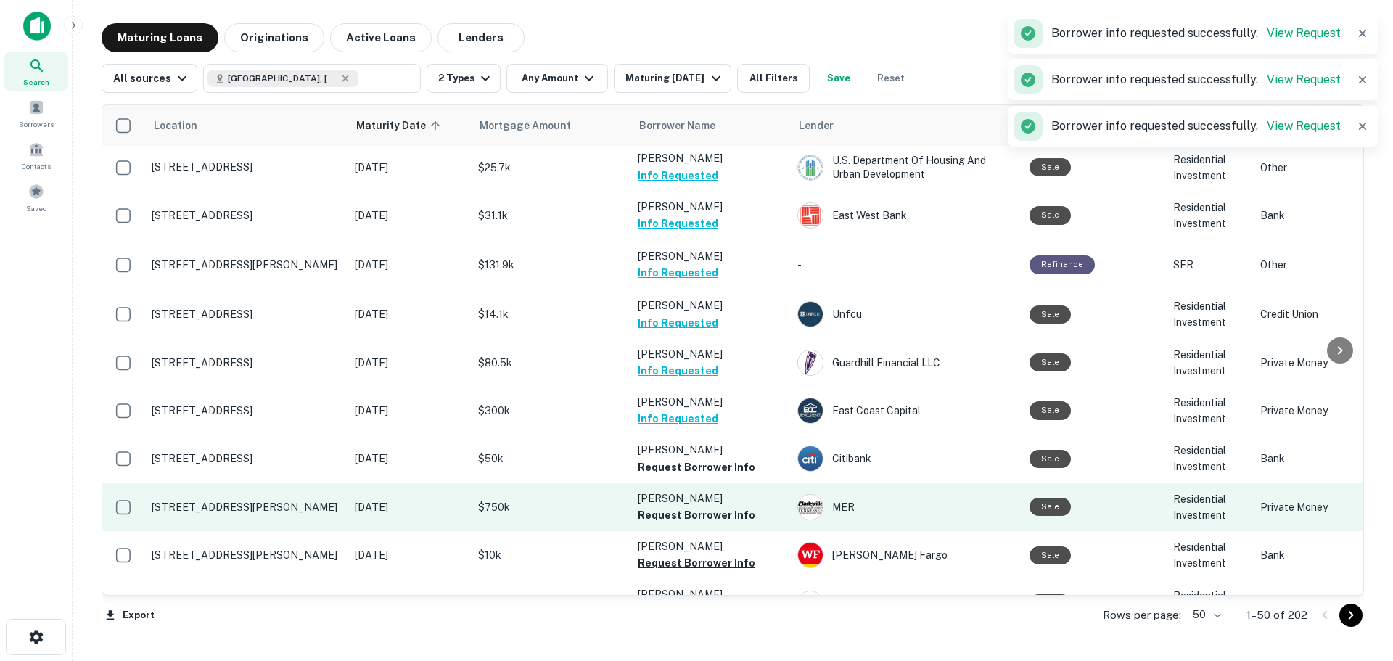
click at [721, 459] on button "Request Borrower Info" at bounding box center [697, 467] width 118 height 17
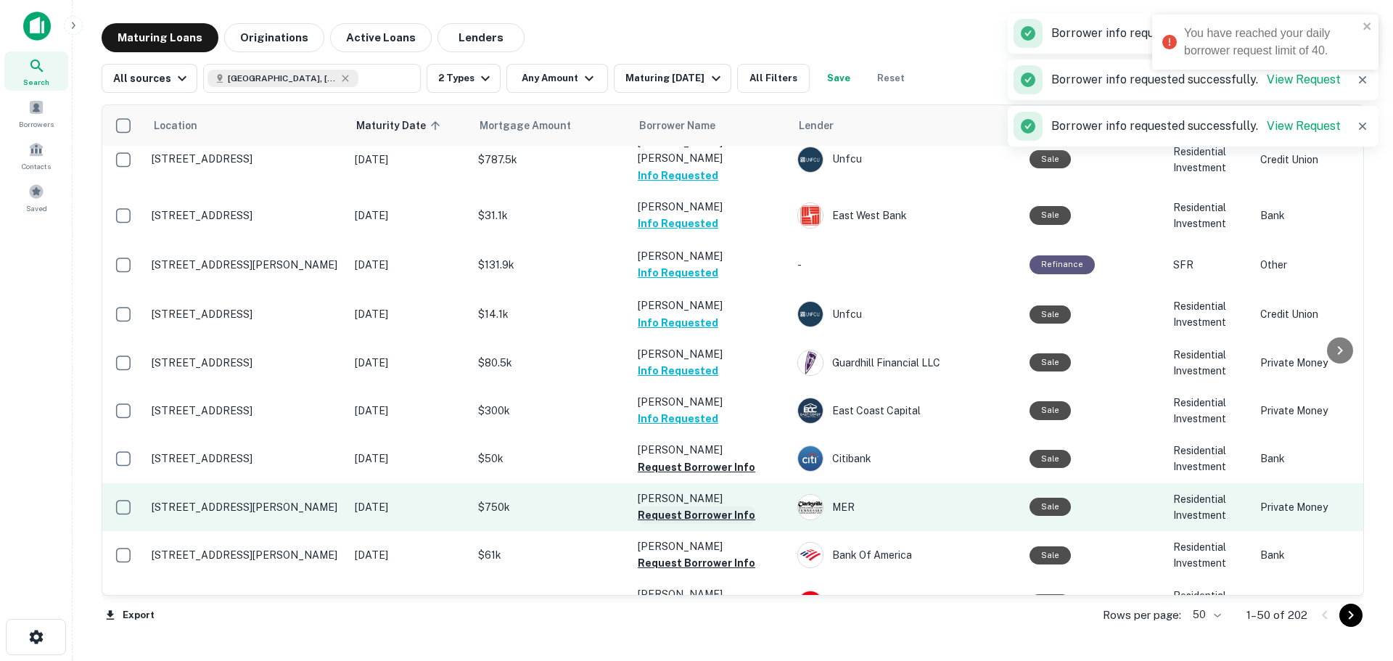
click at [726, 506] on button "Request Borrower Info" at bounding box center [697, 514] width 118 height 17
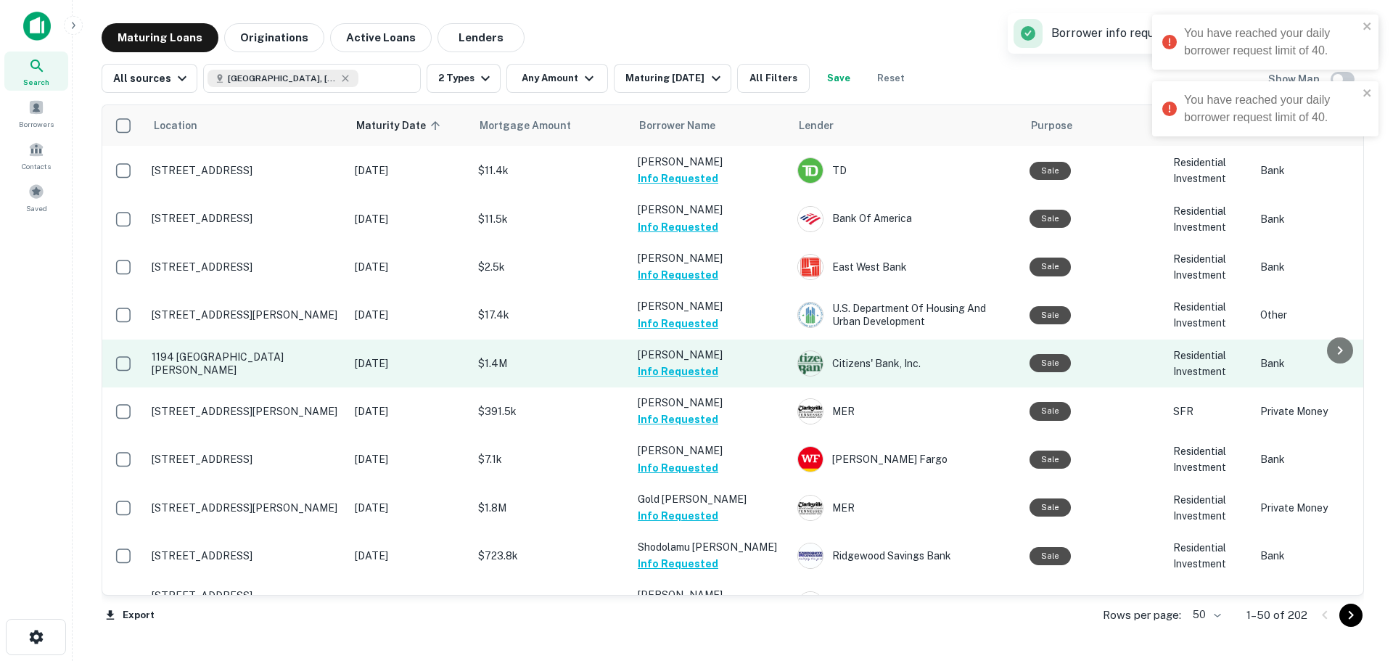
scroll to position [0, 0]
